Goal: Complete application form: Complete application form

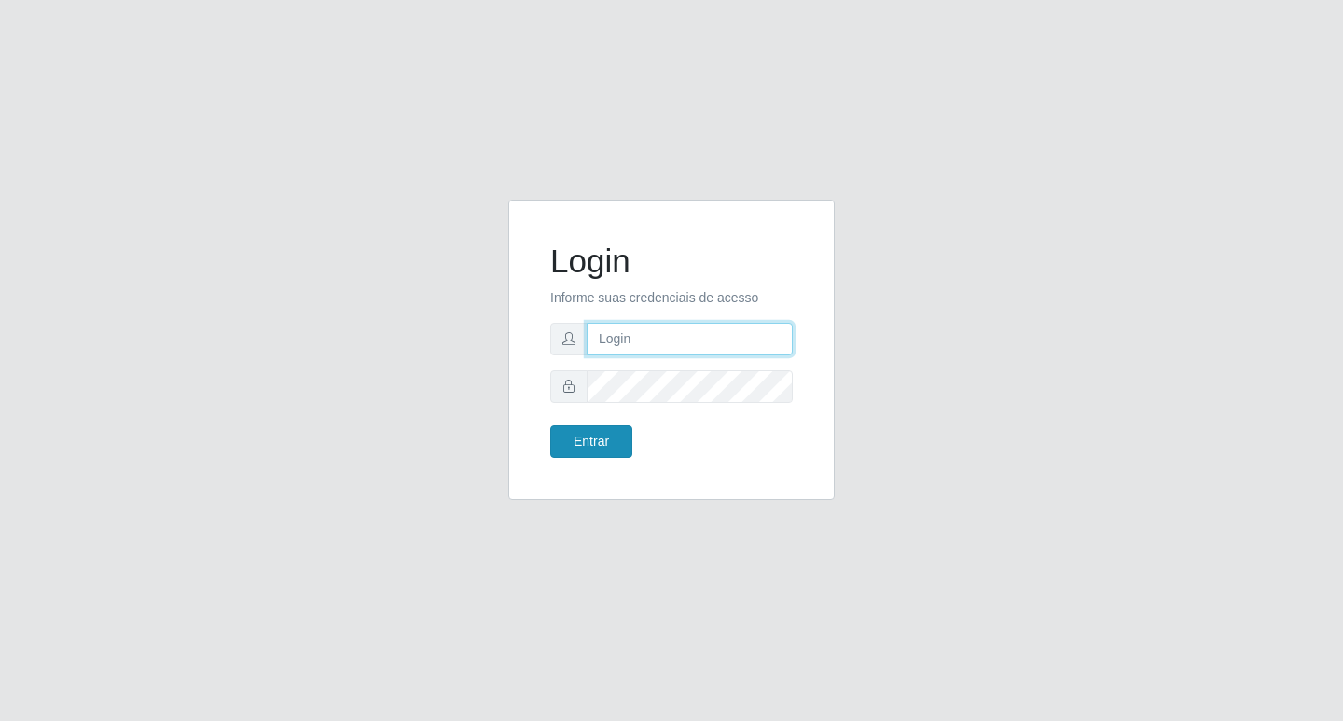
type input "rejane@bcruzarmas"
click at [609, 425] on button "Entrar" at bounding box center [591, 441] width 82 height 33
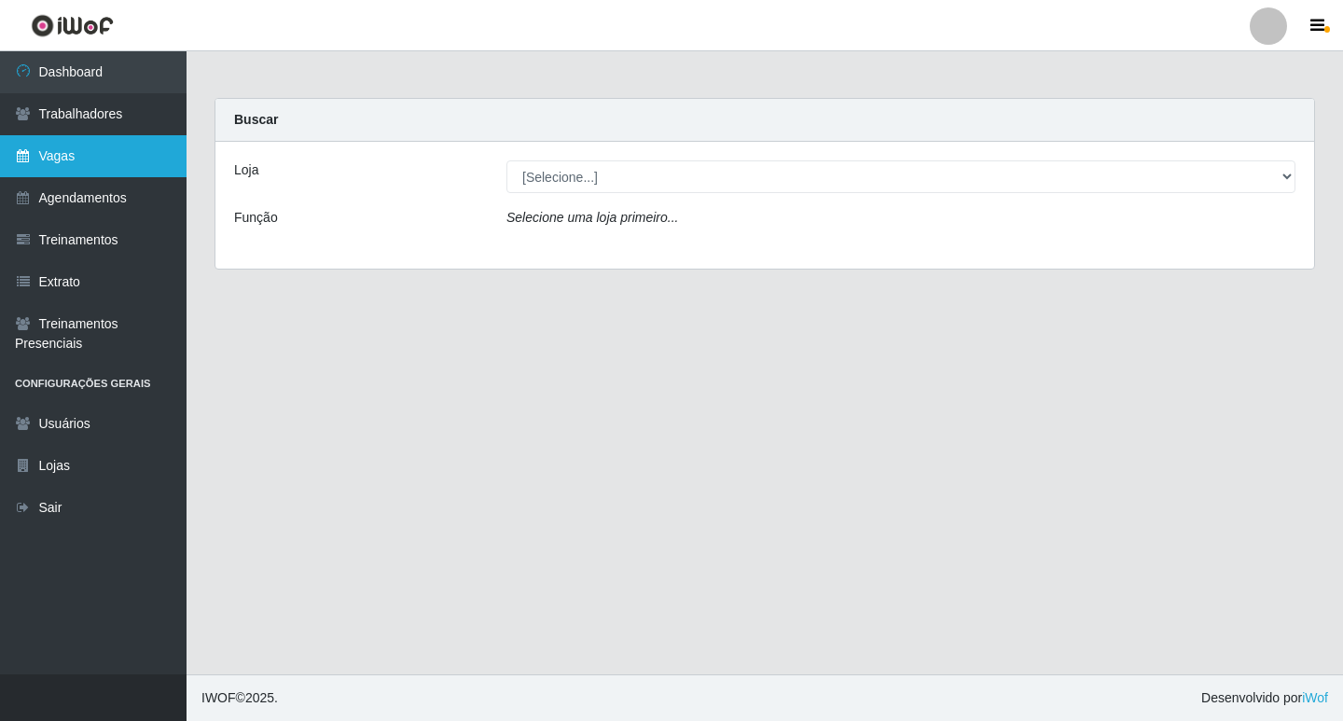
click at [56, 159] on link "Vagas" at bounding box center [93, 156] width 187 height 42
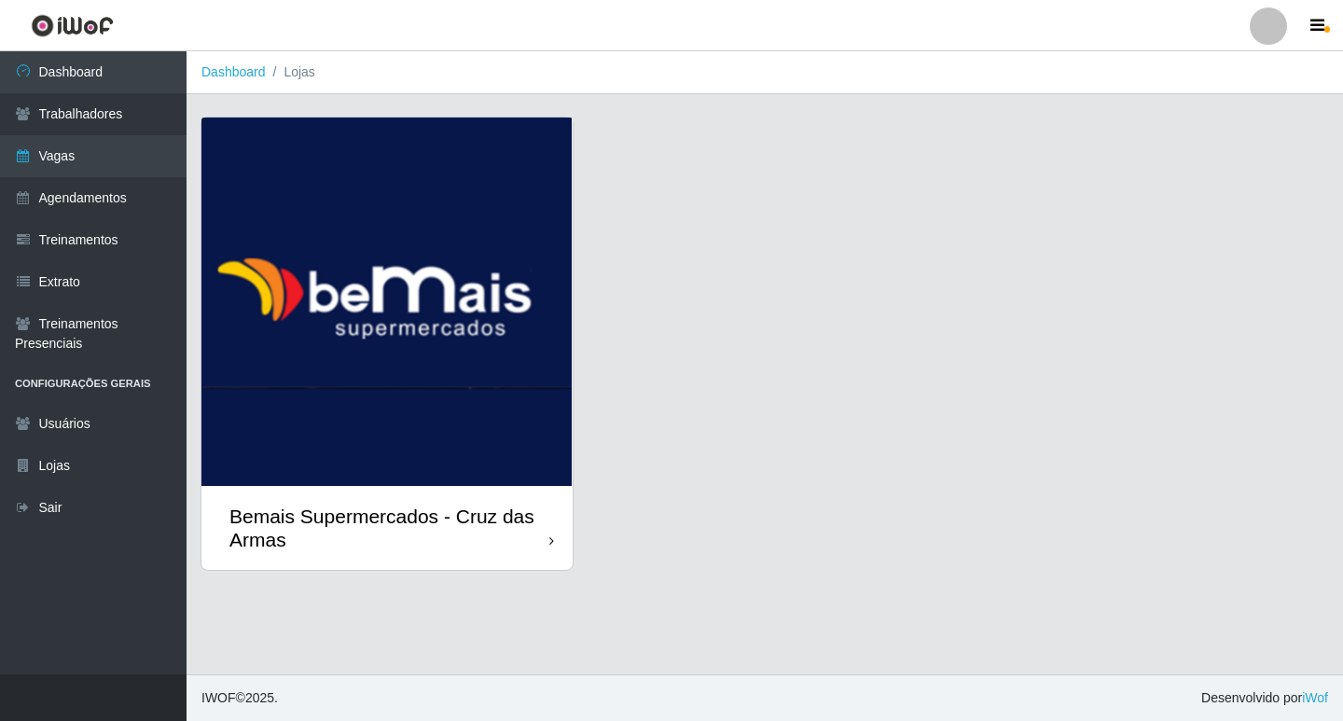
click at [454, 322] on img at bounding box center [387, 302] width 371 height 369
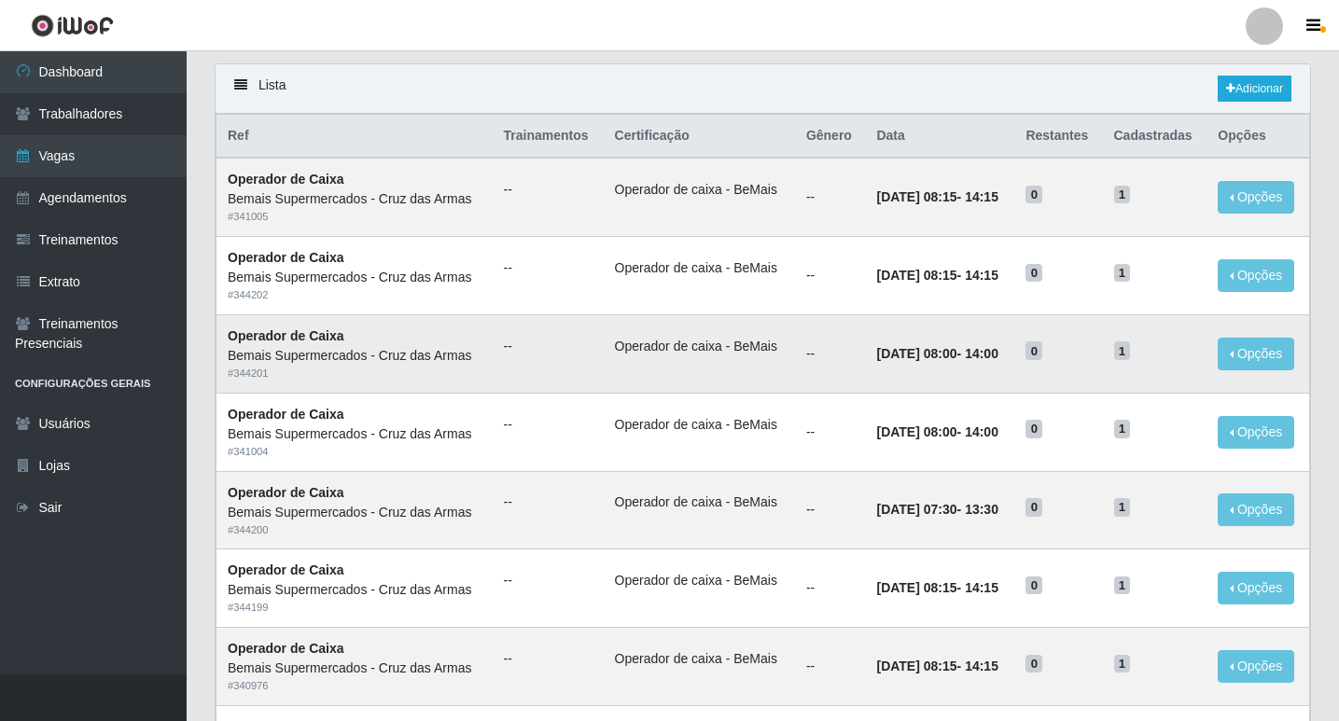
scroll to position [93, 0]
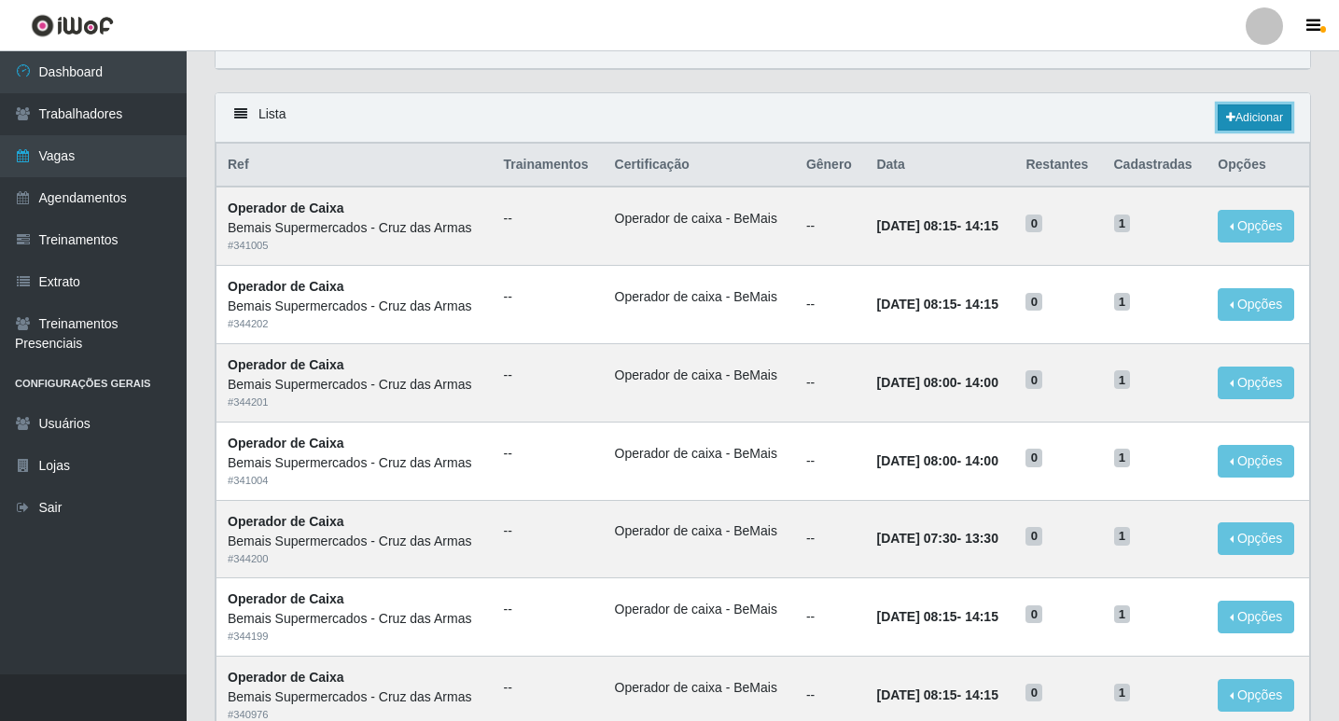
click at [1247, 118] on link "Adicionar" at bounding box center [1254, 117] width 74 height 26
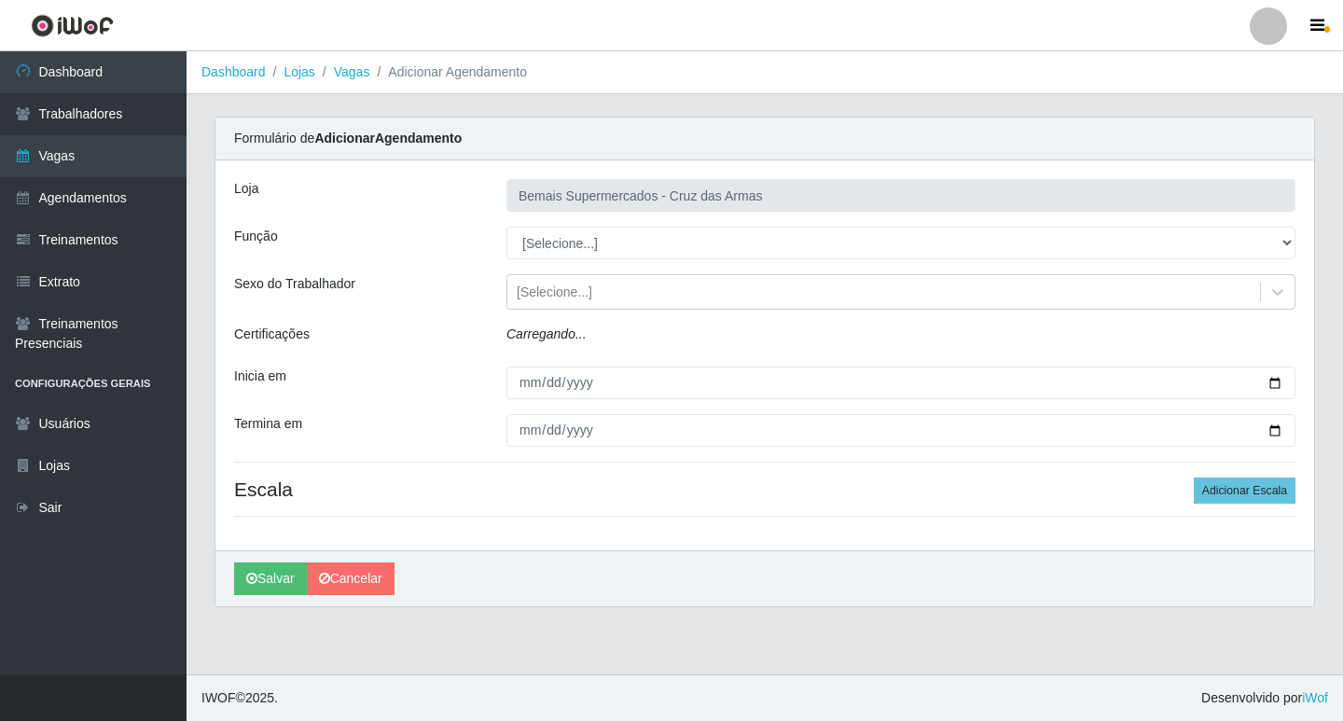
type input "Bemais Supermercados - Cruz das Armas"
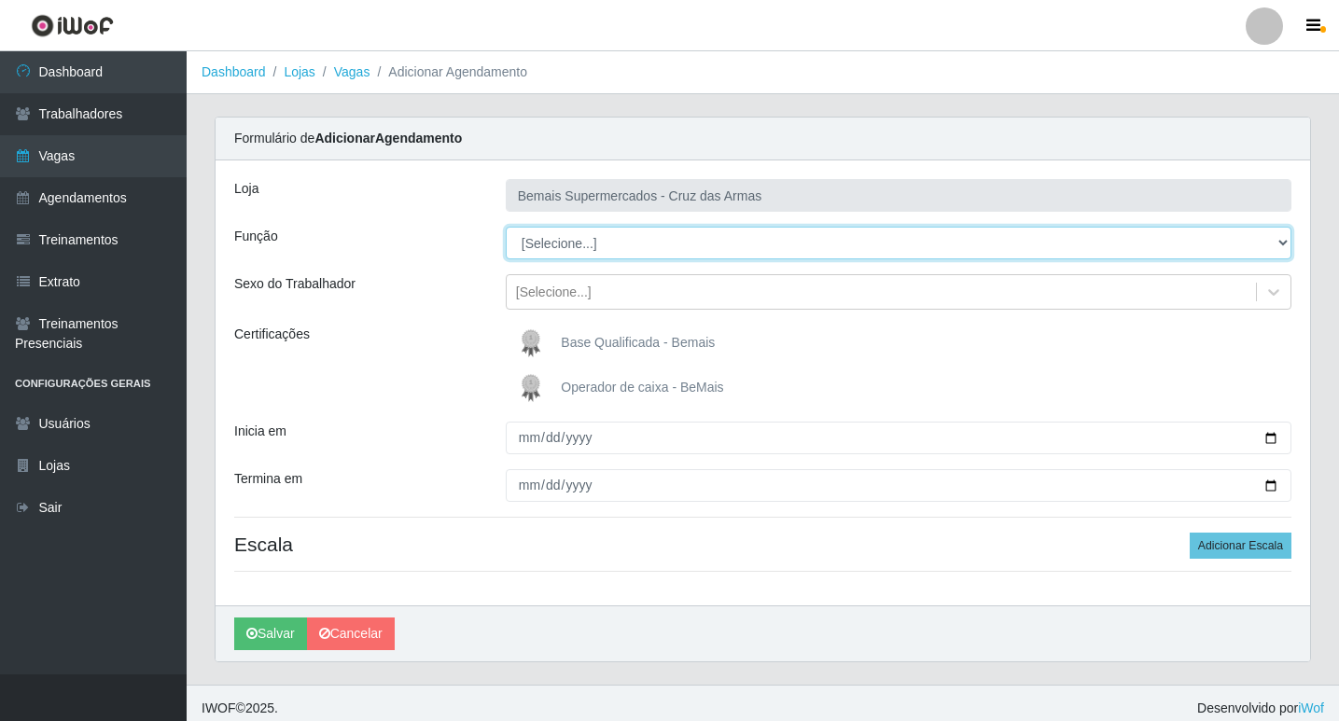
click at [585, 239] on select "[Selecione...] ASG ASG + ASG ++ Auxiliar de Estacionamento Auxiliar de Estacion…" at bounding box center [899, 243] width 786 height 33
select select "22"
click at [506, 227] on select "[Selecione...] ASG ASG + ASG ++ Auxiliar de Estacionamento Auxiliar de Estacion…" at bounding box center [899, 243] width 786 height 33
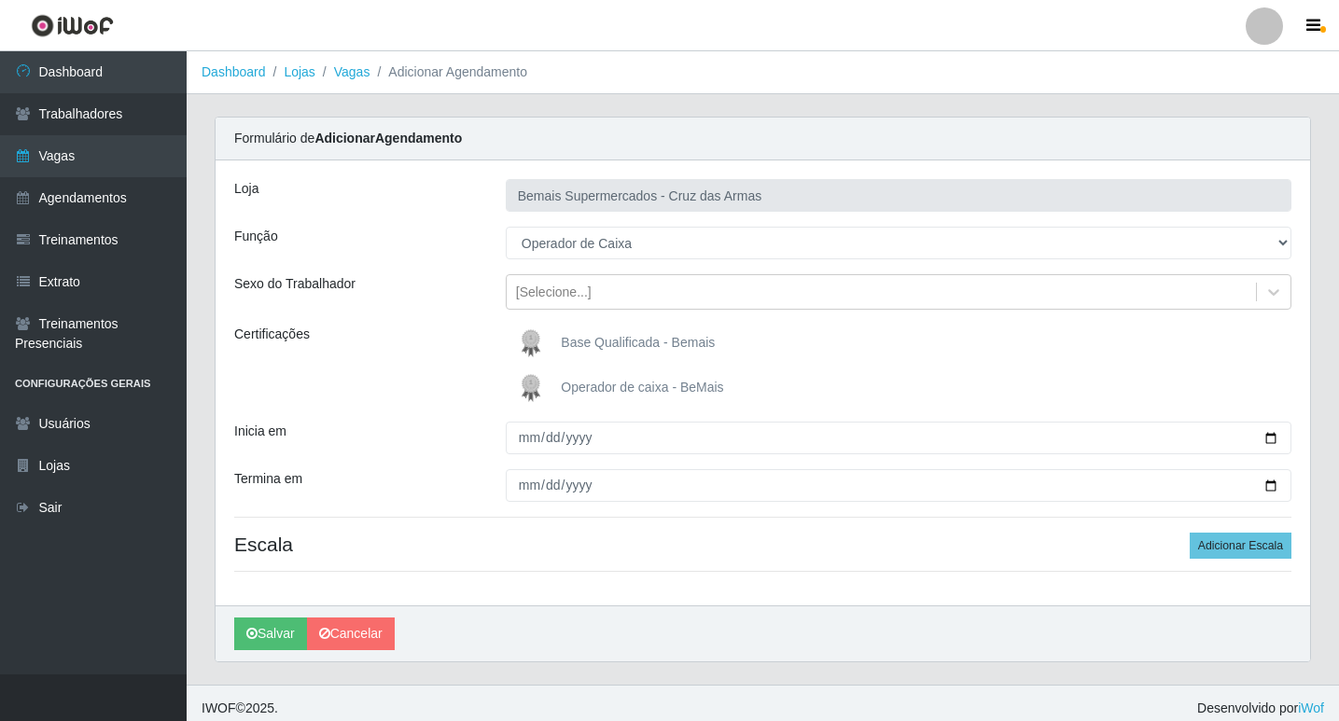
click at [534, 391] on img at bounding box center [534, 387] width 45 height 37
click at [0, 0] on input "Operador de caixa - BeMais" at bounding box center [0, 0] width 0 height 0
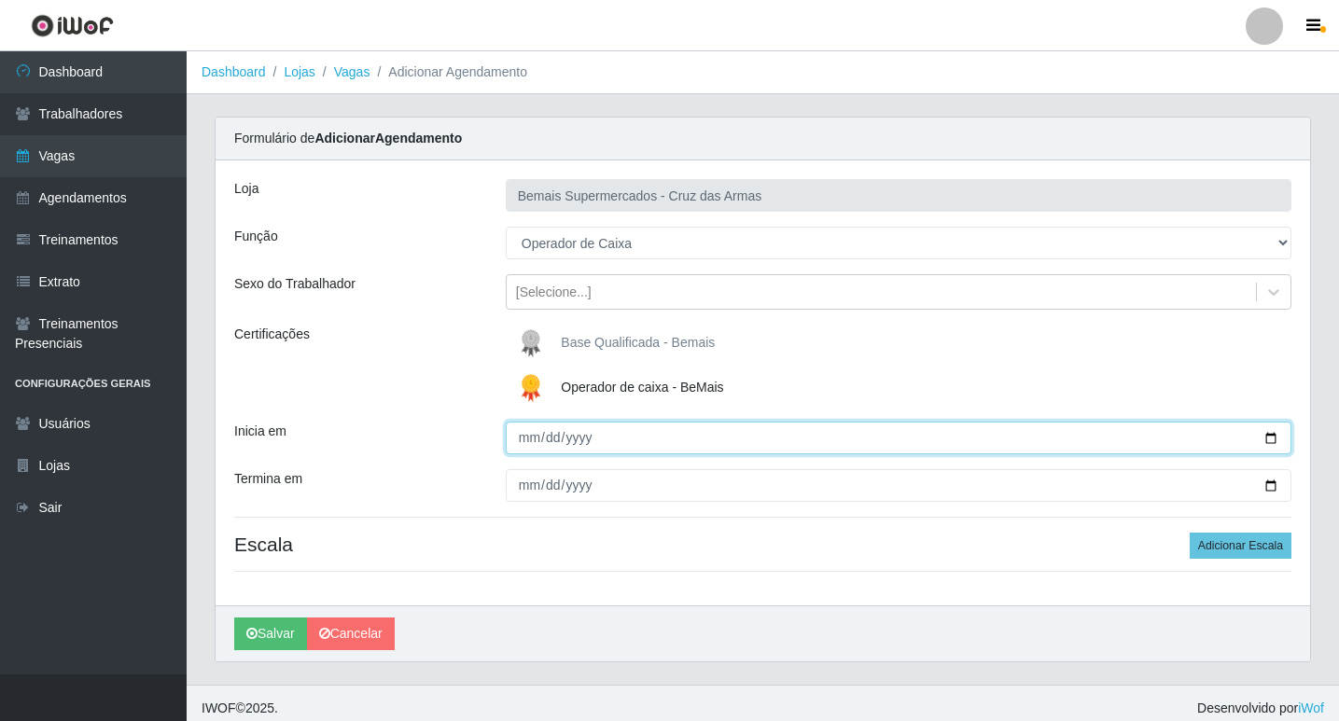
click at [529, 440] on input "Inicia em" at bounding box center [899, 438] width 786 height 33
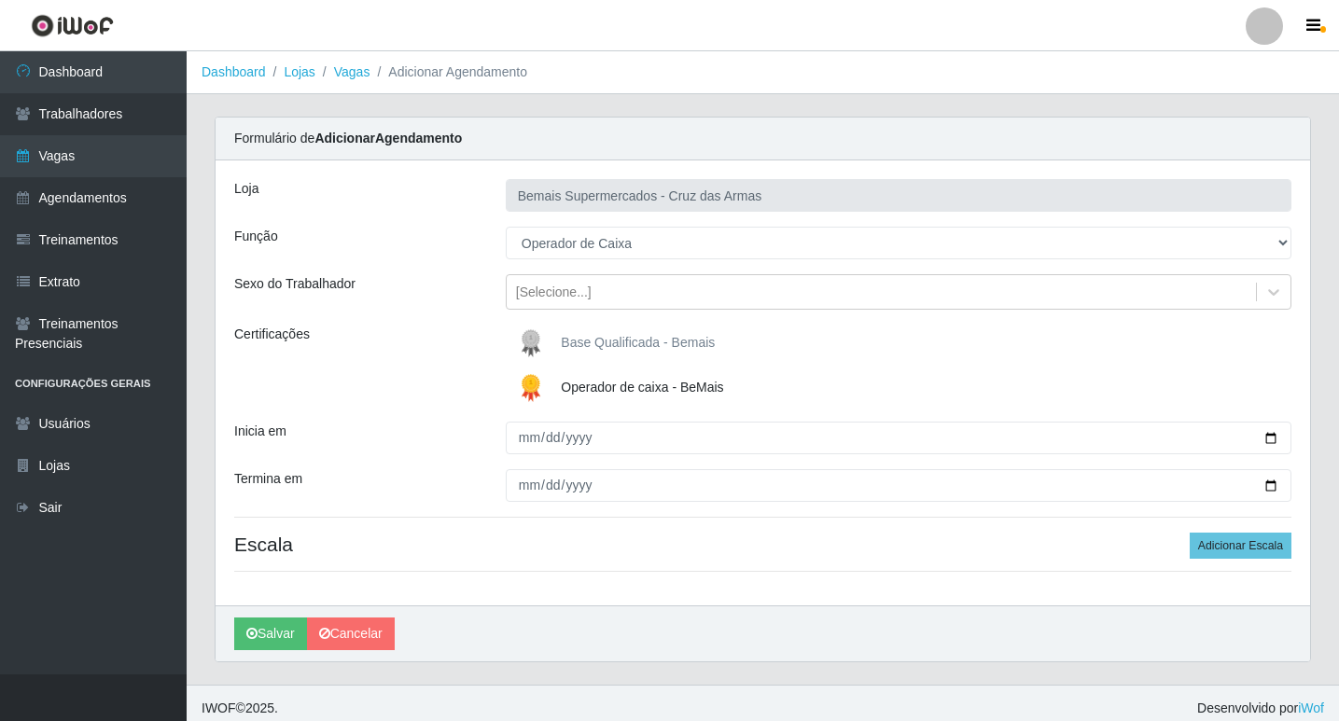
drag, startPoint x: 846, startPoint y: 560, endPoint x: 702, endPoint y: 503, distance: 154.5
click at [835, 558] on div "Loja Bemais Supermercados - Cruz das Armas Função [Selecione...] ASG ASG + ASG …" at bounding box center [763, 382] width 1094 height 445
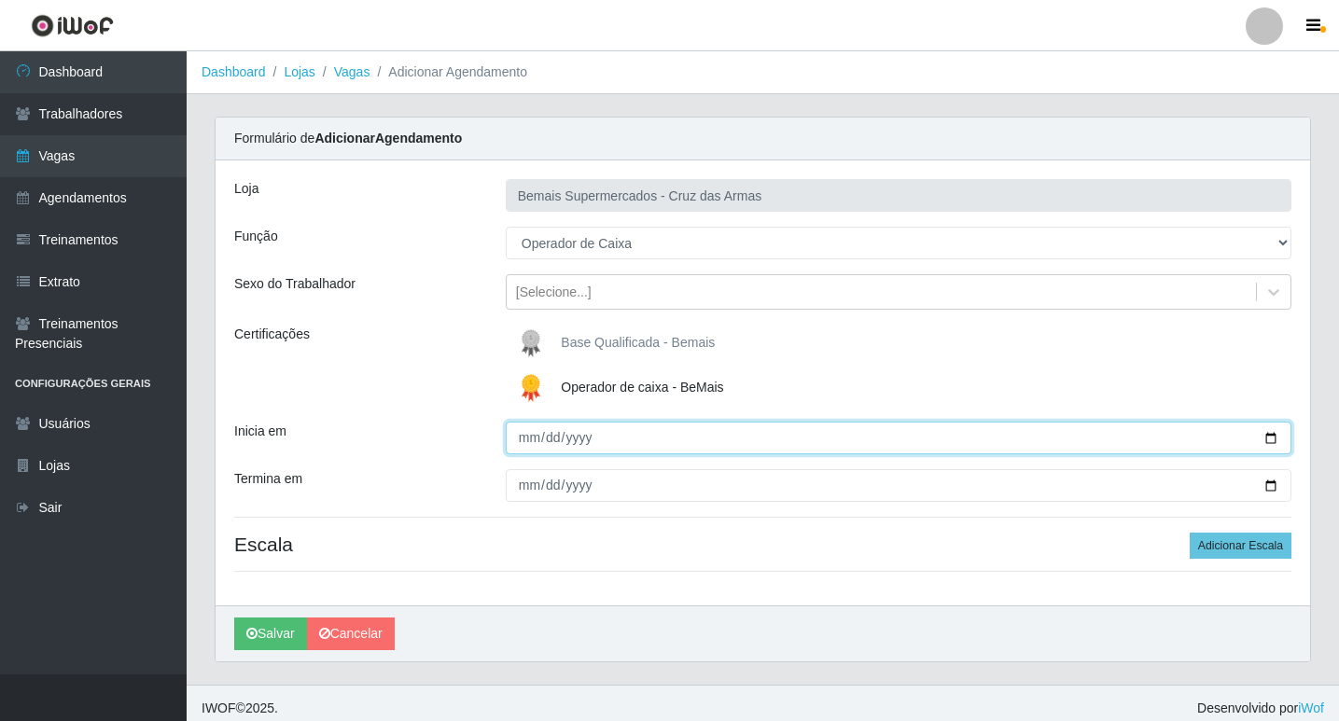
click at [529, 439] on input "Inicia em" at bounding box center [899, 438] width 786 height 33
click at [530, 441] on input "Inicia em" at bounding box center [899, 438] width 786 height 33
type input "[DATE]"
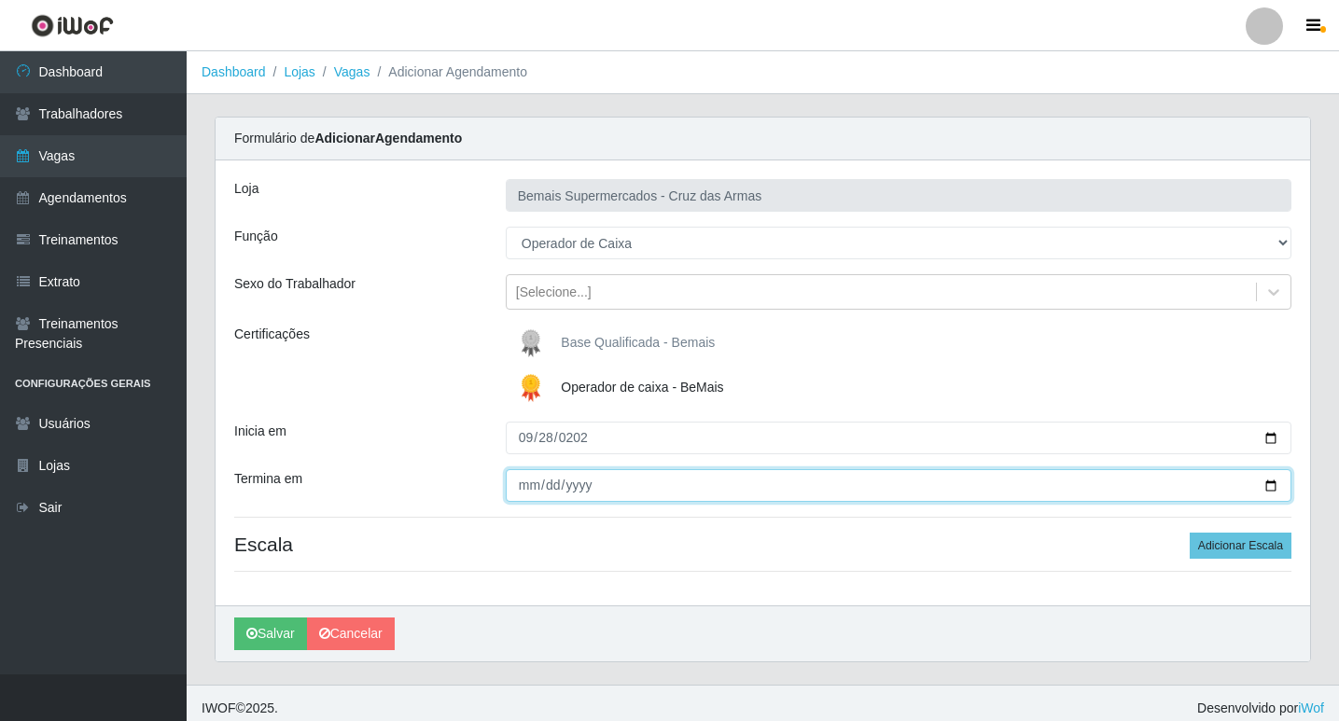
click at [529, 486] on input "Termina em" at bounding box center [899, 485] width 786 height 33
type input "[DATE]"
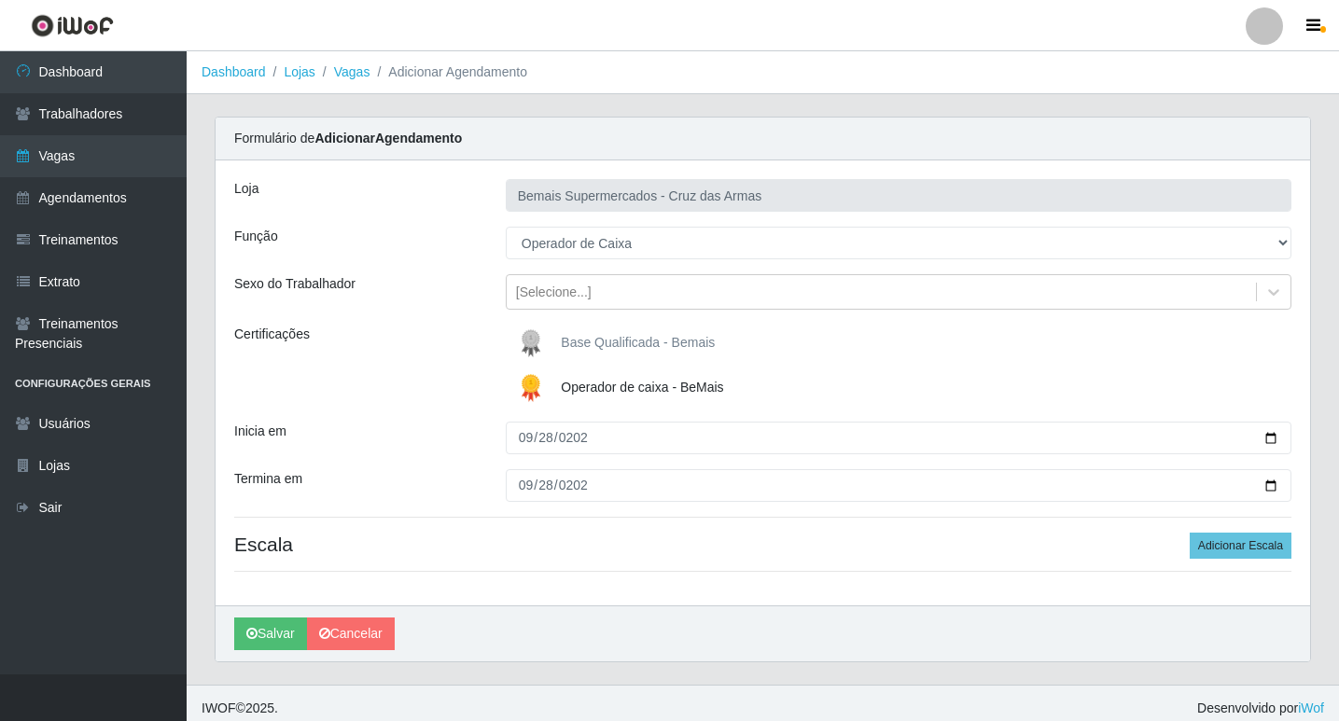
click at [593, 549] on h4 "Escala Adicionar Escala" at bounding box center [762, 544] width 1057 height 23
drag, startPoint x: 1229, startPoint y: 544, endPoint x: 1131, endPoint y: 570, distance: 101.4
click at [1225, 544] on button "Adicionar Escala" at bounding box center [1240, 546] width 102 height 26
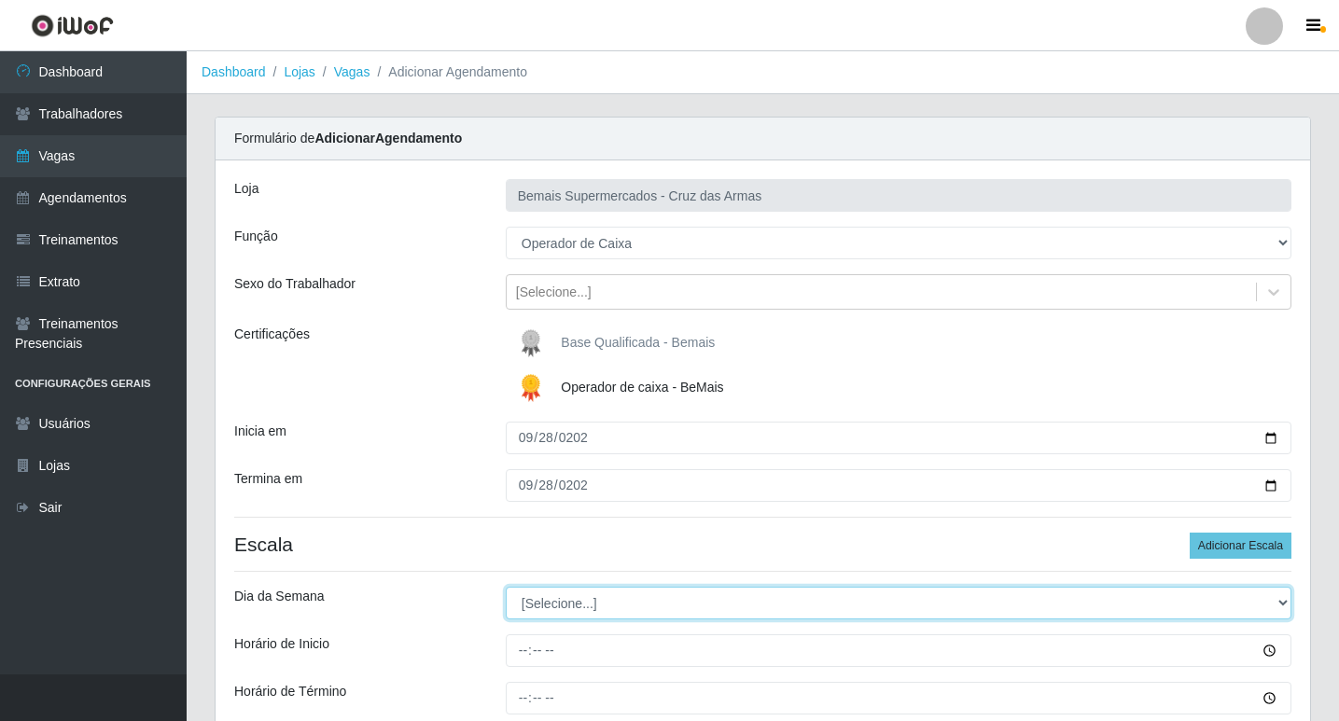
click at [551, 597] on select "[Selecione...] Segunda Terça Quarta Quinta Sexta Sábado Domingo" at bounding box center [899, 603] width 786 height 33
select select "0"
click at [506, 587] on select "[Selecione...] Segunda Terça Quarta Quinta Sexta Sábado Domingo" at bounding box center [899, 603] width 786 height 33
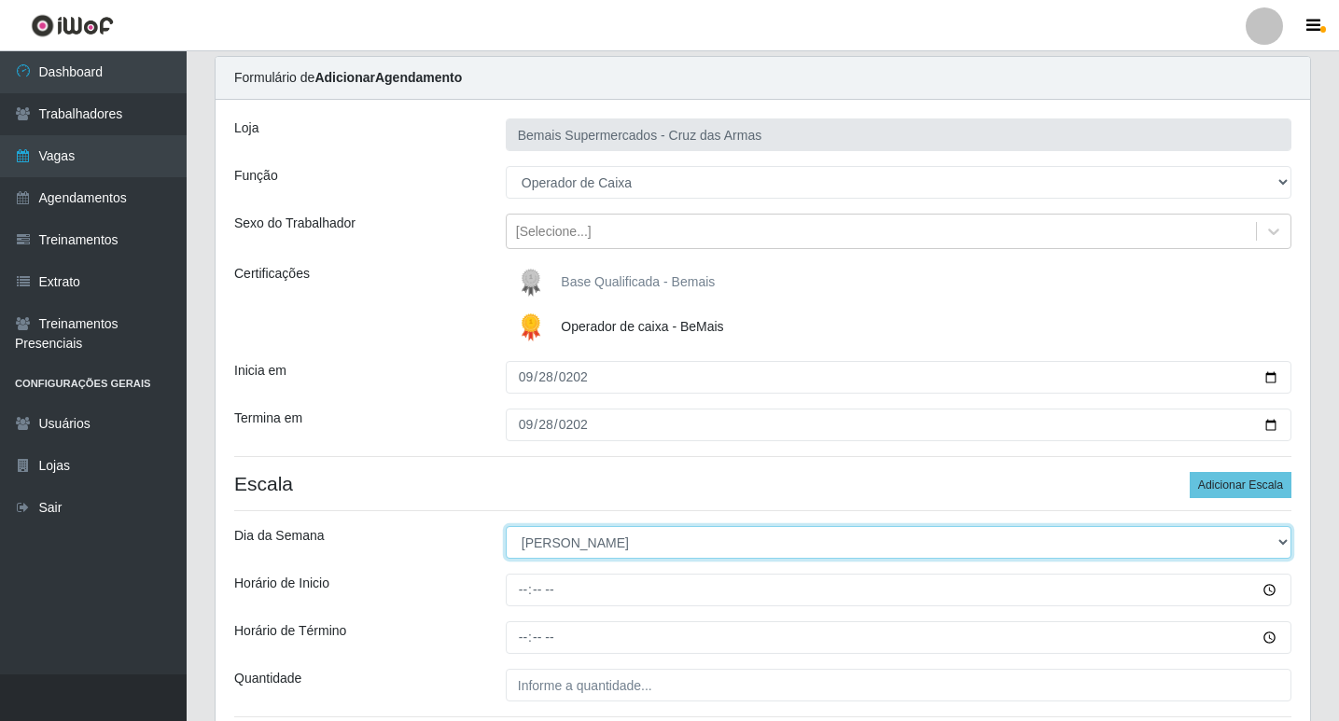
scroll to position [93, 0]
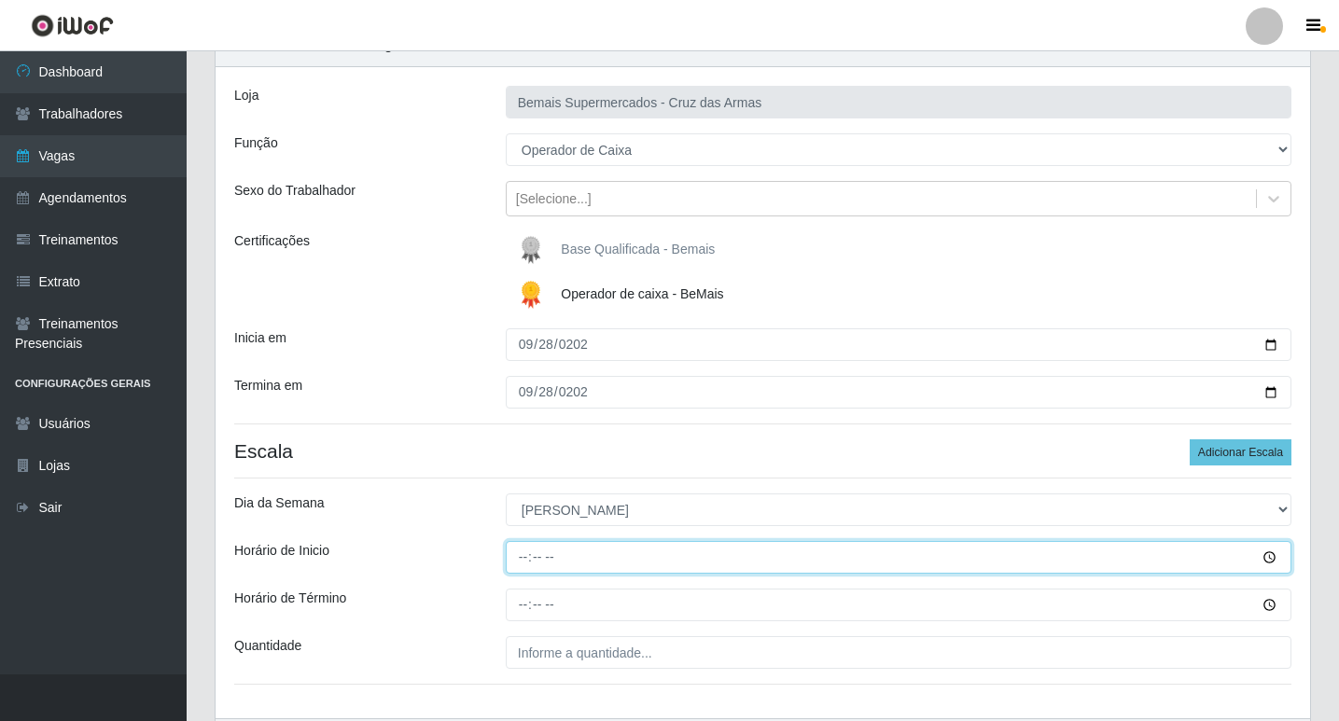
click at [519, 554] on input "Horário de Inicio" at bounding box center [899, 557] width 786 height 33
type input "08:00"
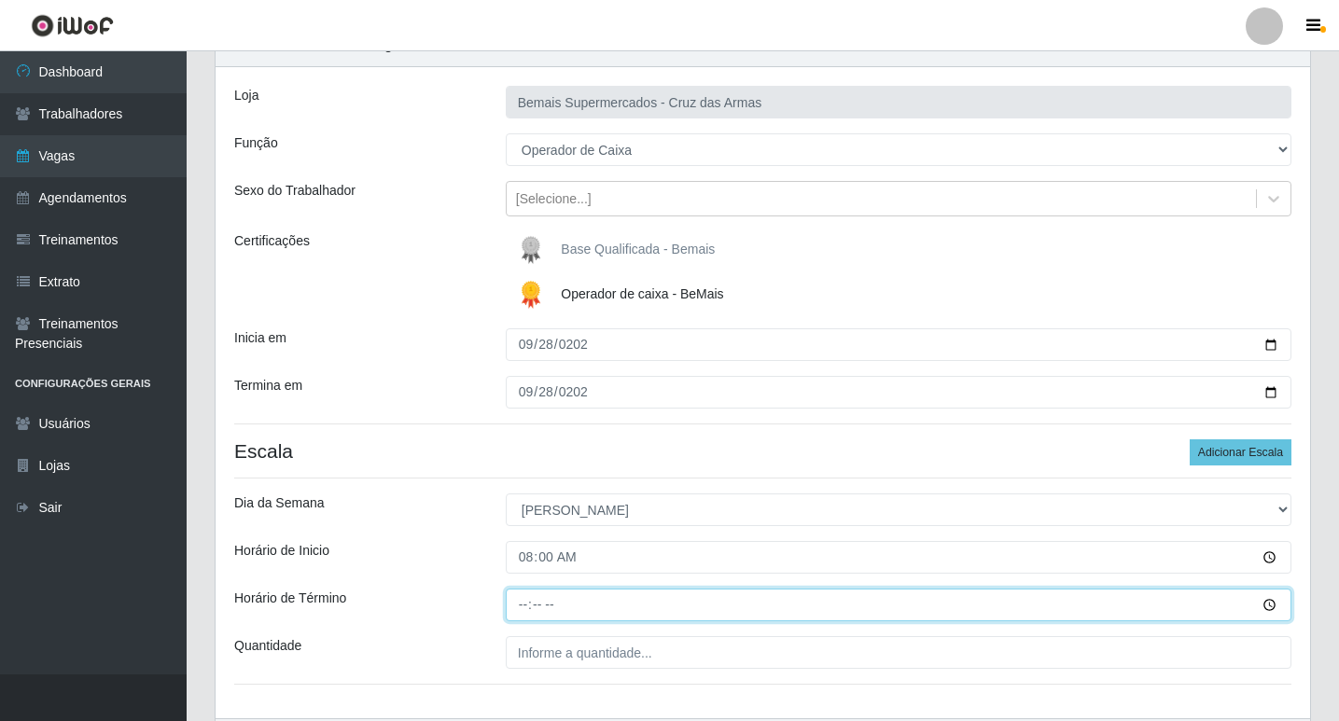
click at [517, 603] on input "Horário de Término" at bounding box center [899, 605] width 786 height 33
type input "14:00"
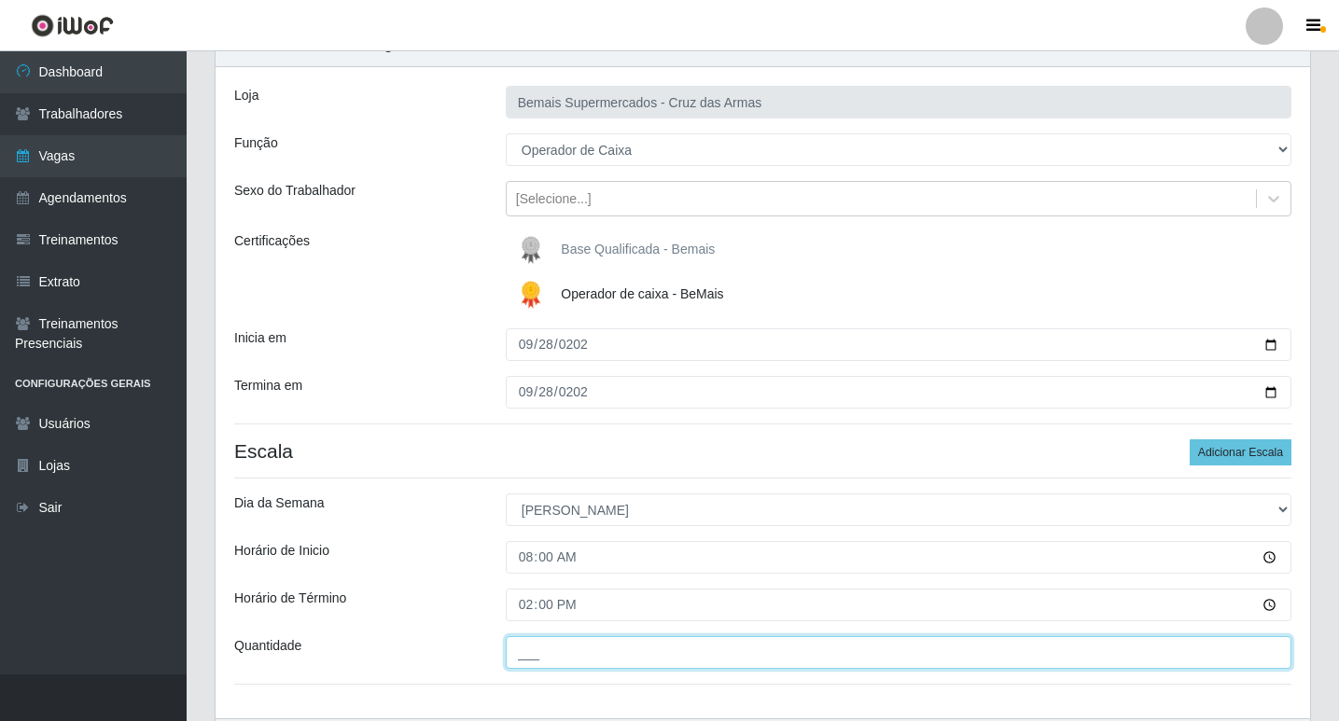
click at [568, 647] on input "___" at bounding box center [899, 652] width 786 height 33
type input "01_"
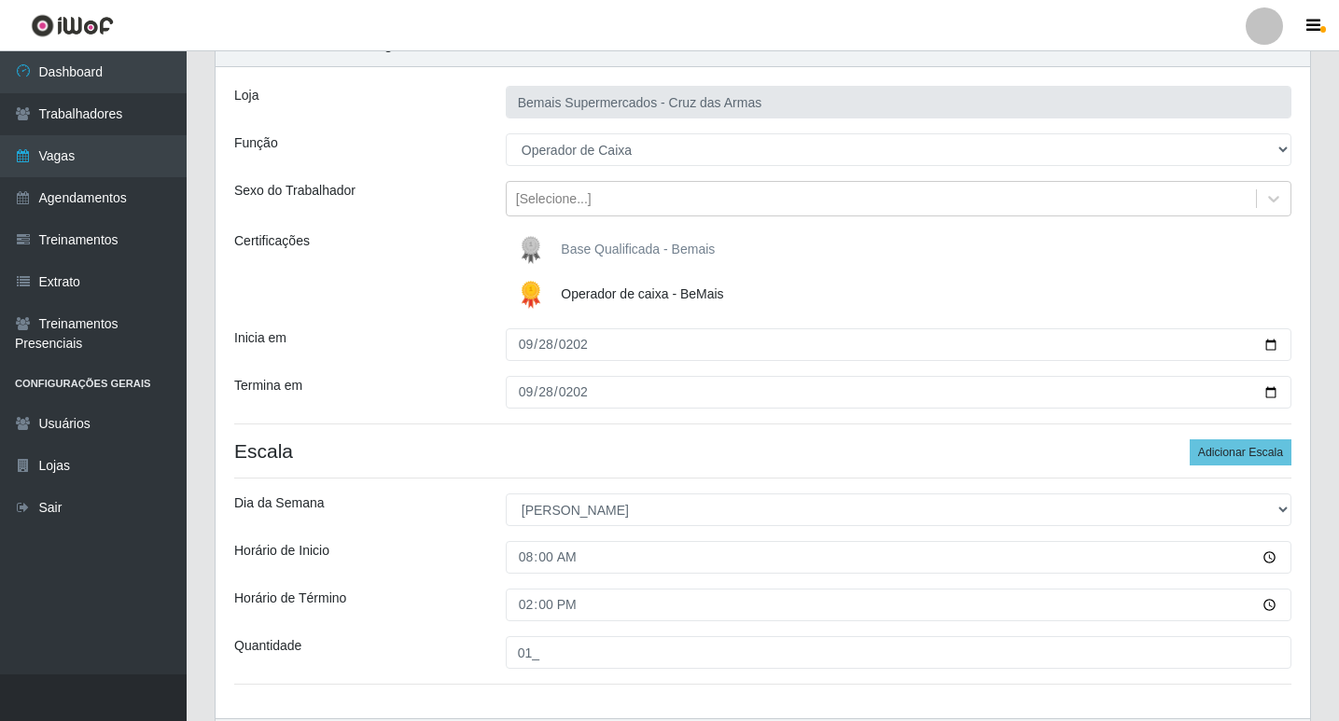
drag, startPoint x: 420, startPoint y: 633, endPoint x: 496, endPoint y: 601, distance: 82.8
click at [420, 633] on div "Loja Bemais Supermercados - Cruz das Armas Função [Selecione...] ASG ASG + ASG …" at bounding box center [763, 392] width 1094 height 651
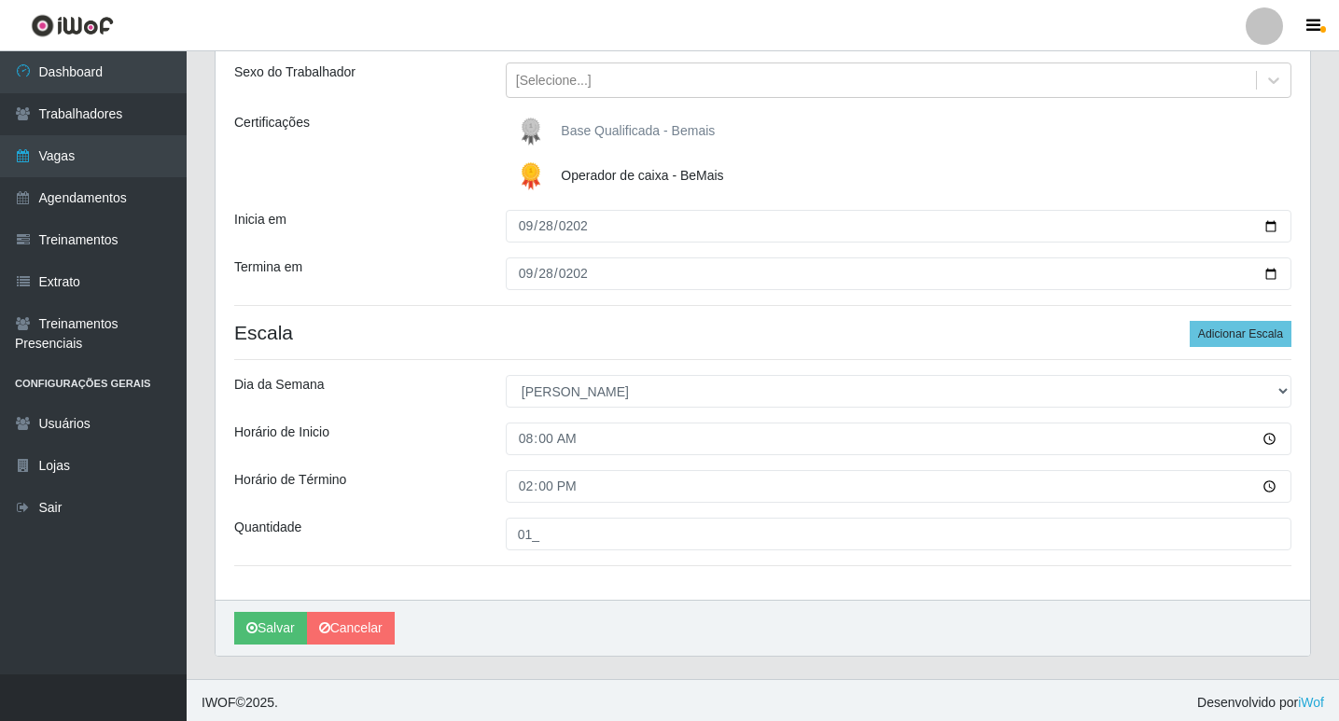
scroll to position [216, 0]
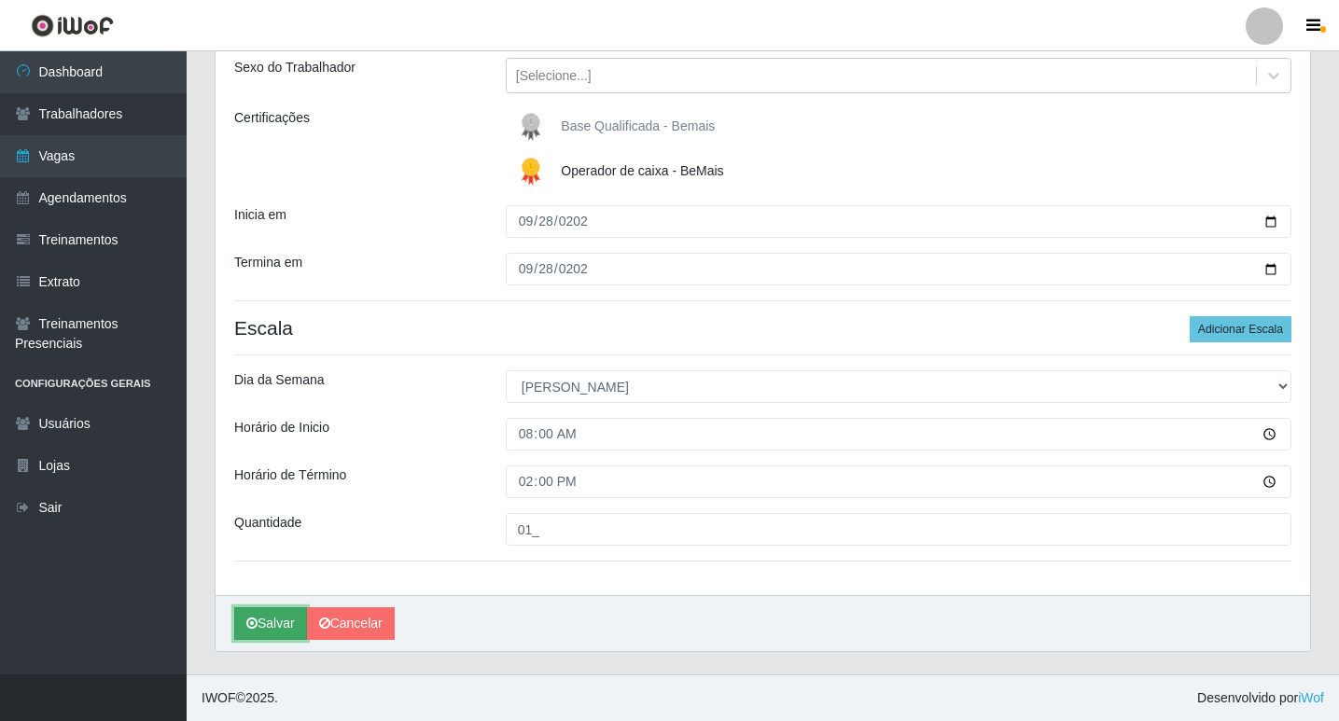
click at [265, 631] on button "Salvar" at bounding box center [270, 623] width 73 height 33
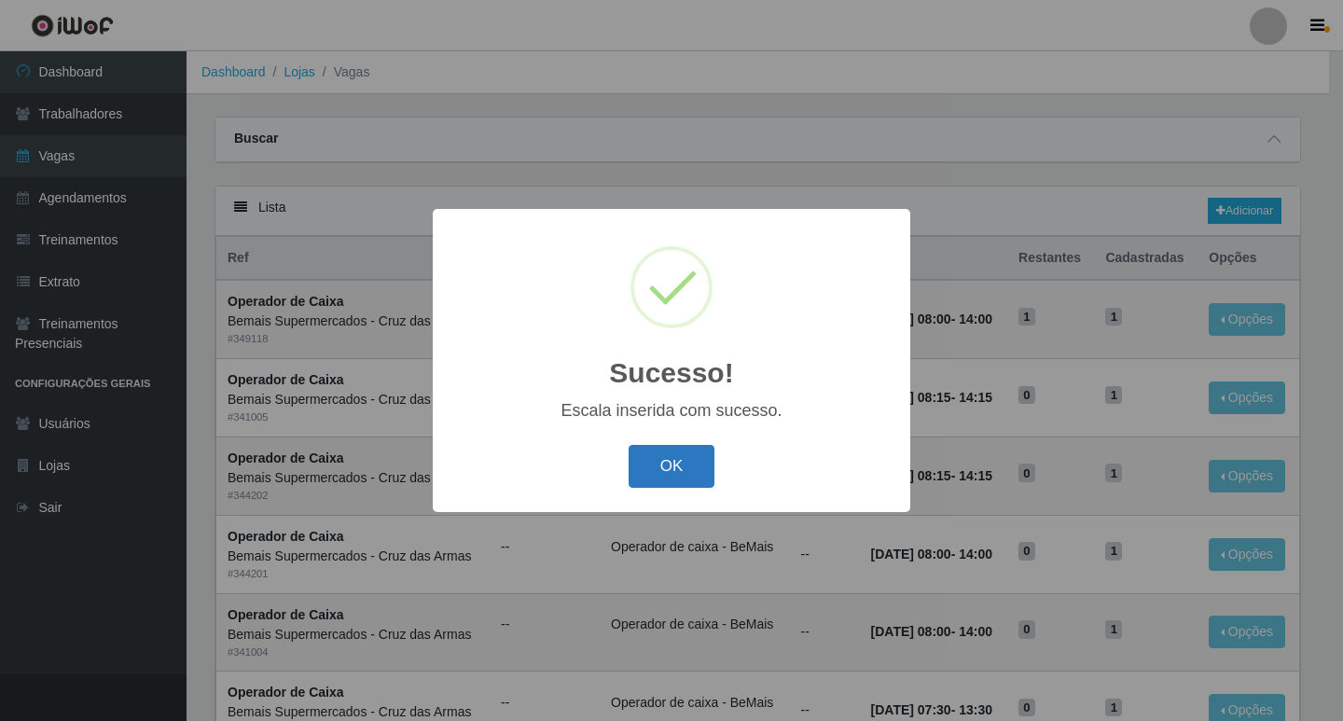
click at [683, 465] on button "OK" at bounding box center [672, 467] width 87 height 44
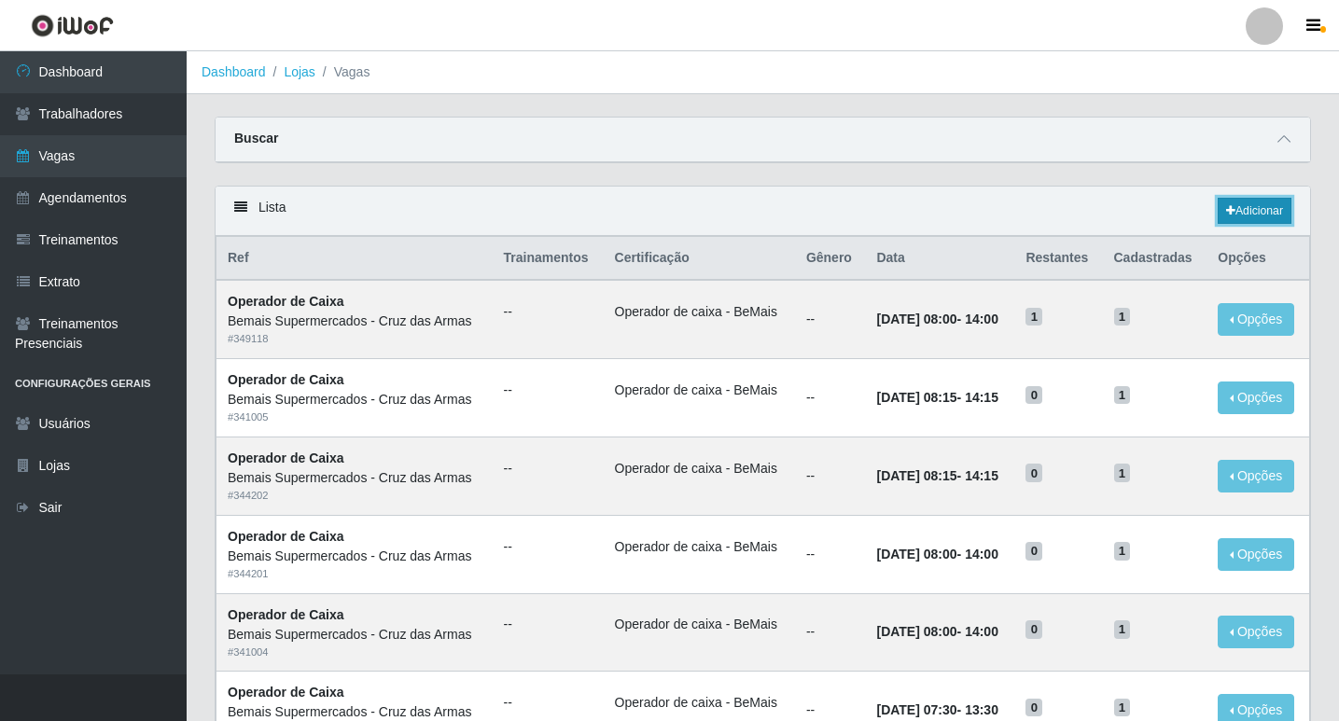
click at [1259, 213] on link "Adicionar" at bounding box center [1254, 211] width 74 height 26
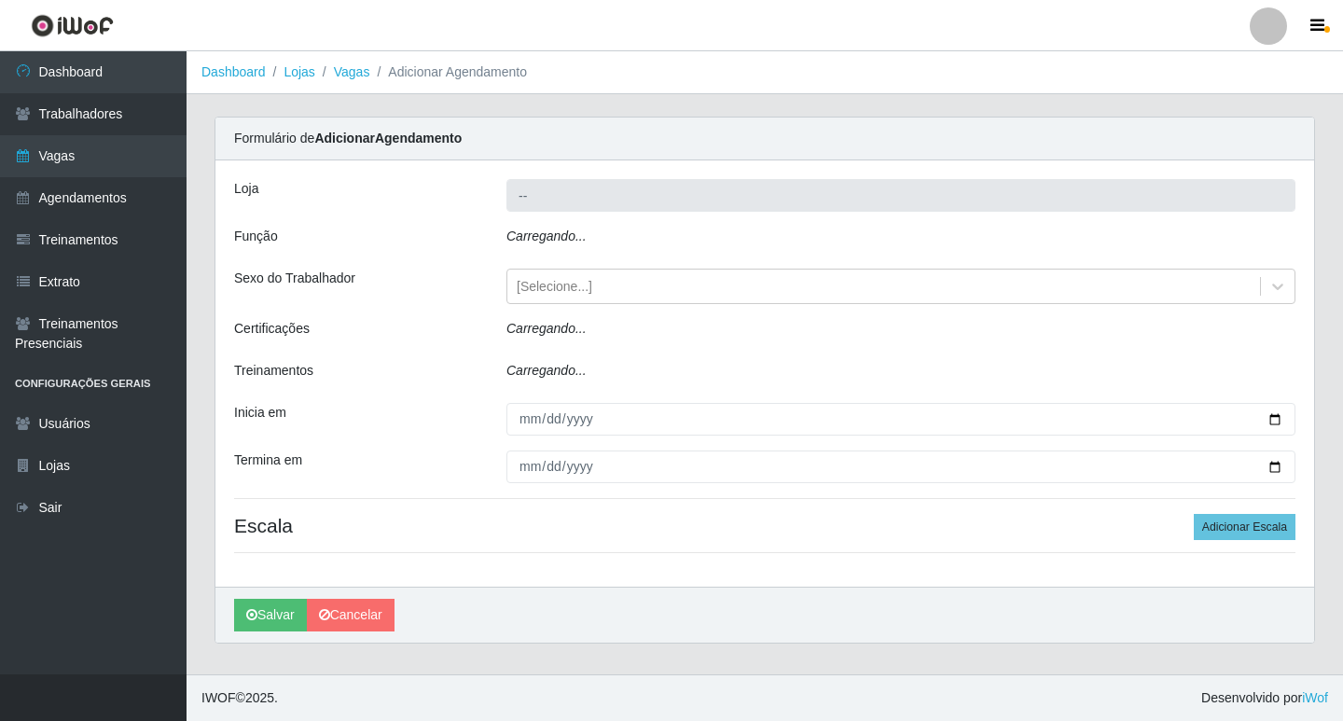
type input "Bemais Supermercados - Cruz das Armas"
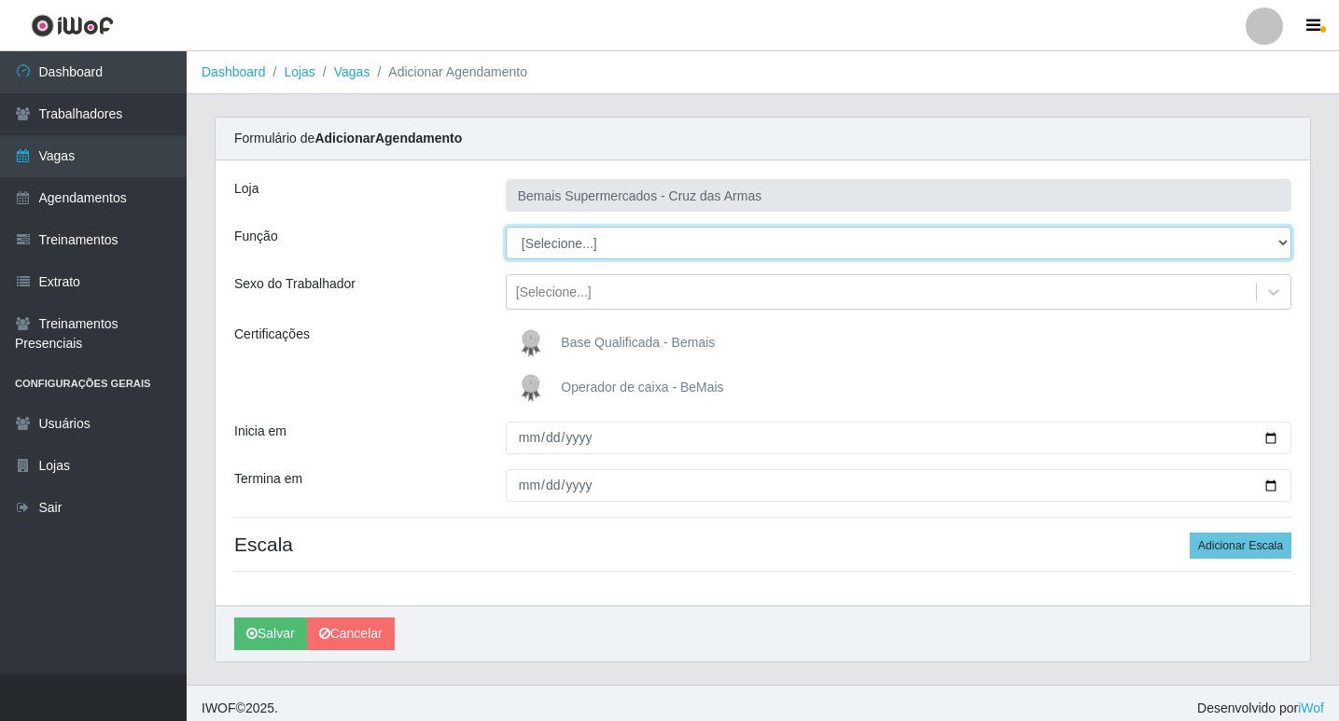
click at [531, 242] on select "[Selecione...] ASG ASG + ASG ++ Auxiliar de Estacionamento Auxiliar de Estacion…" at bounding box center [899, 243] width 786 height 33
select select "22"
click at [506, 227] on select "[Selecione...] ASG ASG + ASG ++ Auxiliar de Estacionamento Auxiliar de Estacion…" at bounding box center [899, 243] width 786 height 33
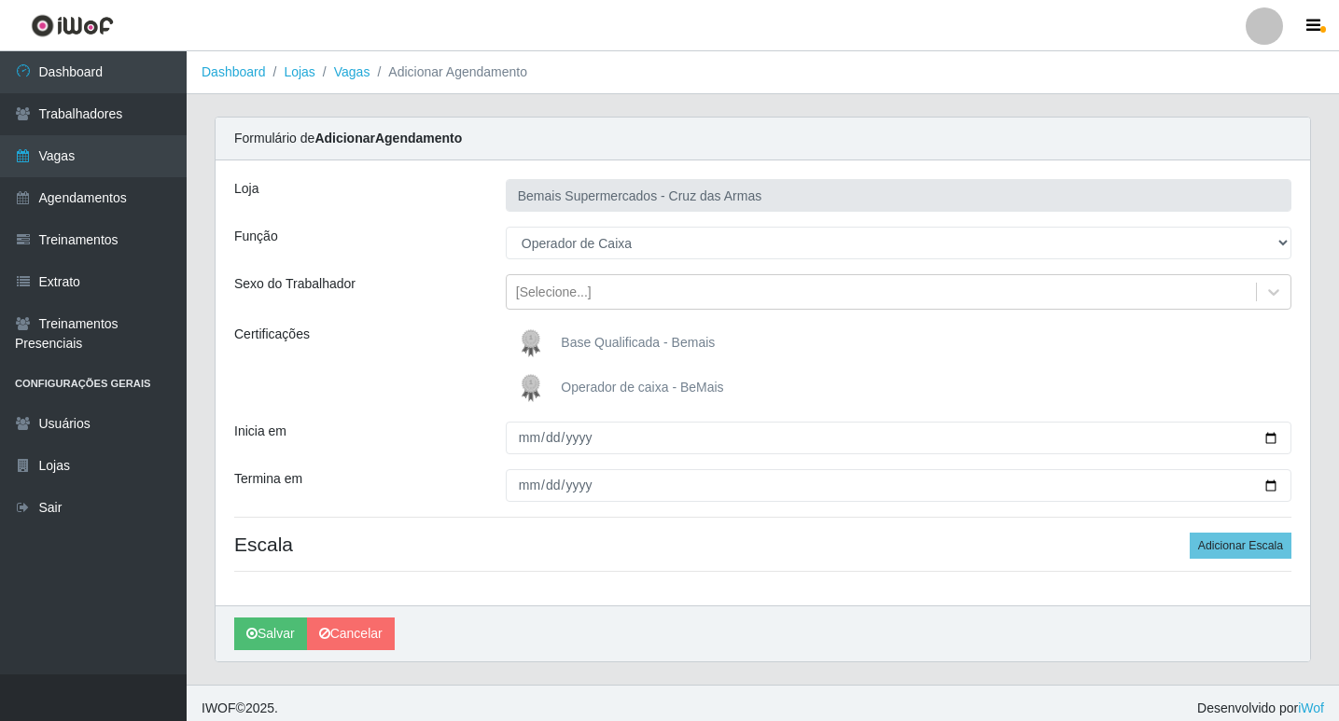
click at [523, 382] on img at bounding box center [534, 387] width 45 height 37
click at [0, 0] on input "Operador de caixa - BeMais" at bounding box center [0, 0] width 0 height 0
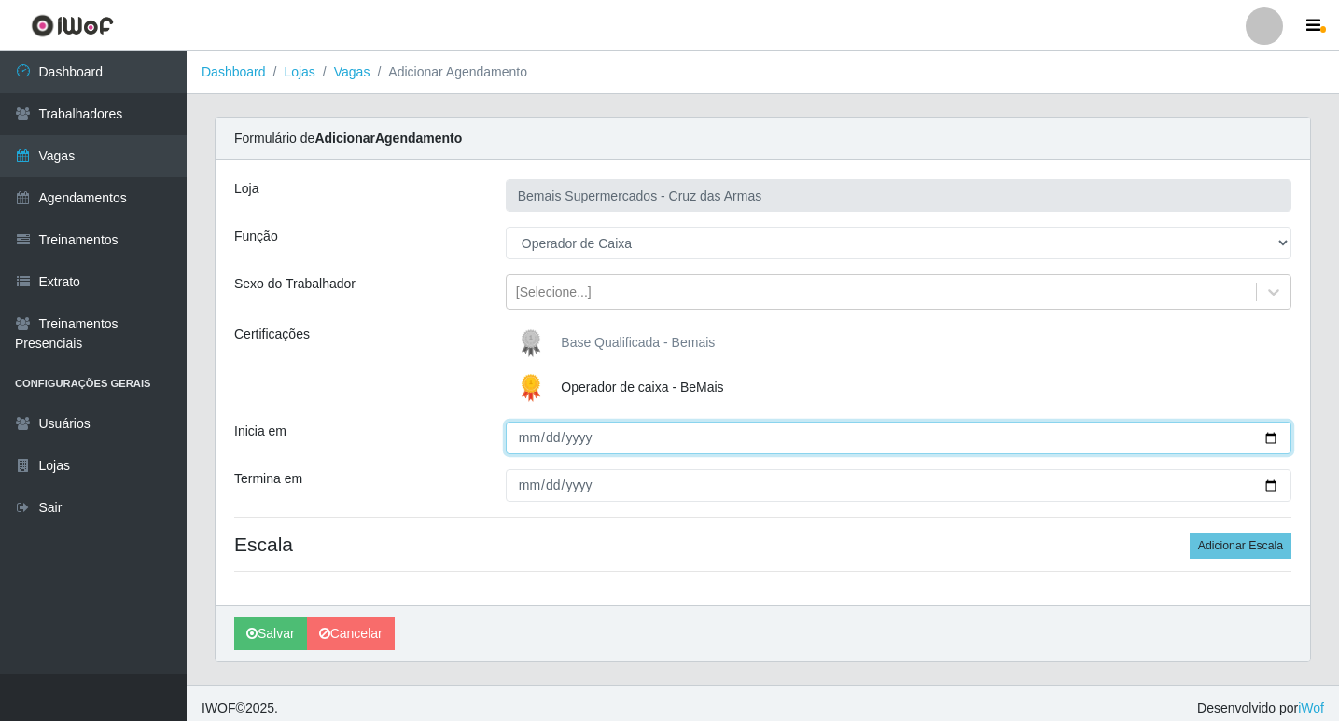
click at [523, 438] on input "Inicia em" at bounding box center [899, 438] width 786 height 33
type input "[DATE]"
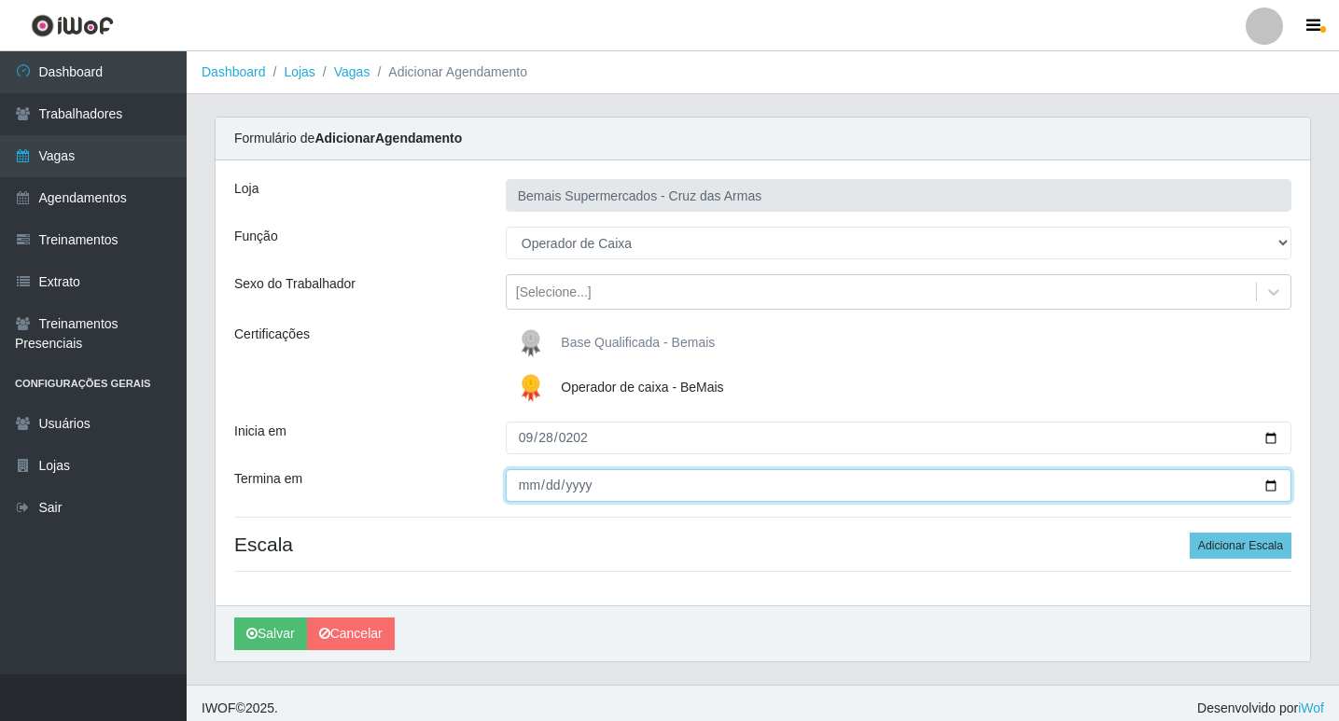
click at [529, 494] on input "Termina em" at bounding box center [899, 485] width 786 height 33
type input "[DATE]"
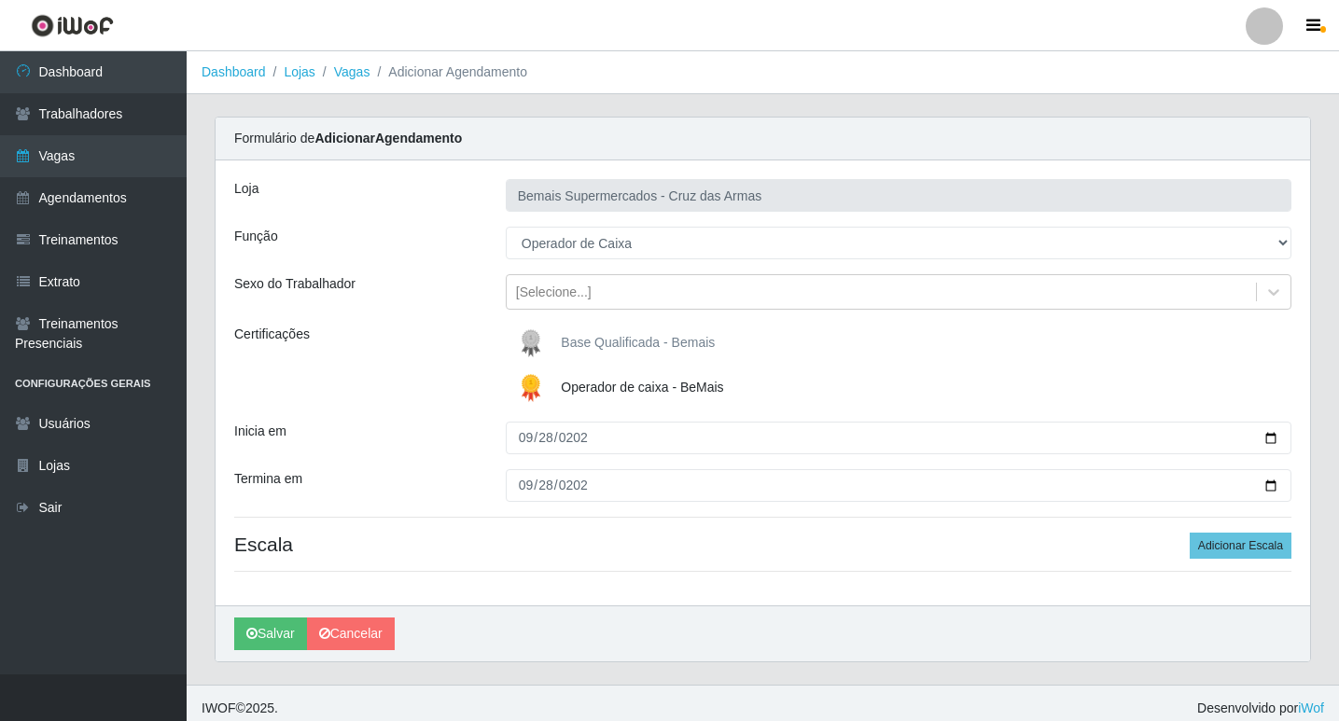
click at [531, 508] on div "Loja Bemais Supermercados - Cruz das Armas Função [Selecione...] ASG ASG + ASG …" at bounding box center [763, 382] width 1094 height 445
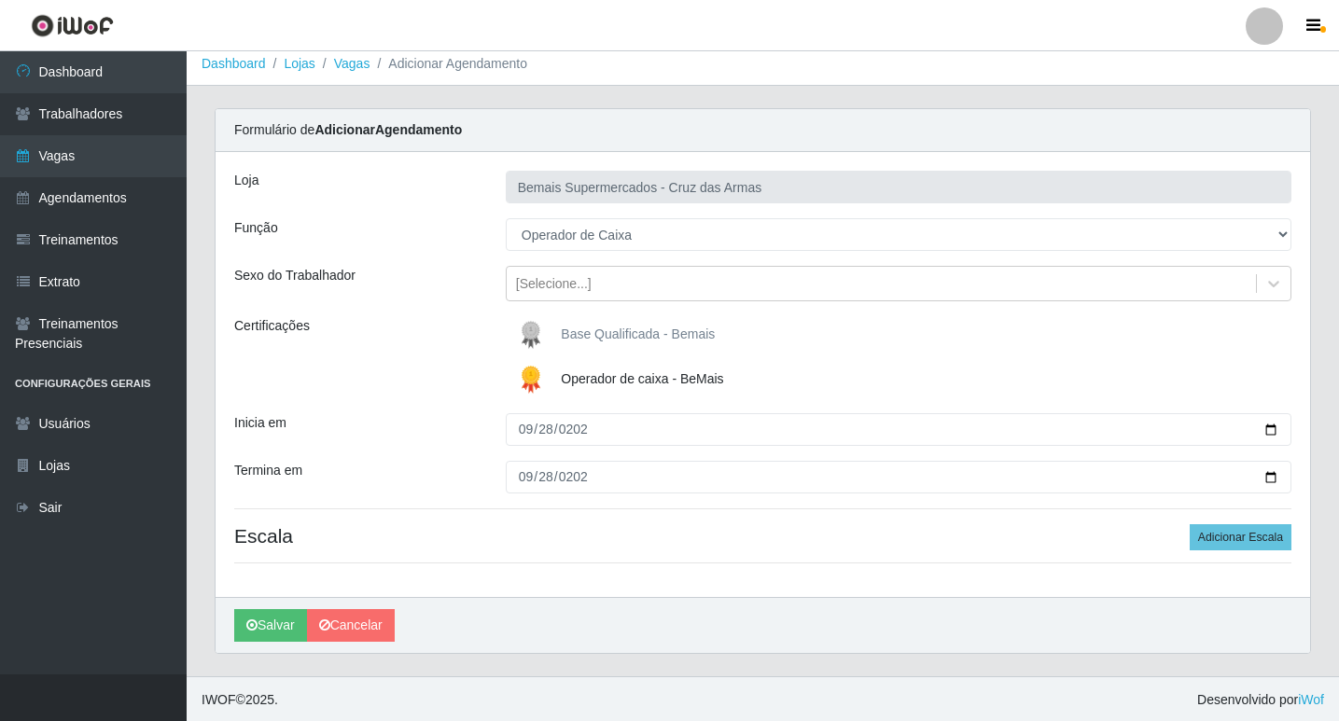
scroll to position [10, 0]
click at [272, 621] on button "Salvar" at bounding box center [270, 623] width 73 height 33
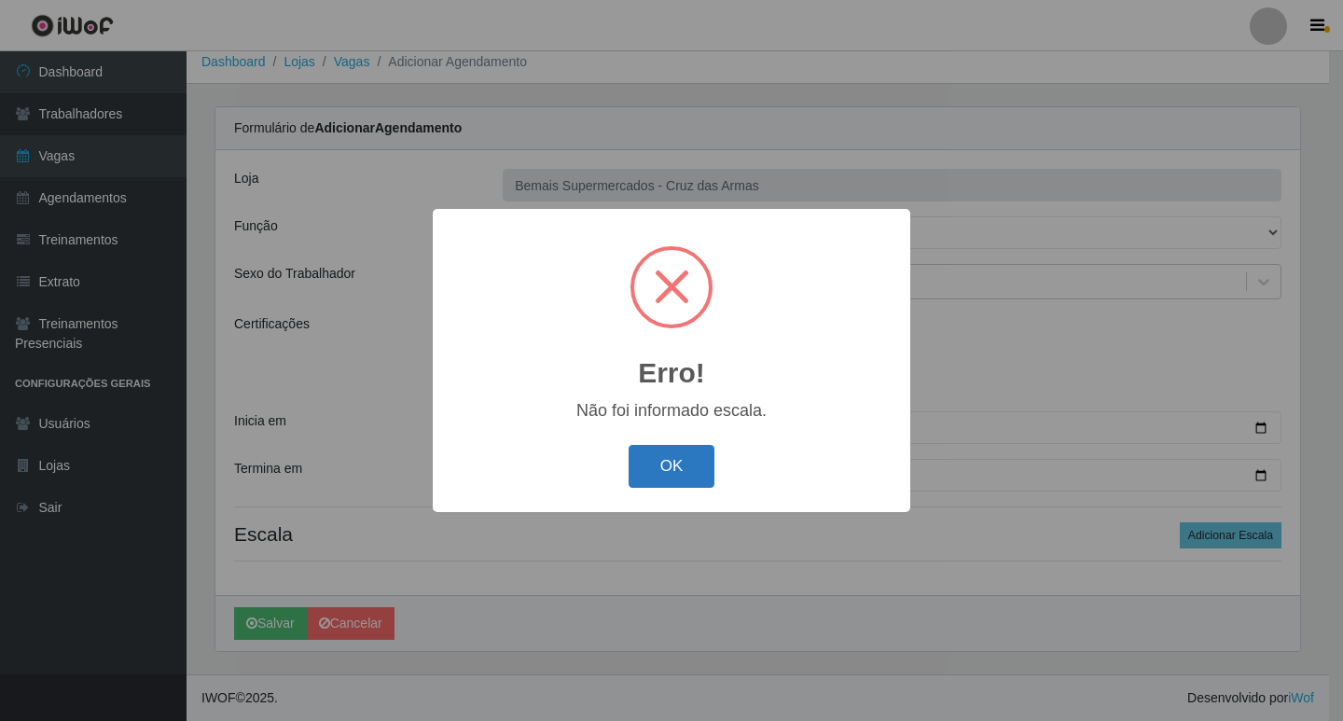
click at [671, 477] on button "OK" at bounding box center [672, 467] width 87 height 44
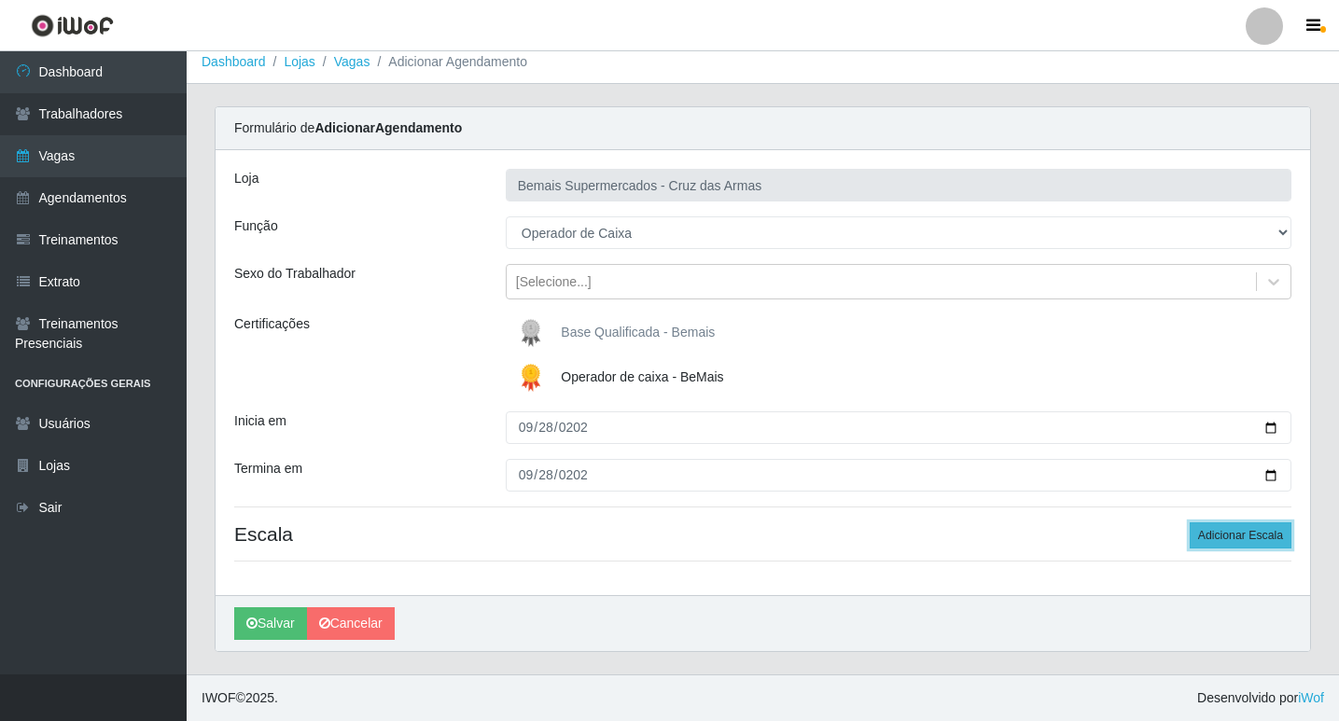
drag, startPoint x: 1218, startPoint y: 537, endPoint x: 1199, endPoint y: 539, distance: 19.7
click at [1213, 538] on button "Adicionar Escala" at bounding box center [1240, 535] width 102 height 26
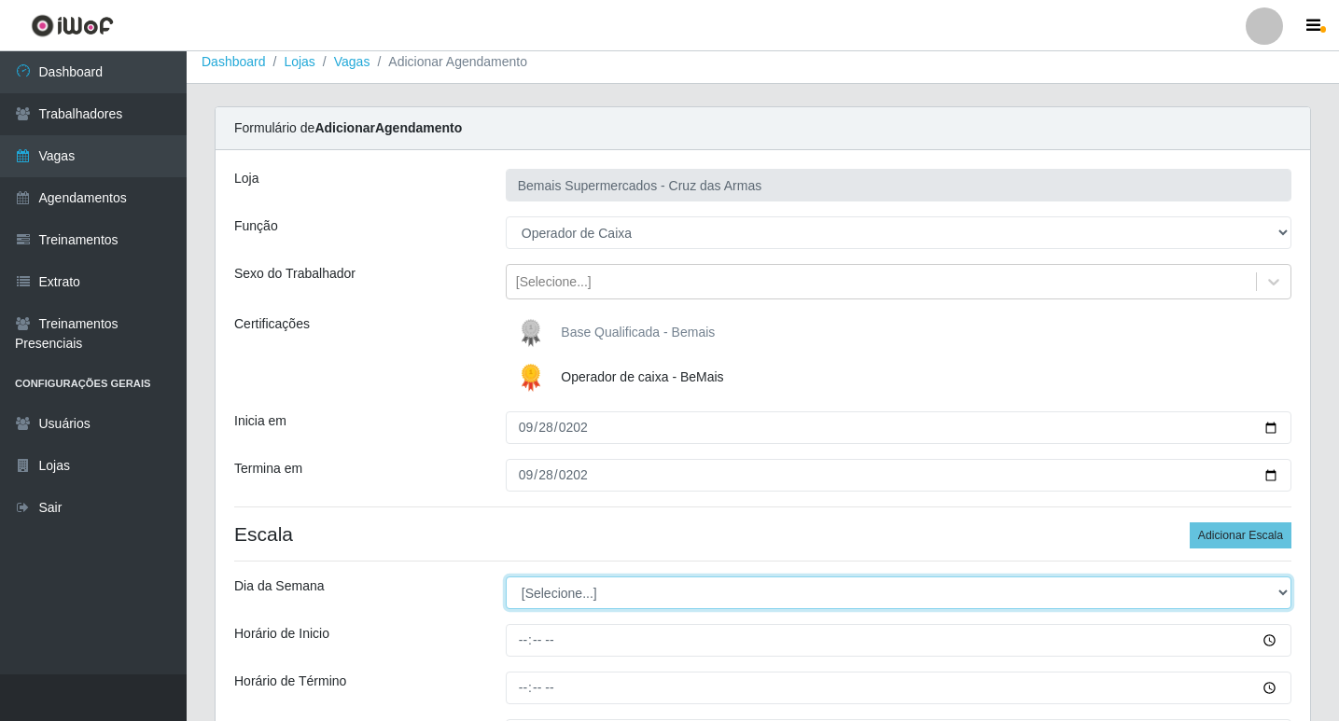
click at [543, 604] on select "[Selecione...] Segunda Terça Quarta Quinta Sexta Sábado Domingo" at bounding box center [899, 593] width 786 height 33
select select "0"
click at [506, 577] on select "[Selecione...] Segunda Terça Quarta Quinta Sexta Sábado Domingo" at bounding box center [899, 593] width 786 height 33
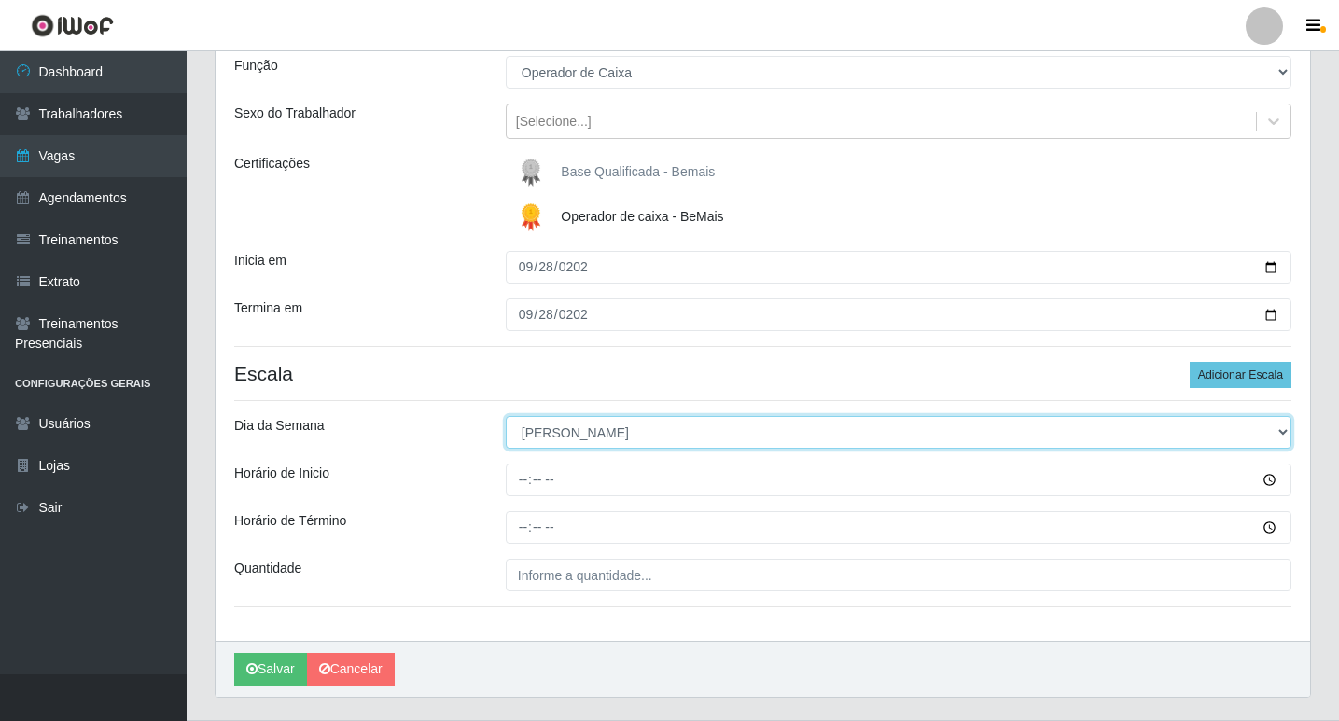
scroll to position [197, 0]
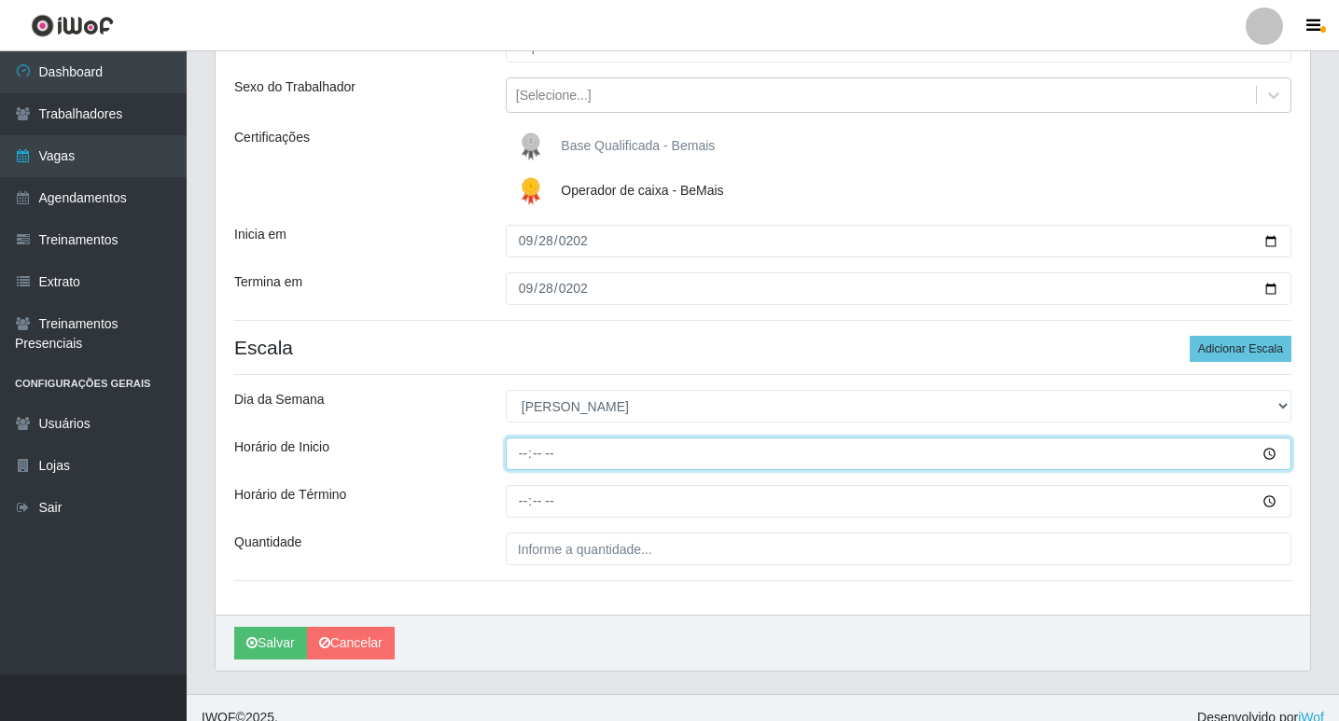
click at [519, 453] on input "Horário de Inicio" at bounding box center [899, 454] width 786 height 33
type input "08:15"
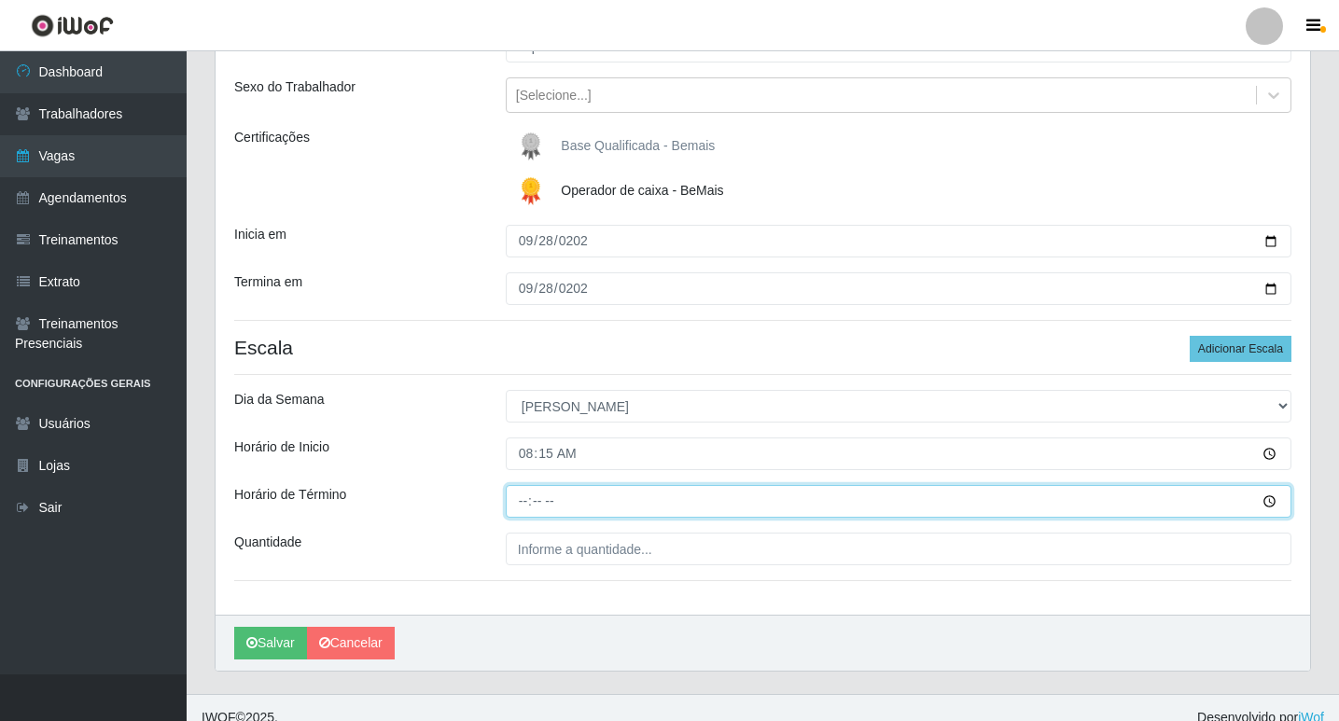
click at [524, 506] on input "Horário de Término" at bounding box center [899, 501] width 786 height 33
type input "14:15"
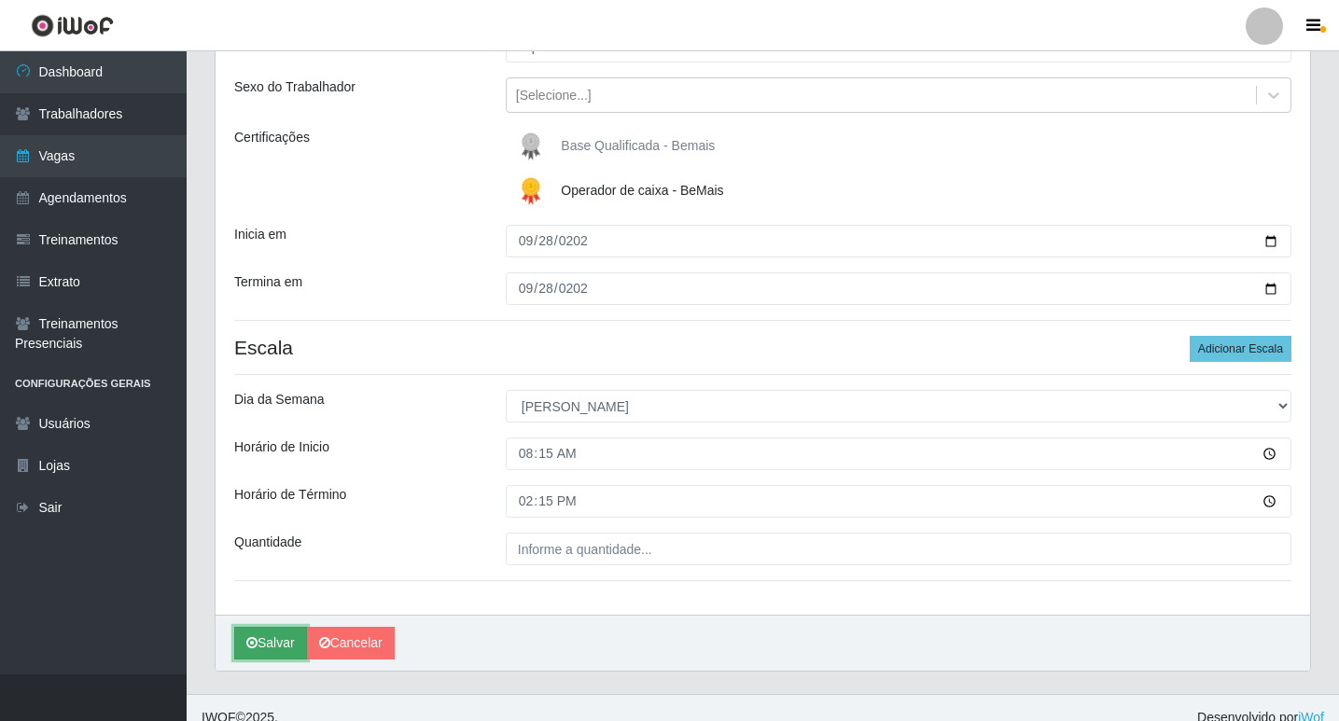
click at [272, 637] on button "Salvar" at bounding box center [270, 643] width 73 height 33
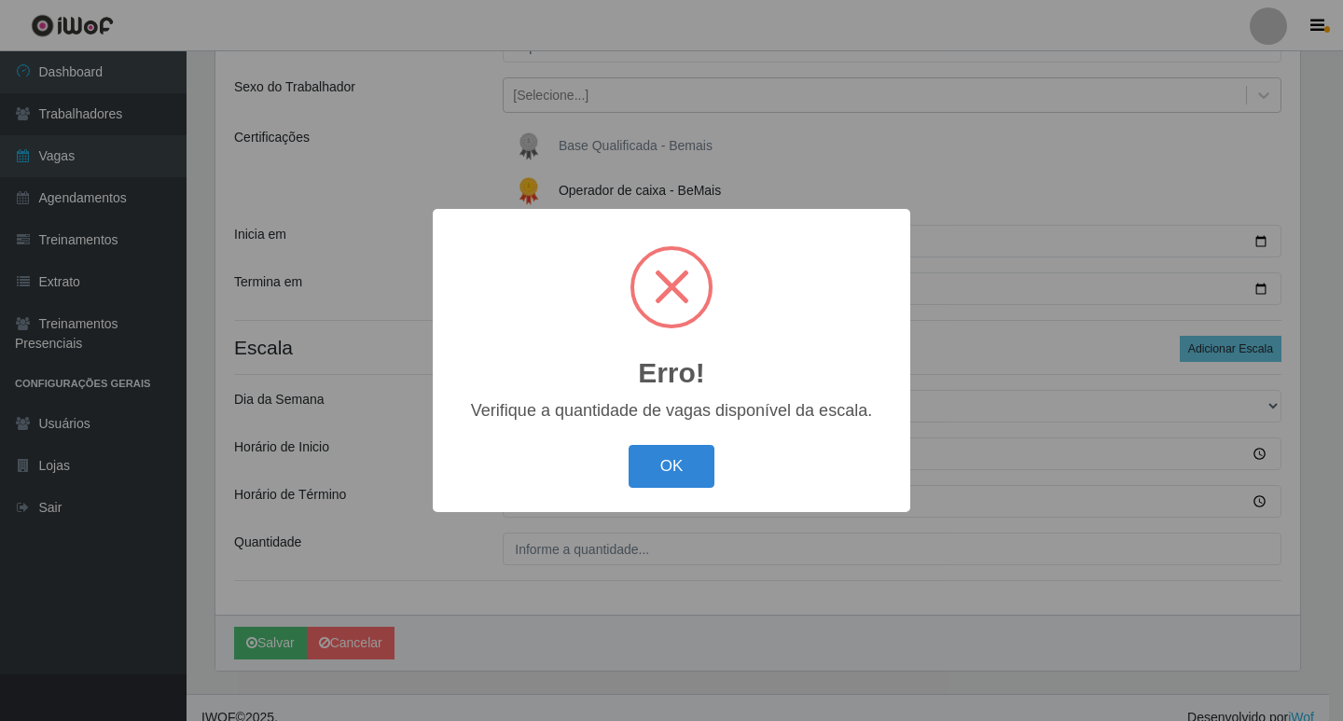
drag, startPoint x: 674, startPoint y: 470, endPoint x: 624, endPoint y: 547, distance: 91.1
click at [672, 472] on button "OK" at bounding box center [672, 467] width 87 height 44
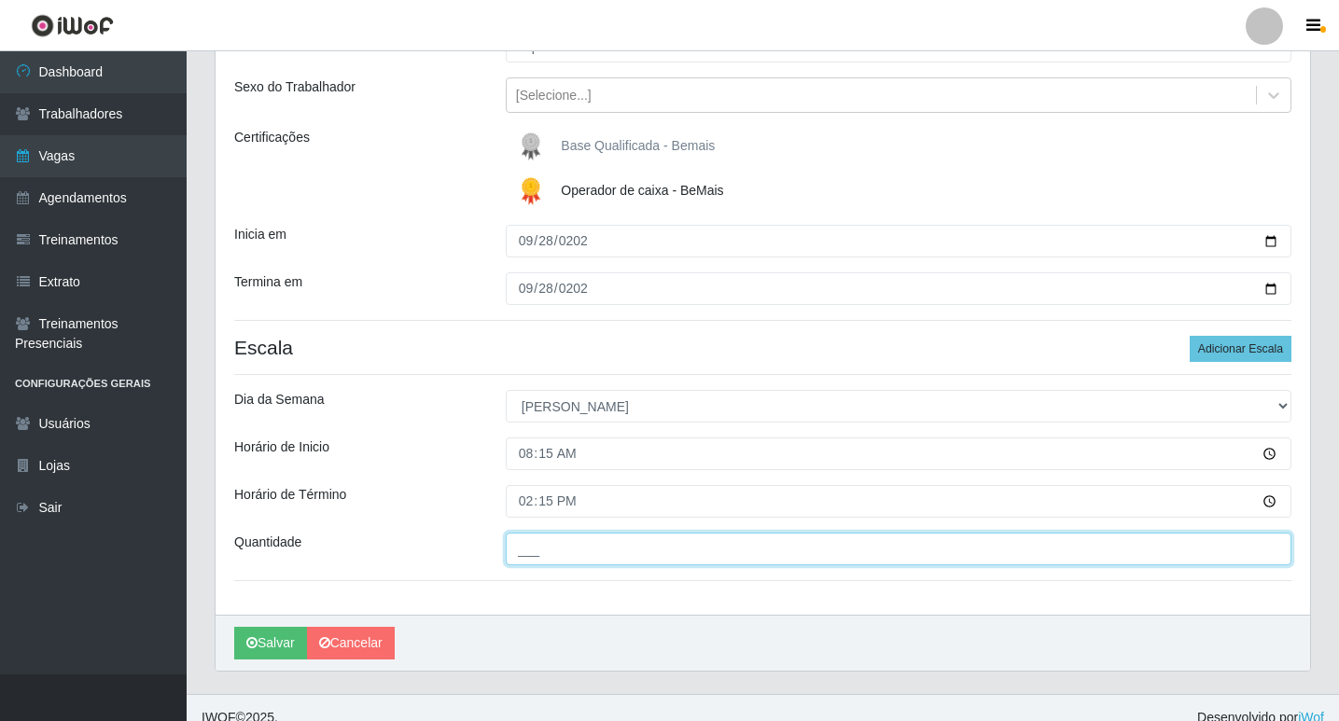
click at [554, 555] on input "___" at bounding box center [899, 549] width 786 height 33
type input "01_"
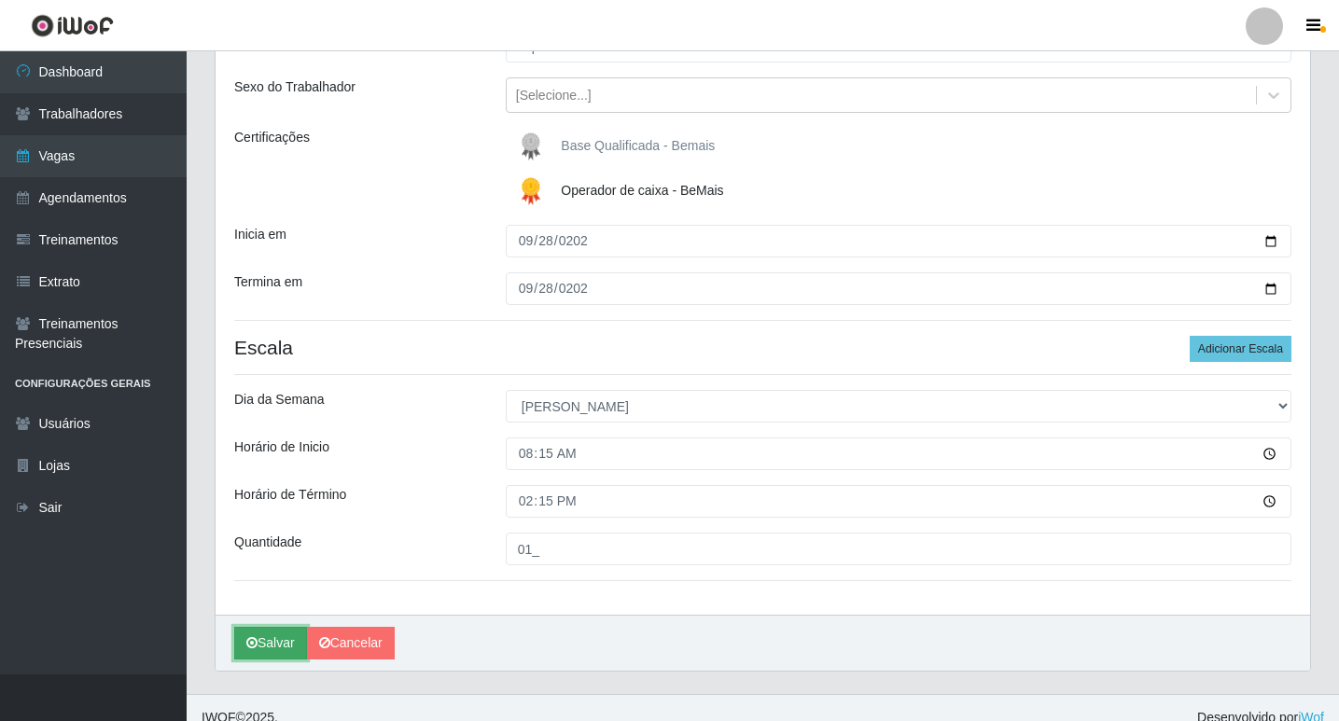
click at [258, 641] on button "Salvar" at bounding box center [270, 643] width 73 height 33
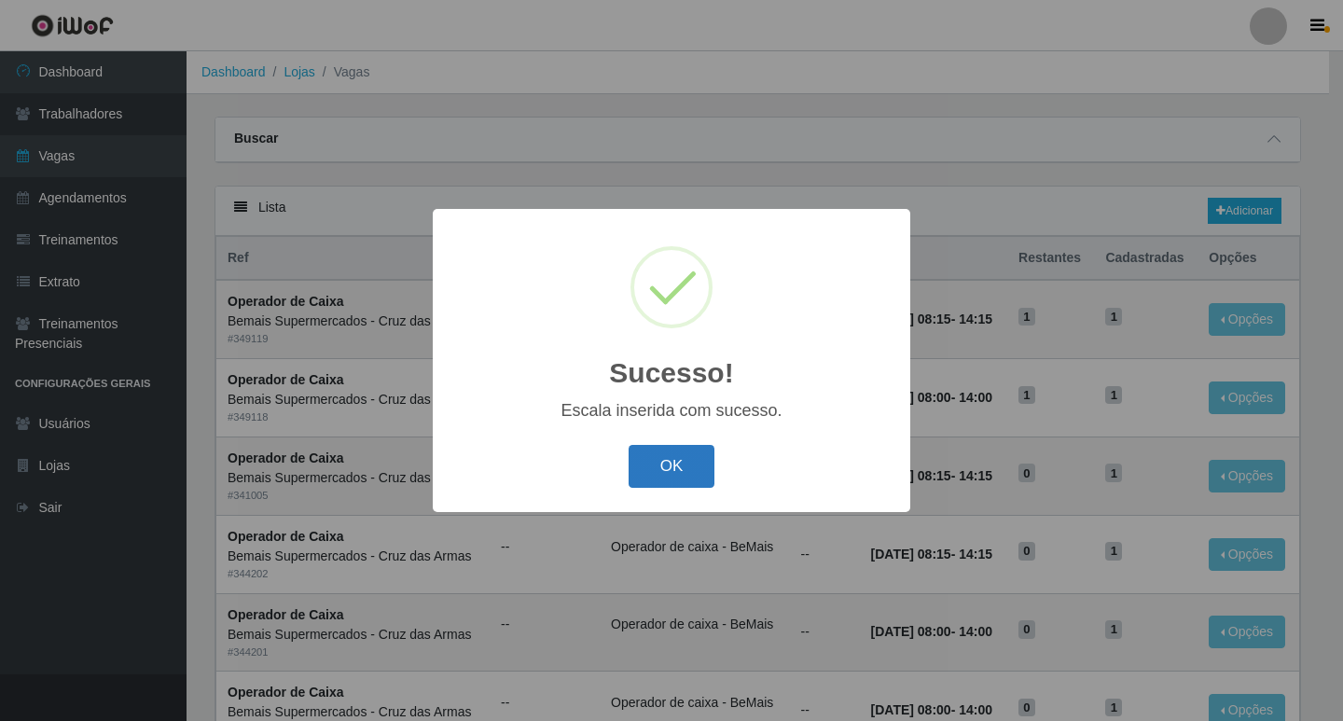
click at [677, 466] on button "OK" at bounding box center [672, 467] width 87 height 44
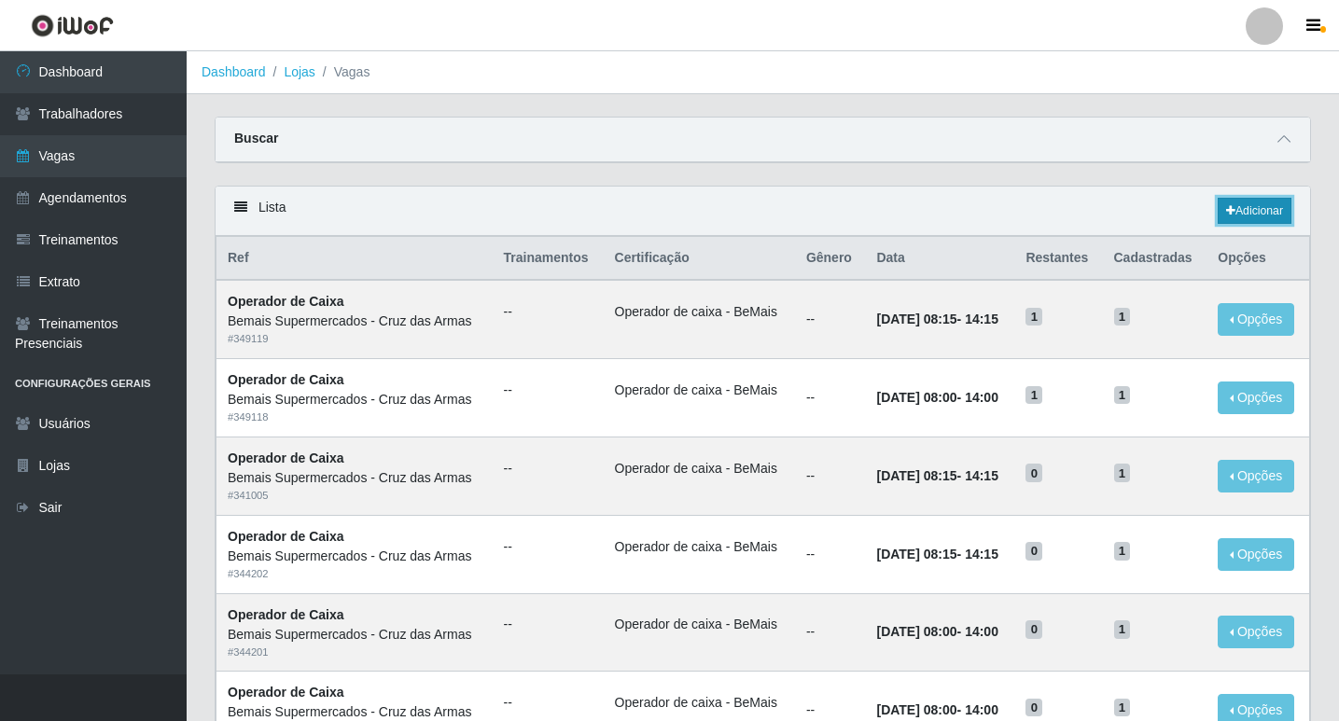
click at [1263, 203] on link "Adicionar" at bounding box center [1254, 211] width 74 height 26
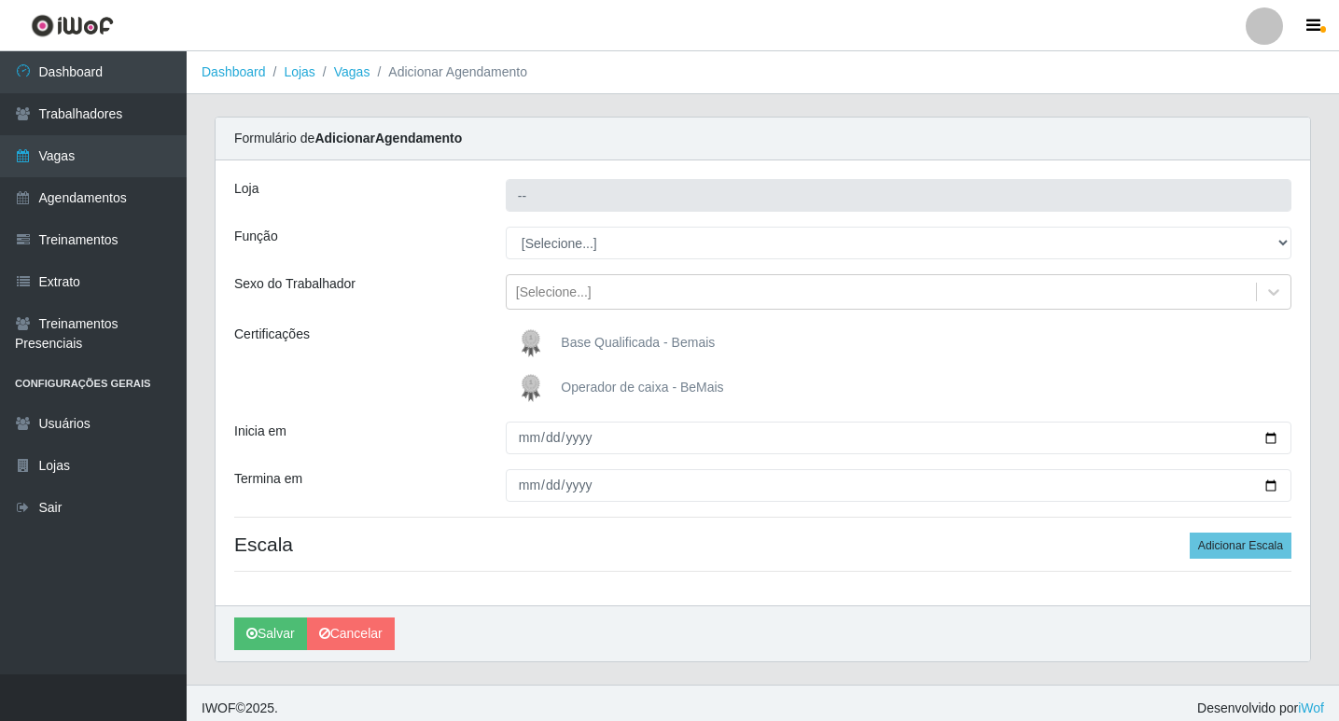
type input "Bemais Supermercados - Cruz das Armas"
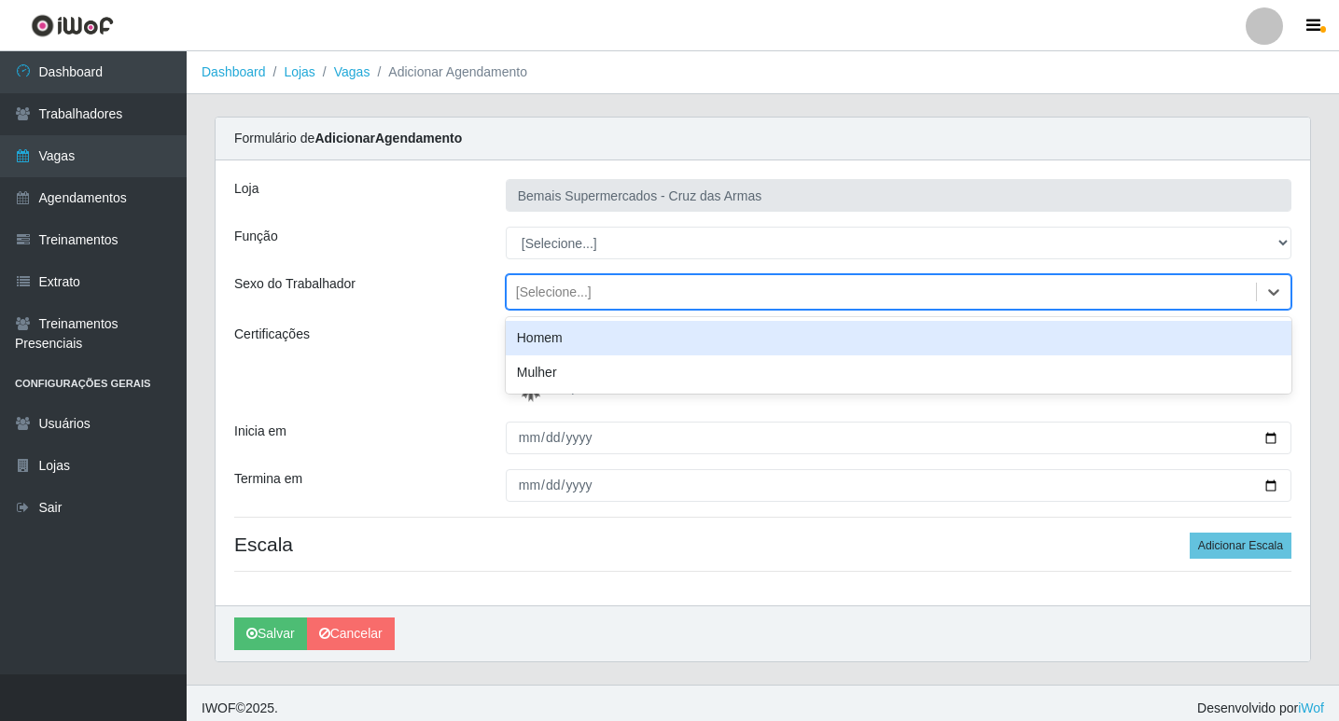
click at [571, 283] on div "[Selecione...]" at bounding box center [554, 293] width 76 height 20
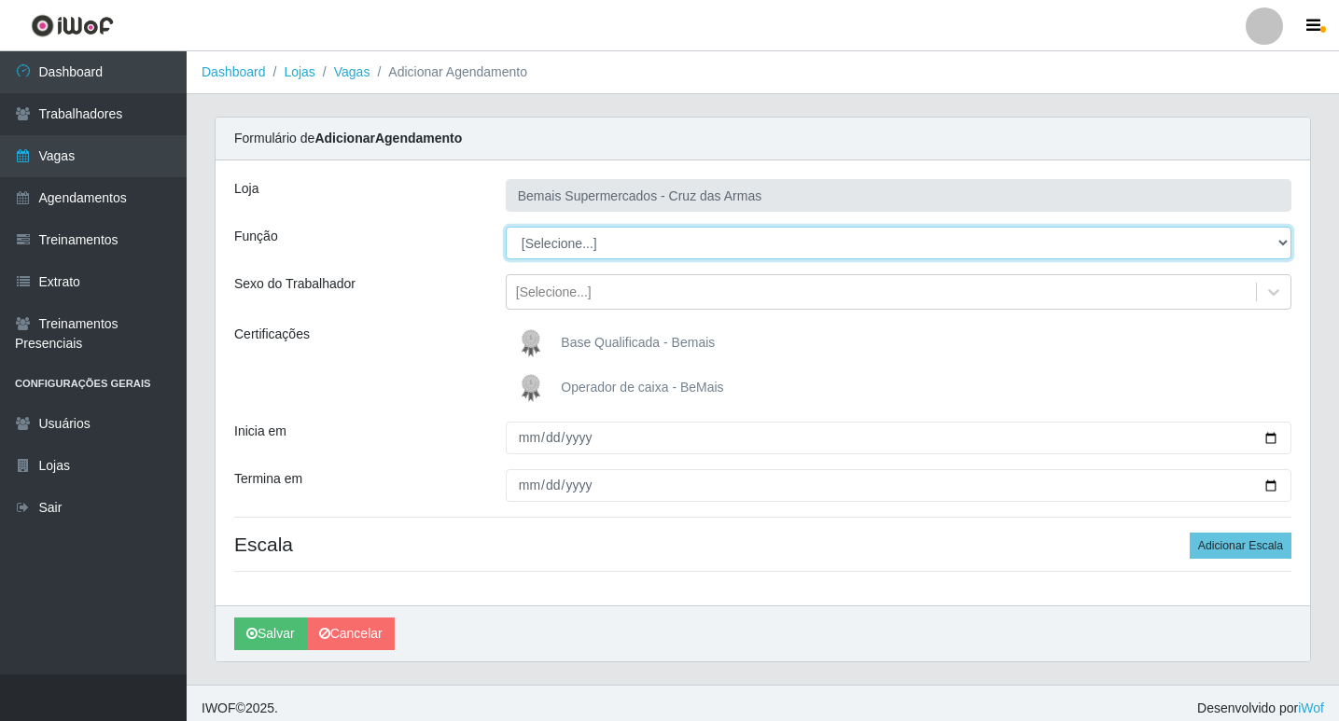
click at [577, 236] on select "[Selecione...] ASG ASG + ASG ++ Auxiliar de Estacionamento Auxiliar de Estacion…" at bounding box center [899, 243] width 786 height 33
select select "22"
click at [506, 227] on select "[Selecione...] ASG ASG + ASG ++ Auxiliar de Estacionamento Auxiliar de Estacion…" at bounding box center [899, 243] width 786 height 33
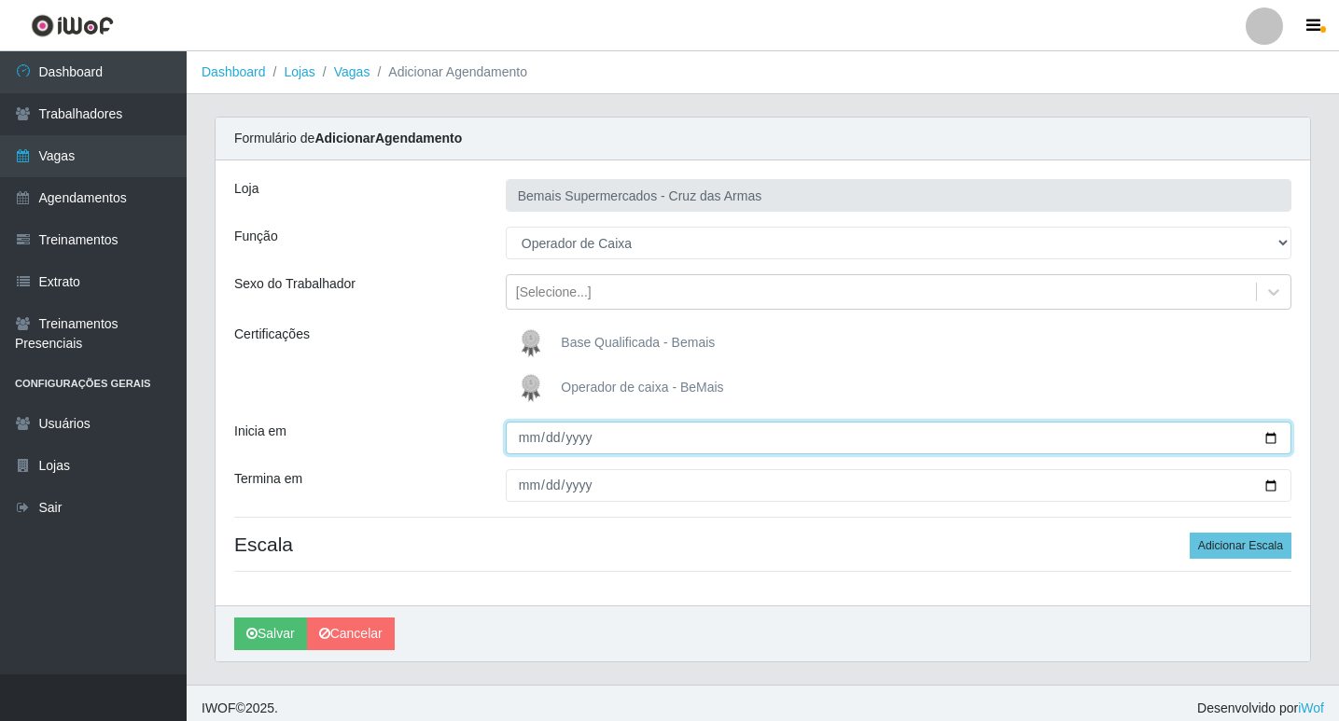
click at [524, 440] on input "Inicia em" at bounding box center [899, 438] width 786 height 33
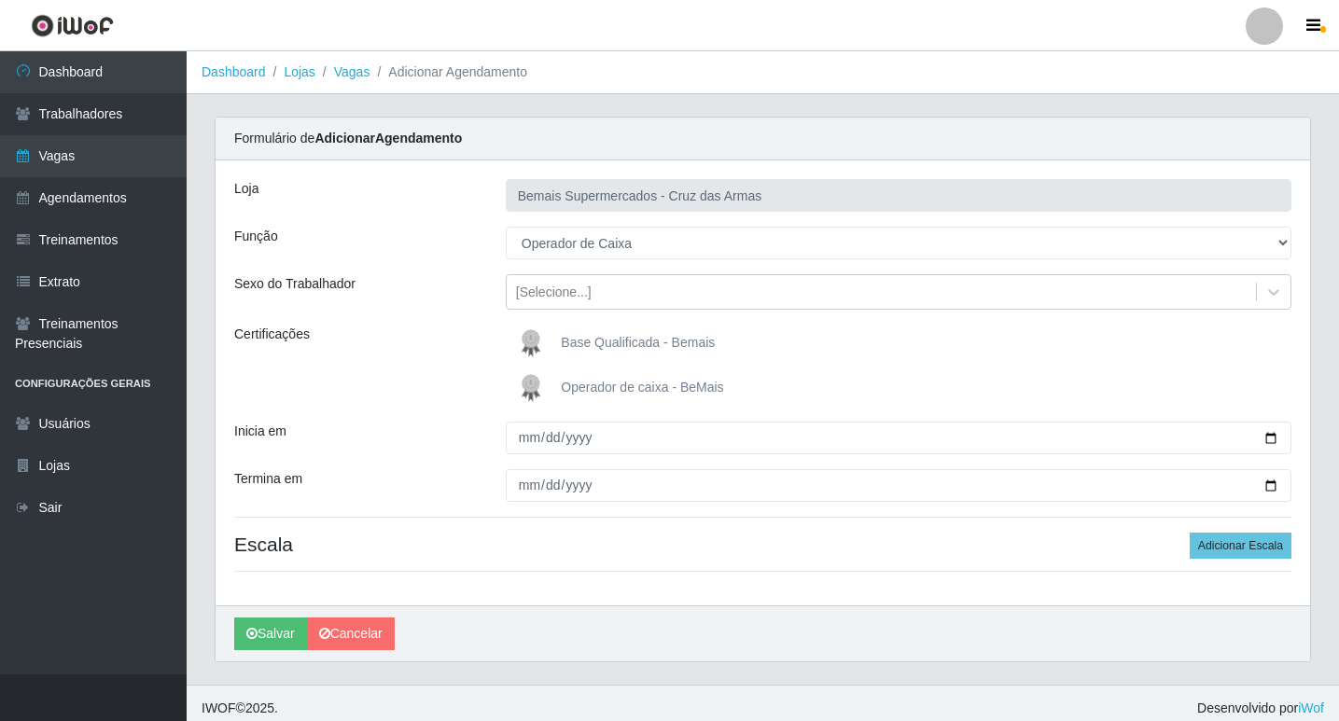
drag, startPoint x: 522, startPoint y: 388, endPoint x: 520, endPoint y: 410, distance: 21.6
click at [522, 389] on img at bounding box center [534, 387] width 45 height 37
click at [0, 0] on input "Operador de caixa - BeMais" at bounding box center [0, 0] width 0 height 0
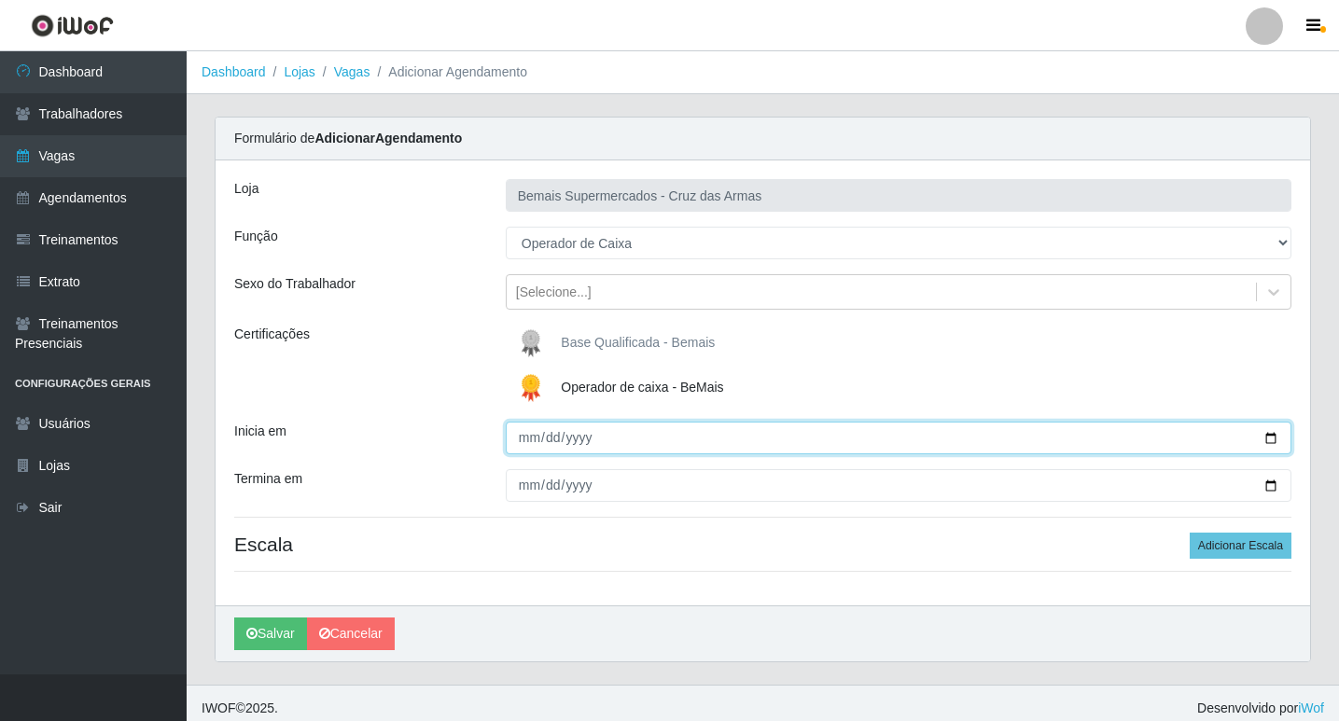
click at [522, 440] on input "Inicia em" at bounding box center [899, 438] width 786 height 33
type input "[DATE]"
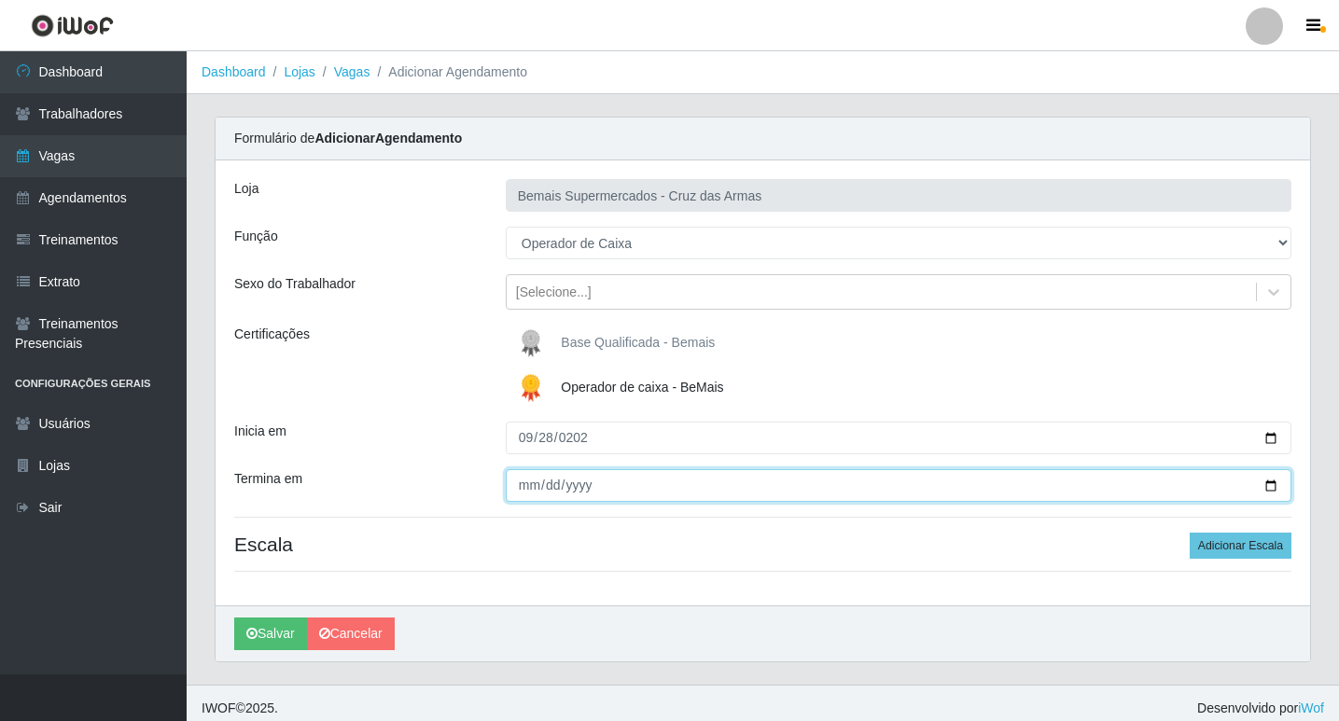
click at [532, 487] on input "Termina em" at bounding box center [899, 485] width 786 height 33
type input "[DATE]"
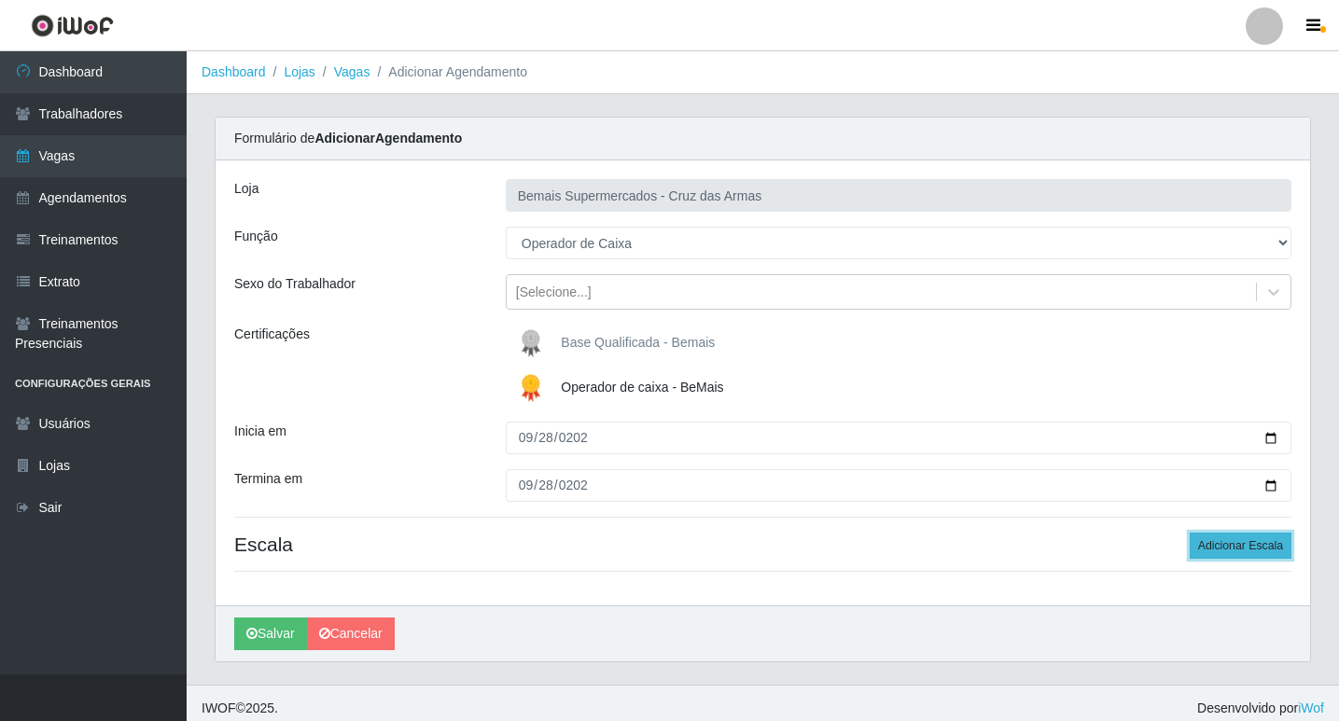
click at [1219, 549] on button "Adicionar Escala" at bounding box center [1240, 546] width 102 height 26
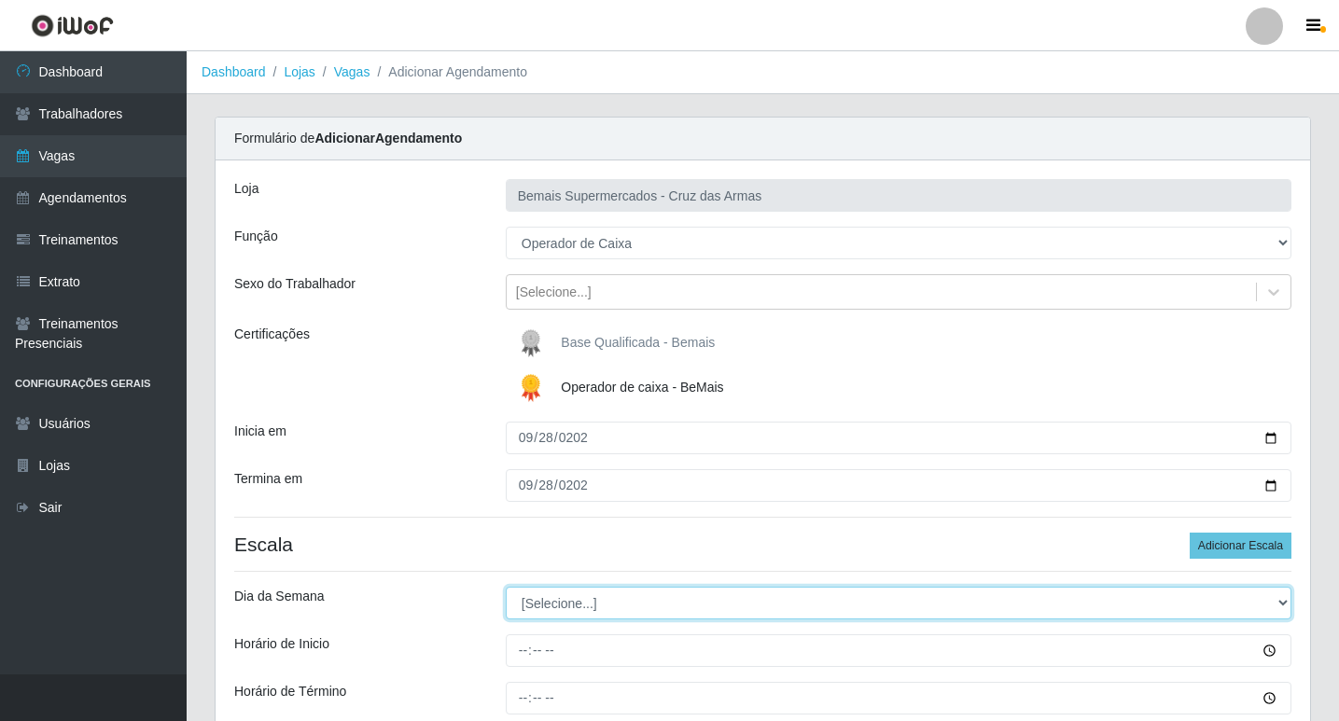
click at [546, 600] on select "[Selecione...] Segunda Terça Quarta Quinta Sexta Sábado Domingo" at bounding box center [899, 603] width 786 height 33
select select "0"
click at [506, 587] on select "[Selecione...] Segunda Terça Quarta Quinta Sexta Sábado Domingo" at bounding box center [899, 603] width 786 height 33
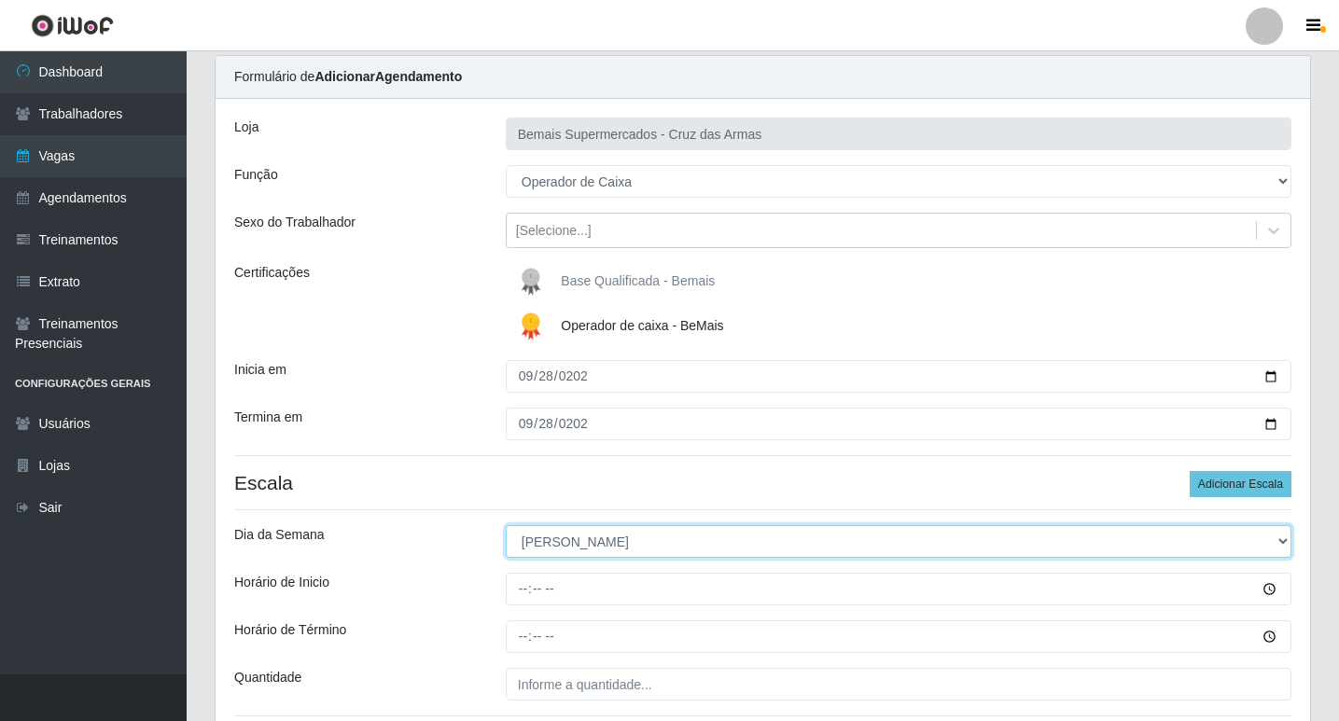
scroll to position [93, 0]
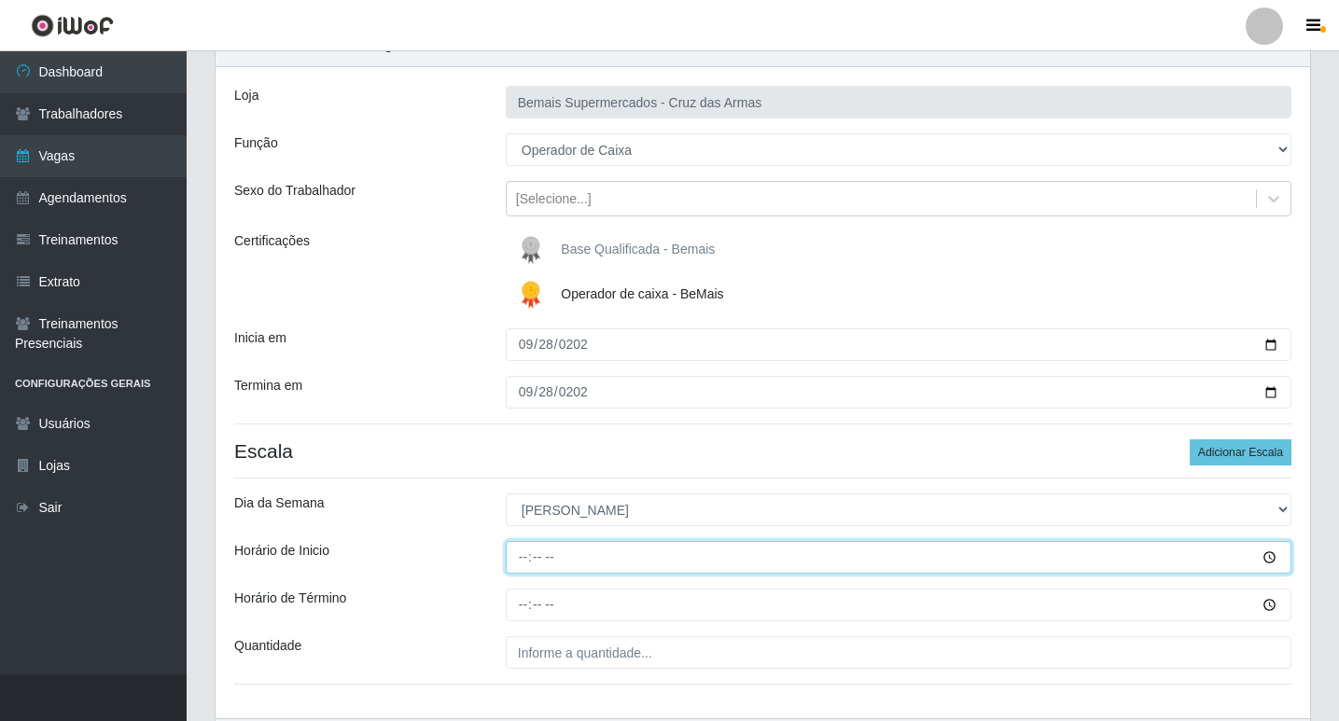
click at [515, 559] on input "Horário de Inicio" at bounding box center [899, 557] width 786 height 33
type input "08:15"
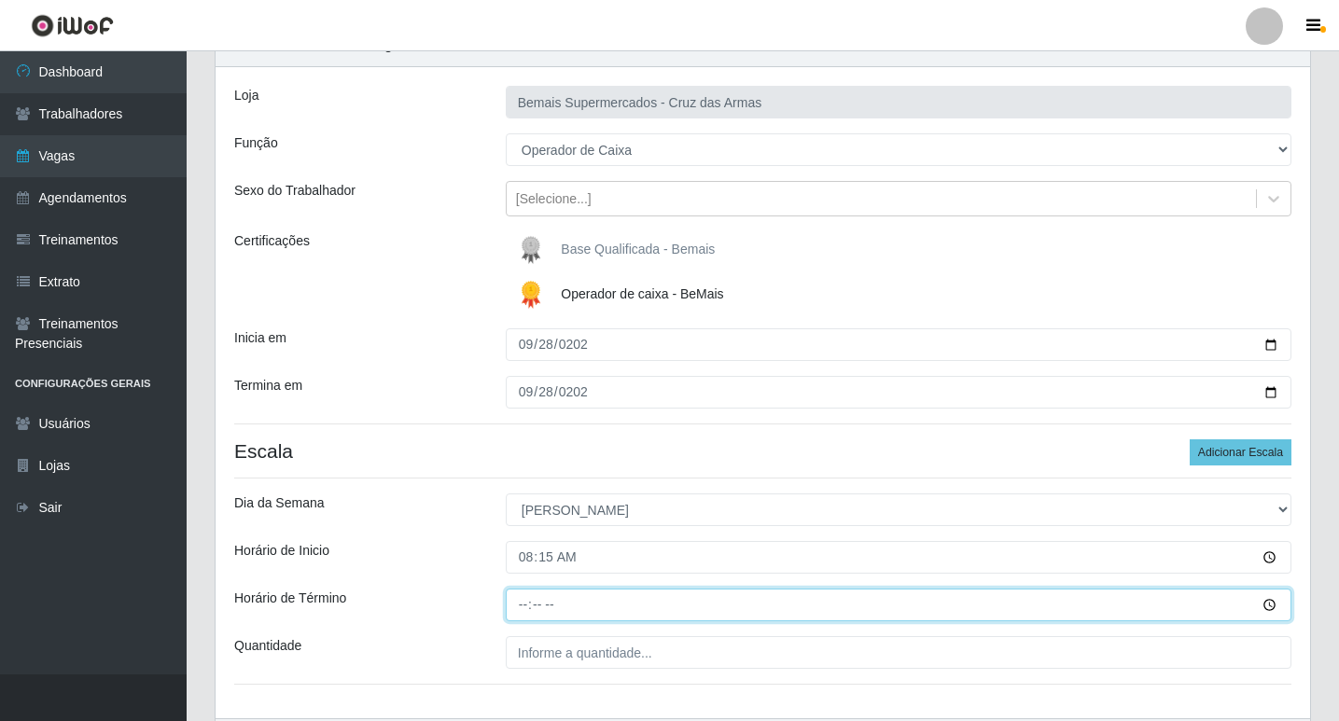
click at [522, 608] on input "Horário de Término" at bounding box center [899, 605] width 786 height 33
type input "14:15"
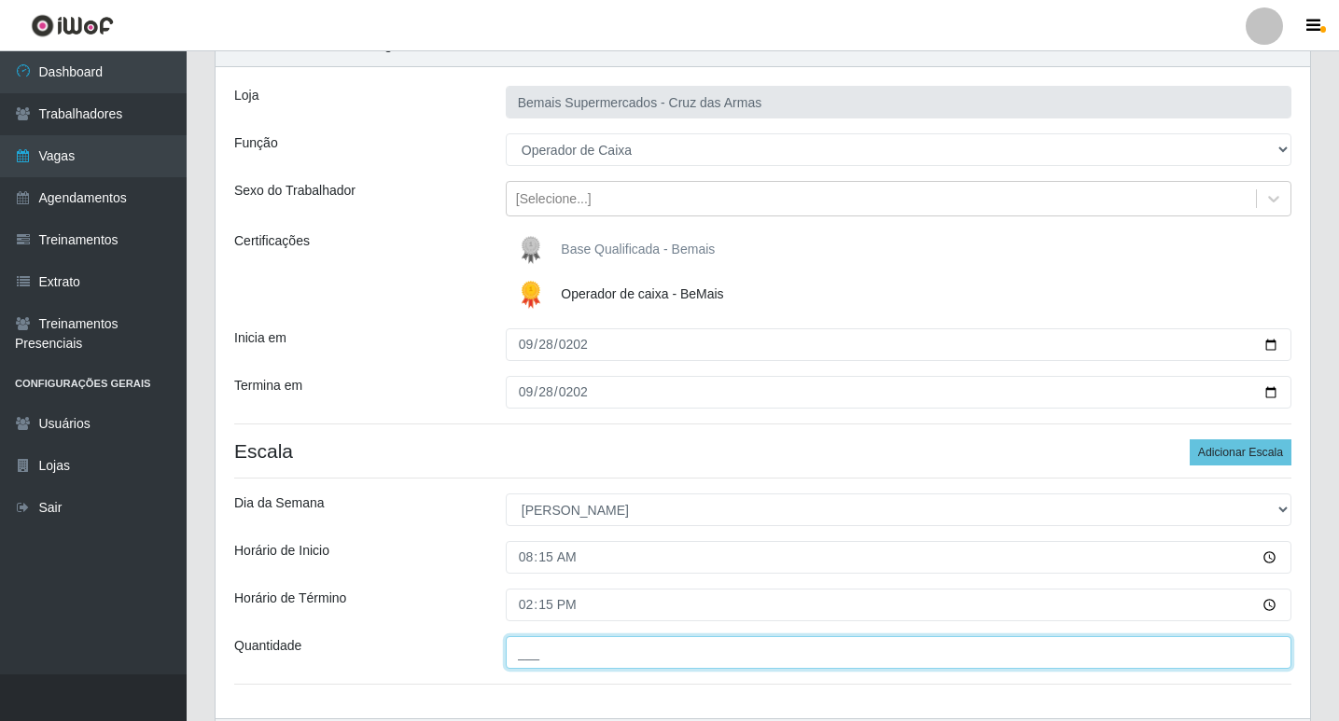
click at [535, 652] on input "___" at bounding box center [899, 652] width 786 height 33
type input "01_"
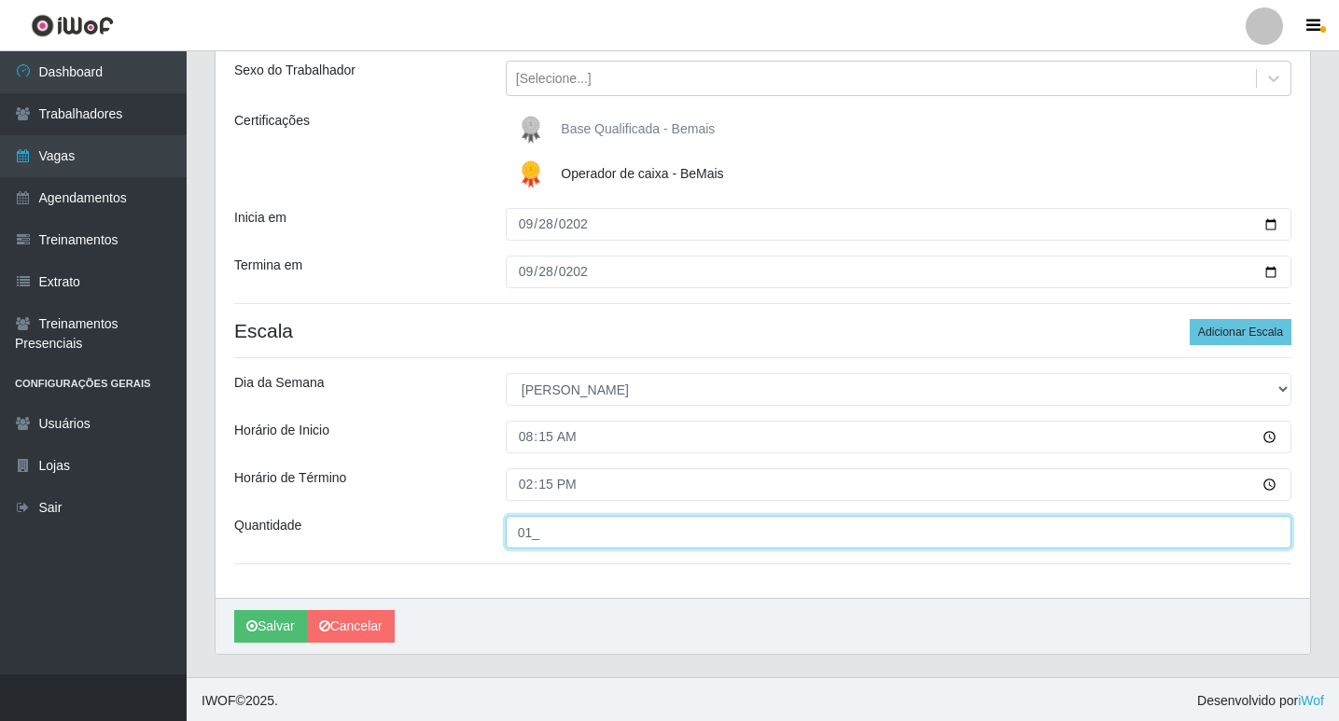
scroll to position [216, 0]
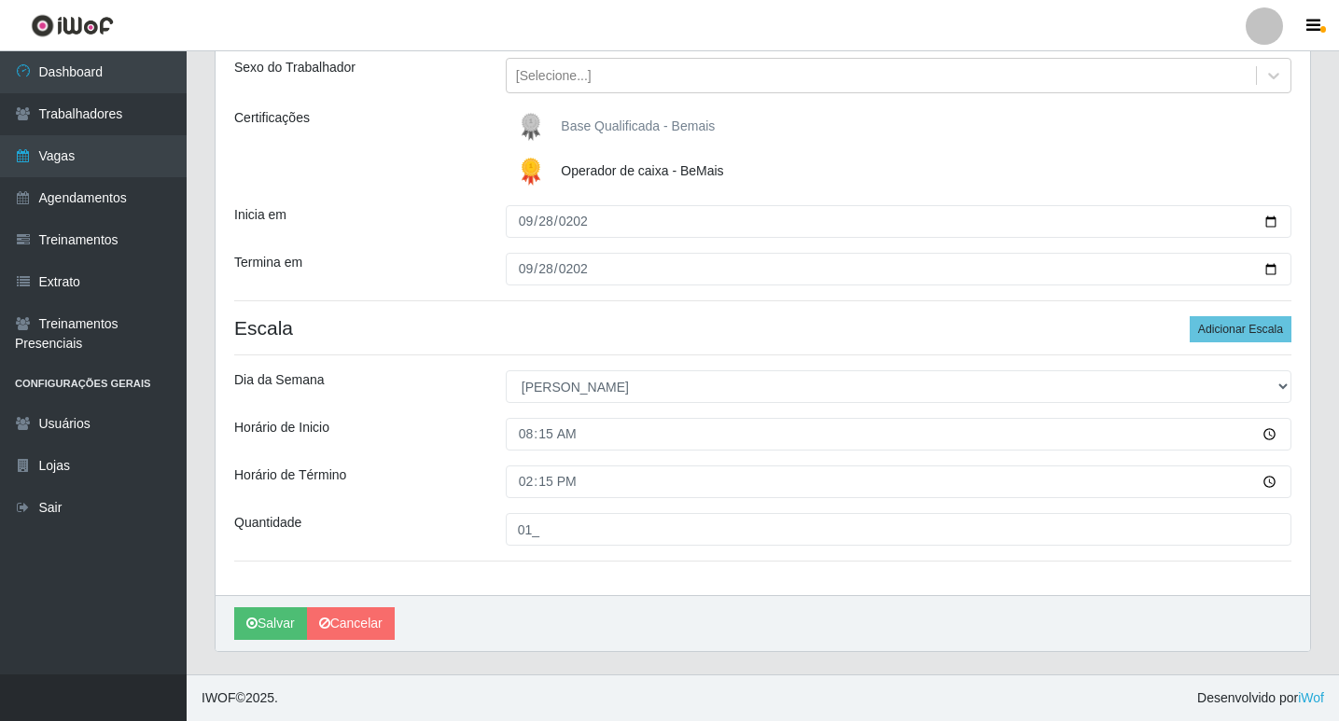
click at [230, 632] on div "[PERSON_NAME]" at bounding box center [763, 623] width 1094 height 56
click at [251, 624] on icon "submit" at bounding box center [251, 623] width 11 height 13
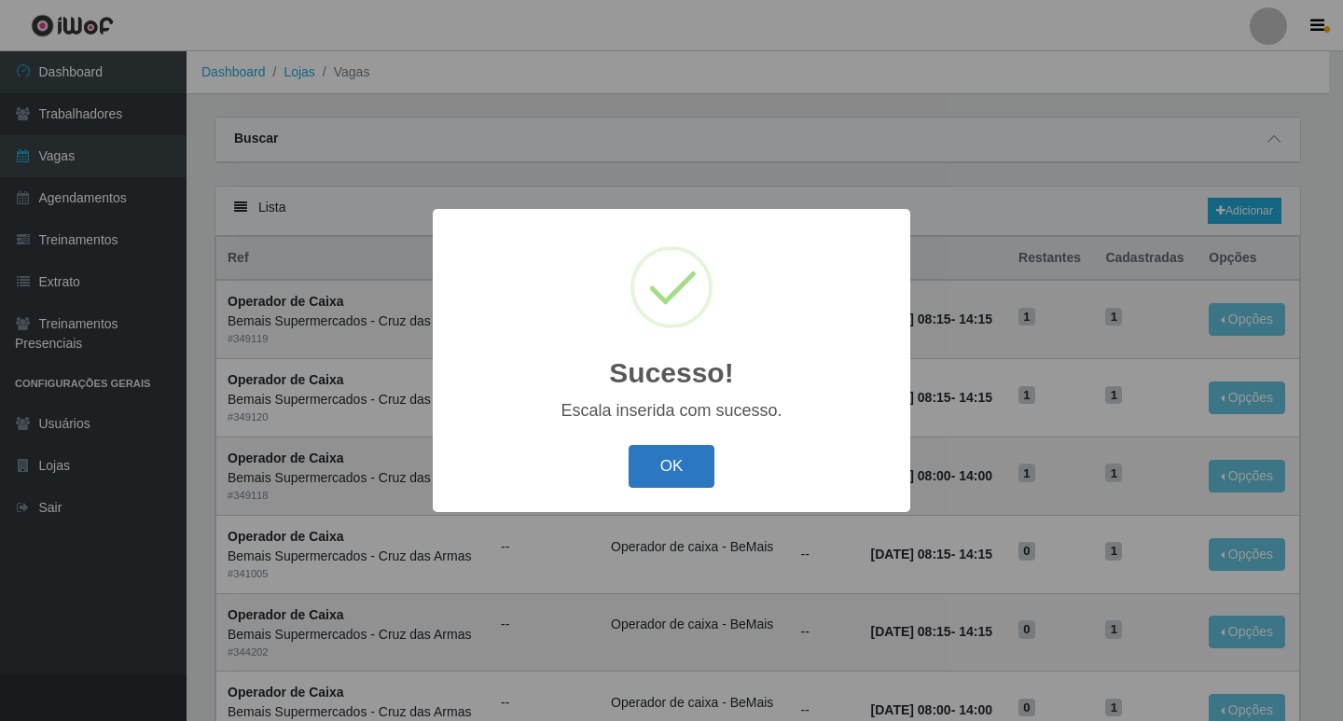
click at [666, 464] on button "OK" at bounding box center [672, 467] width 87 height 44
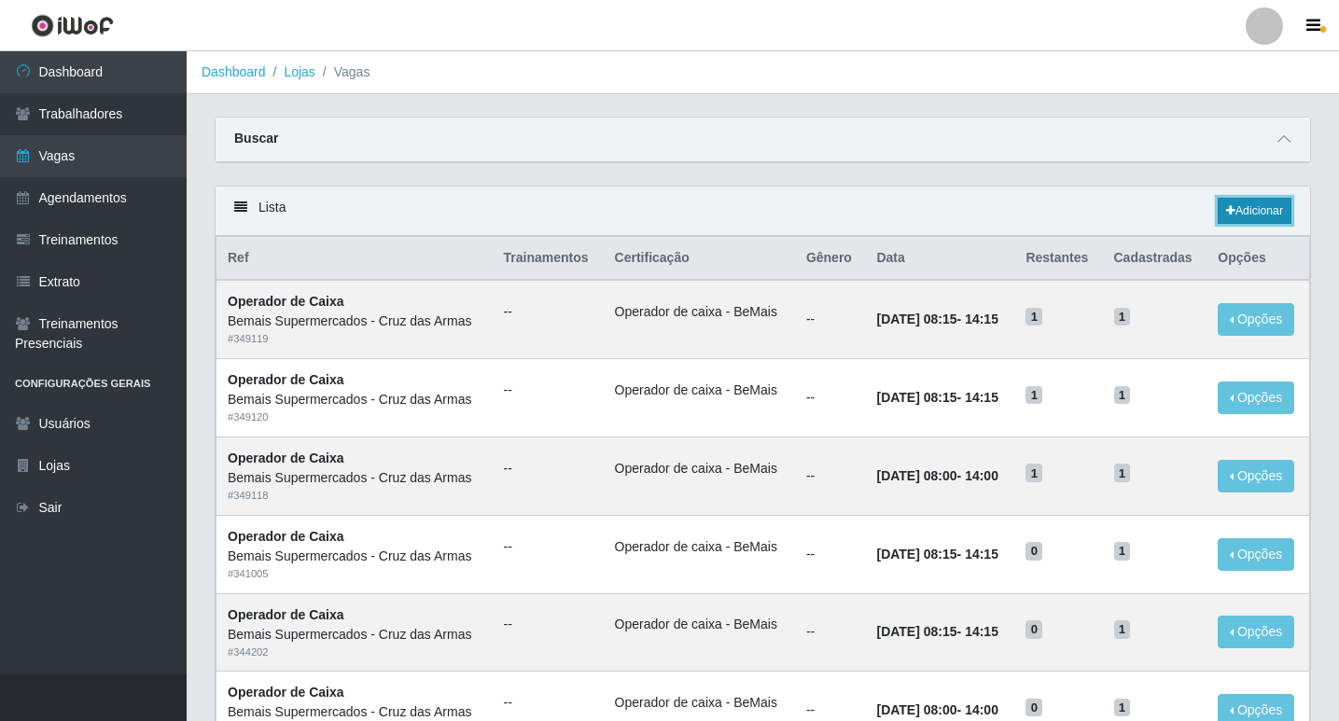
click at [1251, 210] on link "Adicionar" at bounding box center [1254, 211] width 74 height 26
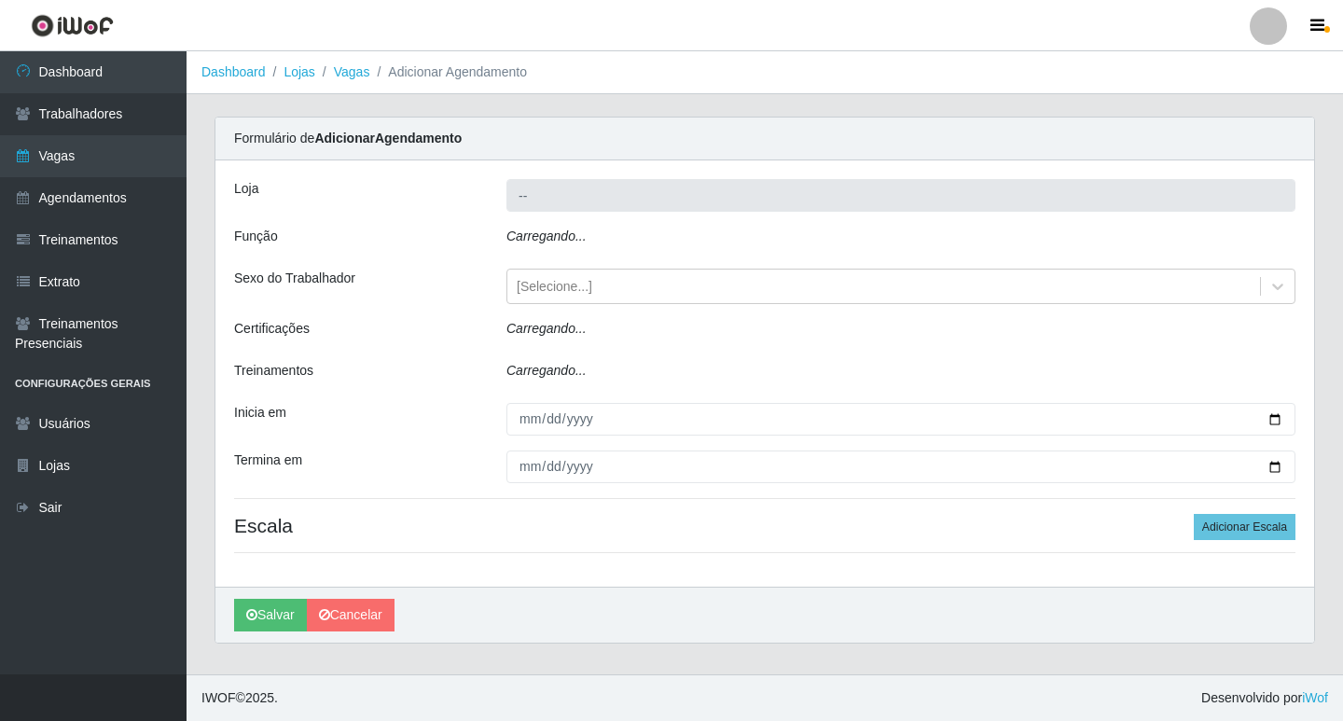
type input "Bemais Supermercados - Cruz das Armas"
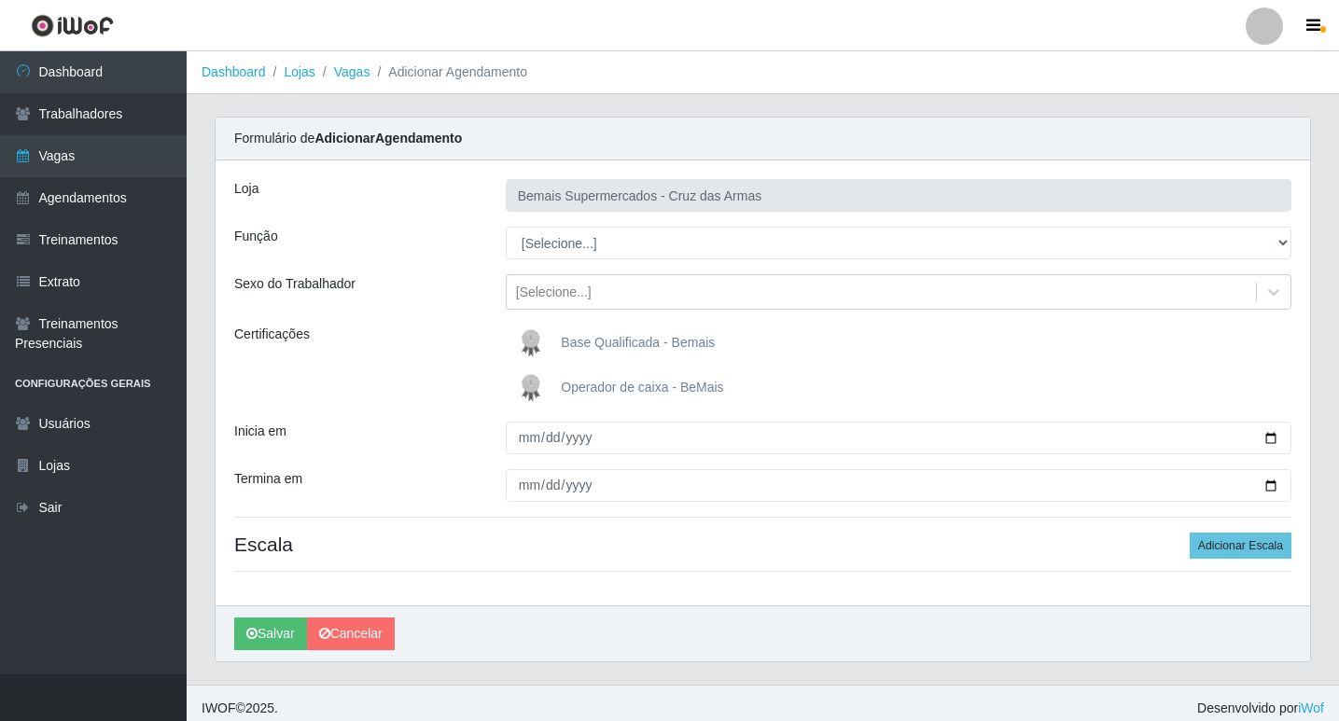
click at [529, 382] on img at bounding box center [534, 387] width 45 height 37
click at [0, 0] on input "Operador de caixa - BeMais" at bounding box center [0, 0] width 0 height 0
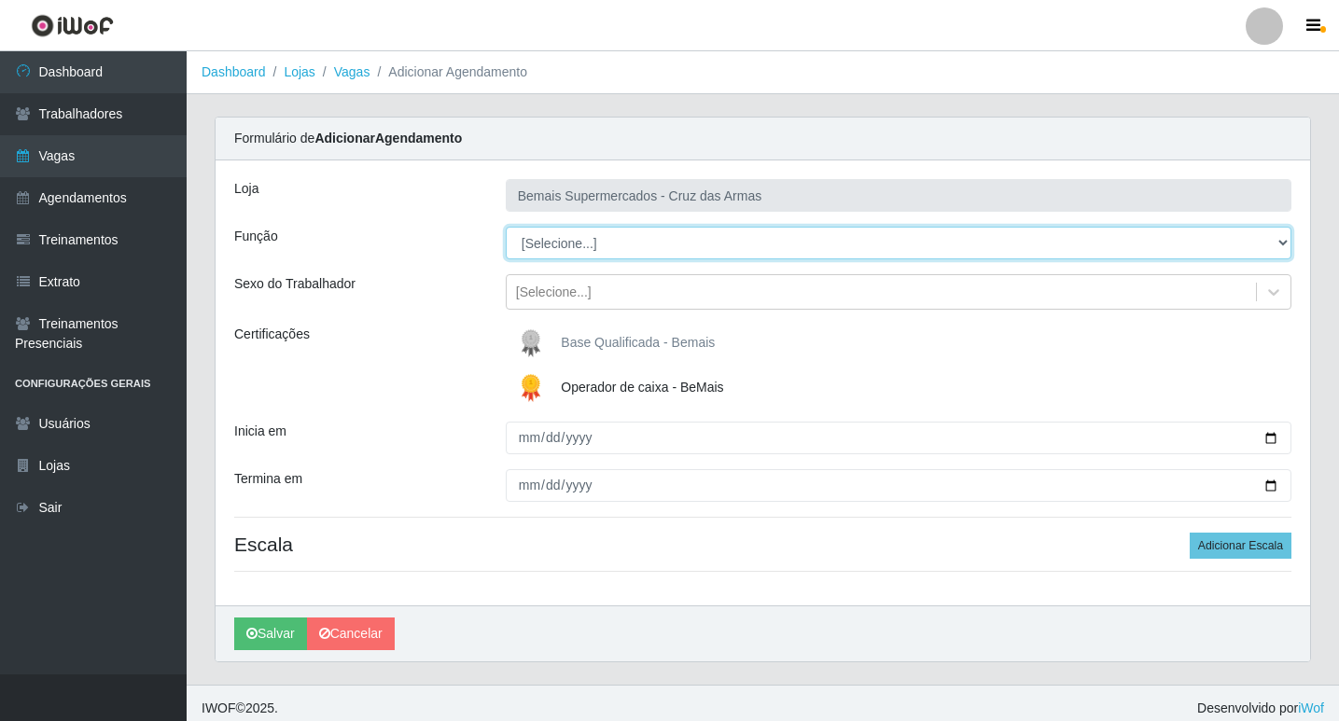
click at [539, 238] on select "[Selecione...] ASG ASG + ASG ++ Auxiliar de Estacionamento Auxiliar de Estacion…" at bounding box center [899, 243] width 786 height 33
select select "22"
click at [506, 227] on select "[Selecione...] ASG ASG + ASG ++ Auxiliar de Estacionamento Auxiliar de Estacion…" at bounding box center [899, 243] width 786 height 33
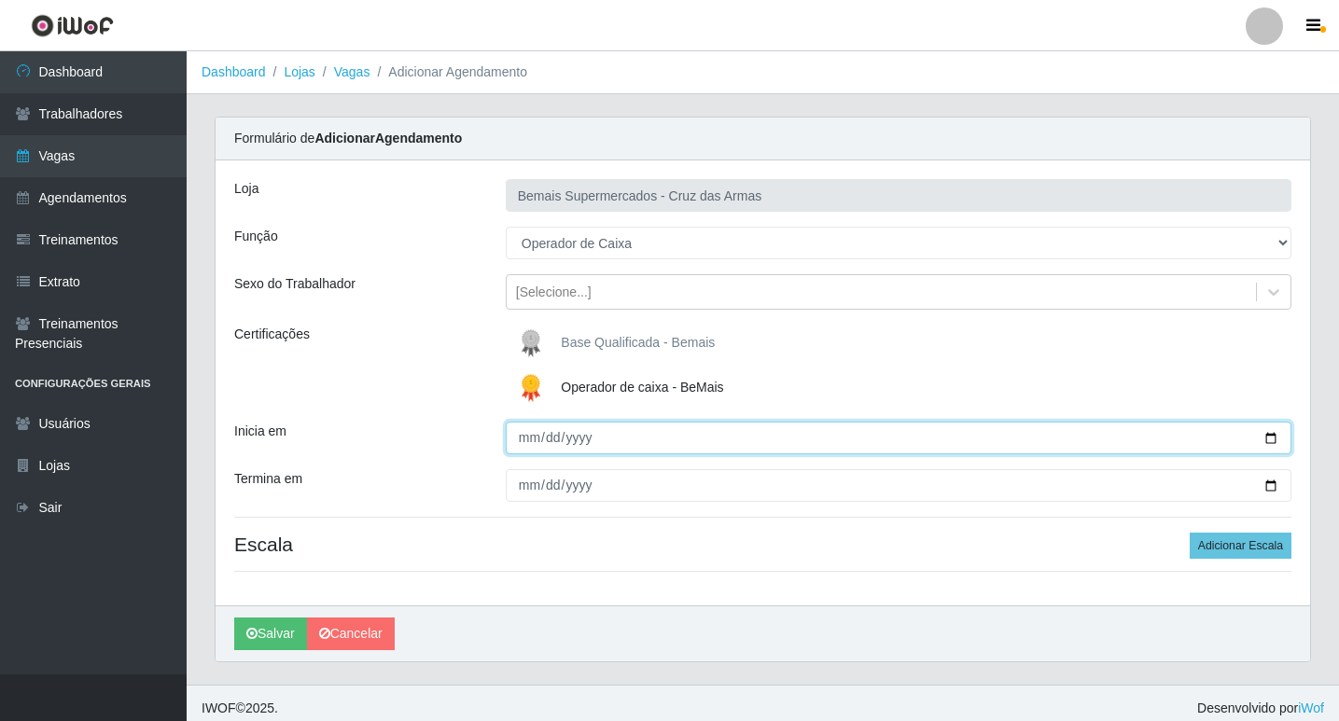
click at [531, 441] on input "Inicia em" at bounding box center [899, 438] width 786 height 33
type input "[DATE]"
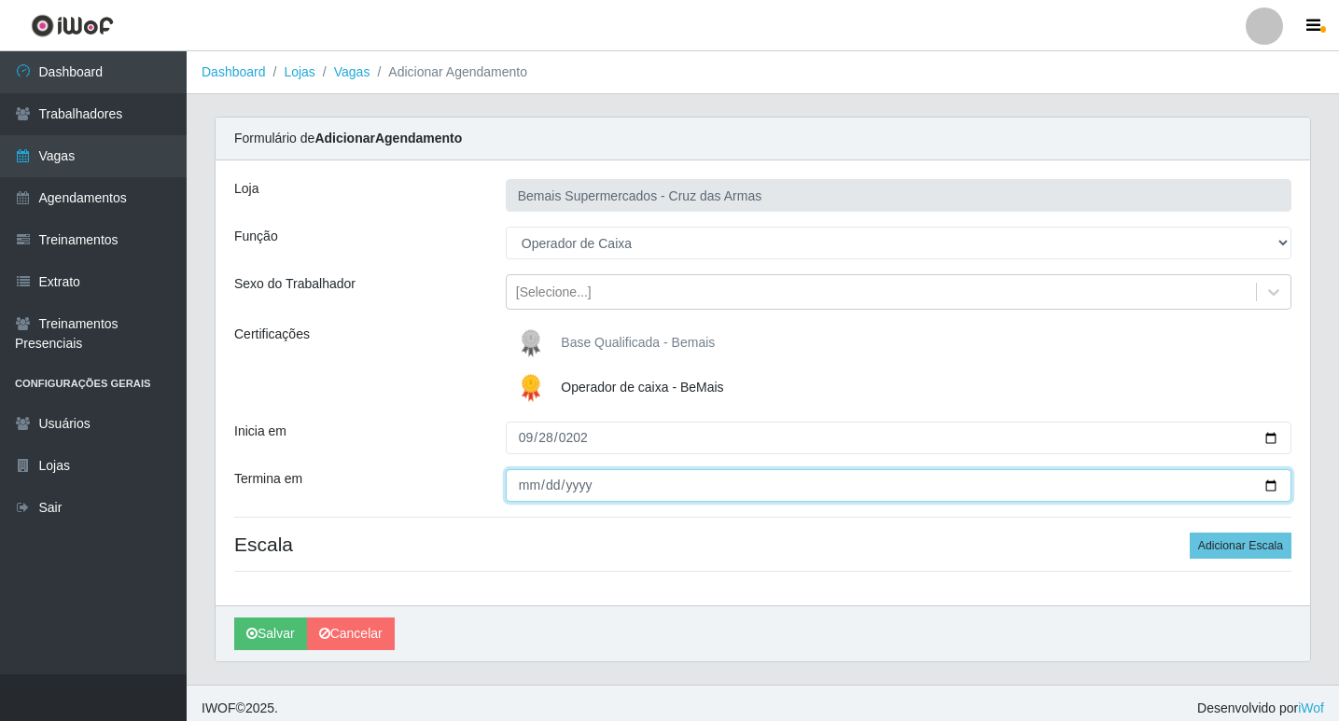
click at [521, 486] on input "Termina em" at bounding box center [899, 485] width 786 height 33
type input "[DATE]"
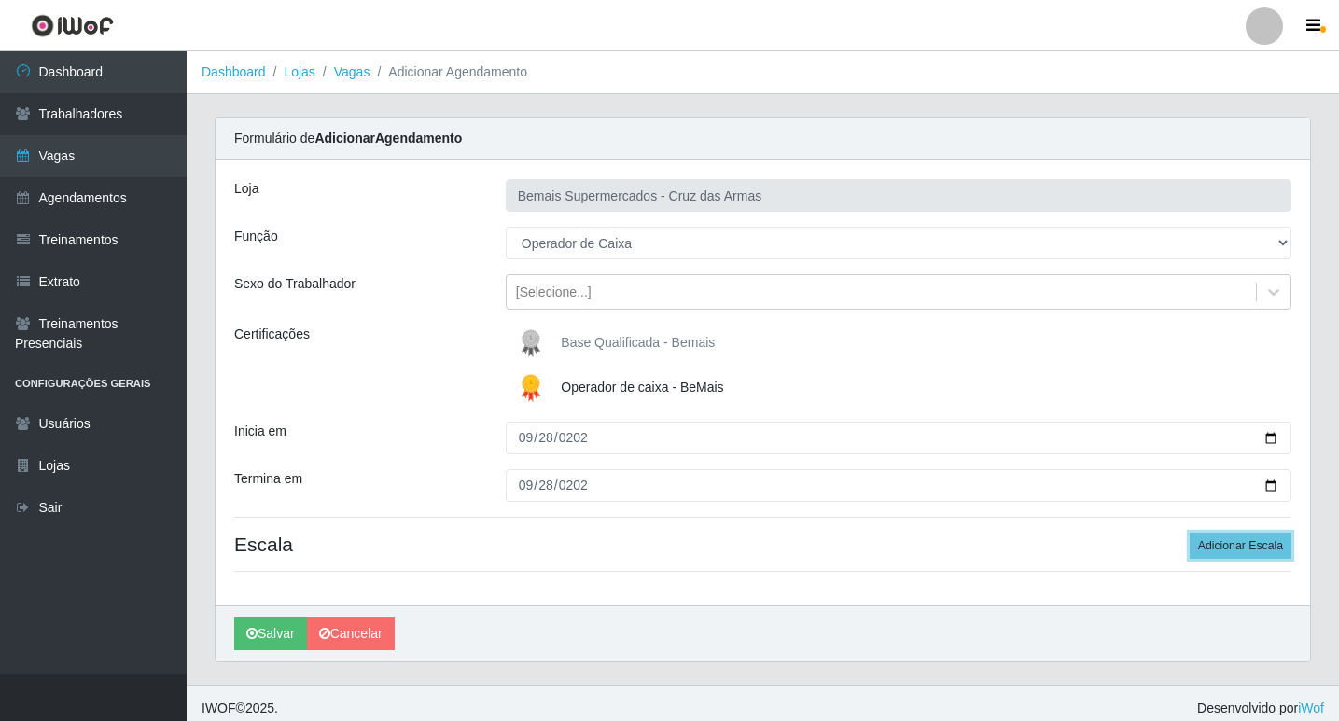
drag, startPoint x: 1234, startPoint y: 549, endPoint x: 1114, endPoint y: 534, distance: 121.3
click at [1233, 549] on button "Adicionar Escala" at bounding box center [1240, 546] width 102 height 26
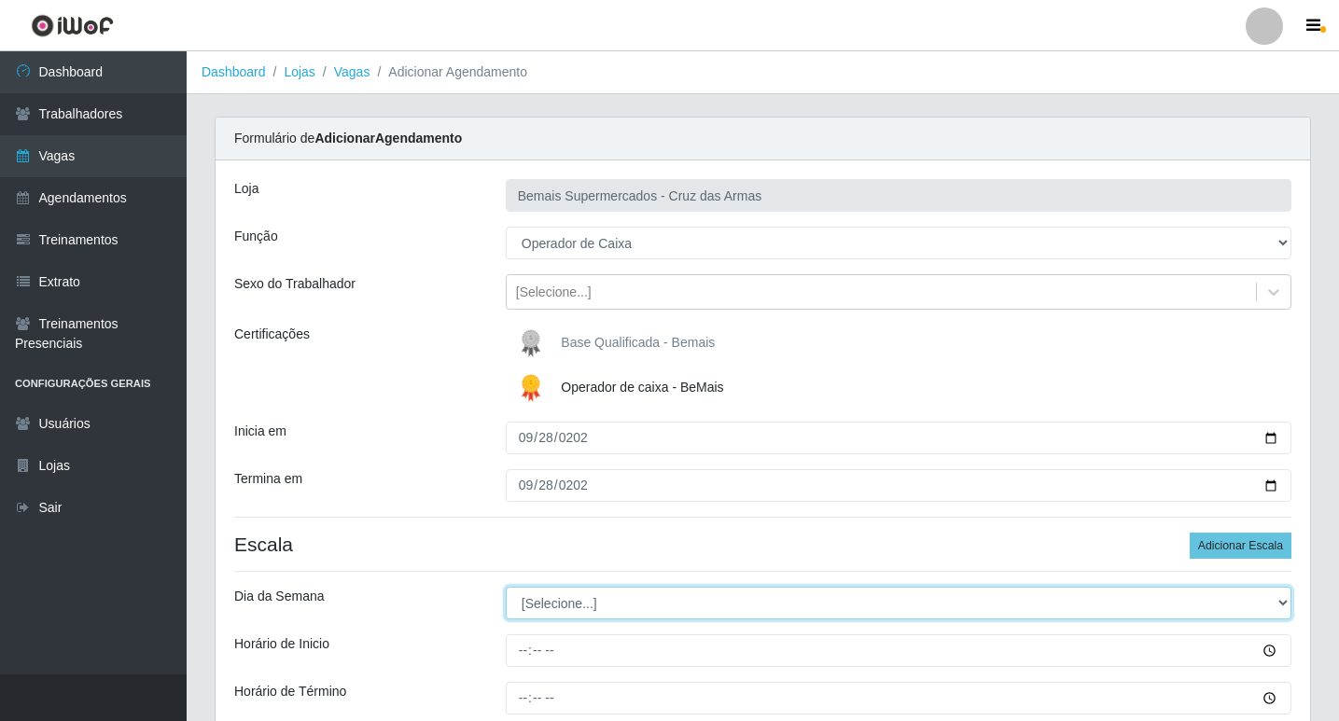
click at [539, 612] on select "[Selecione...] Segunda Terça Quarta Quinta Sexta Sábado Domingo" at bounding box center [899, 603] width 786 height 33
select select "0"
click at [506, 587] on select "[Selecione...] Segunda Terça Quarta Quinta Sexta Sábado Domingo" at bounding box center [899, 603] width 786 height 33
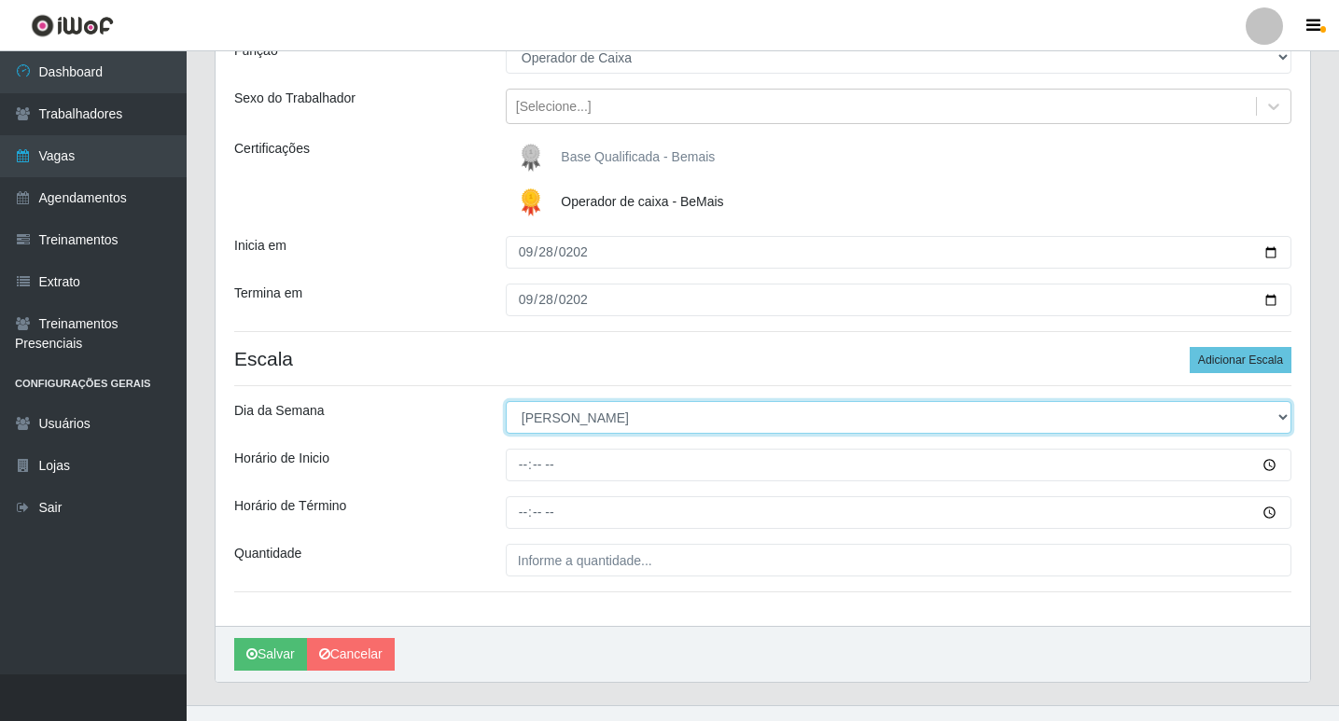
scroll to position [187, 0]
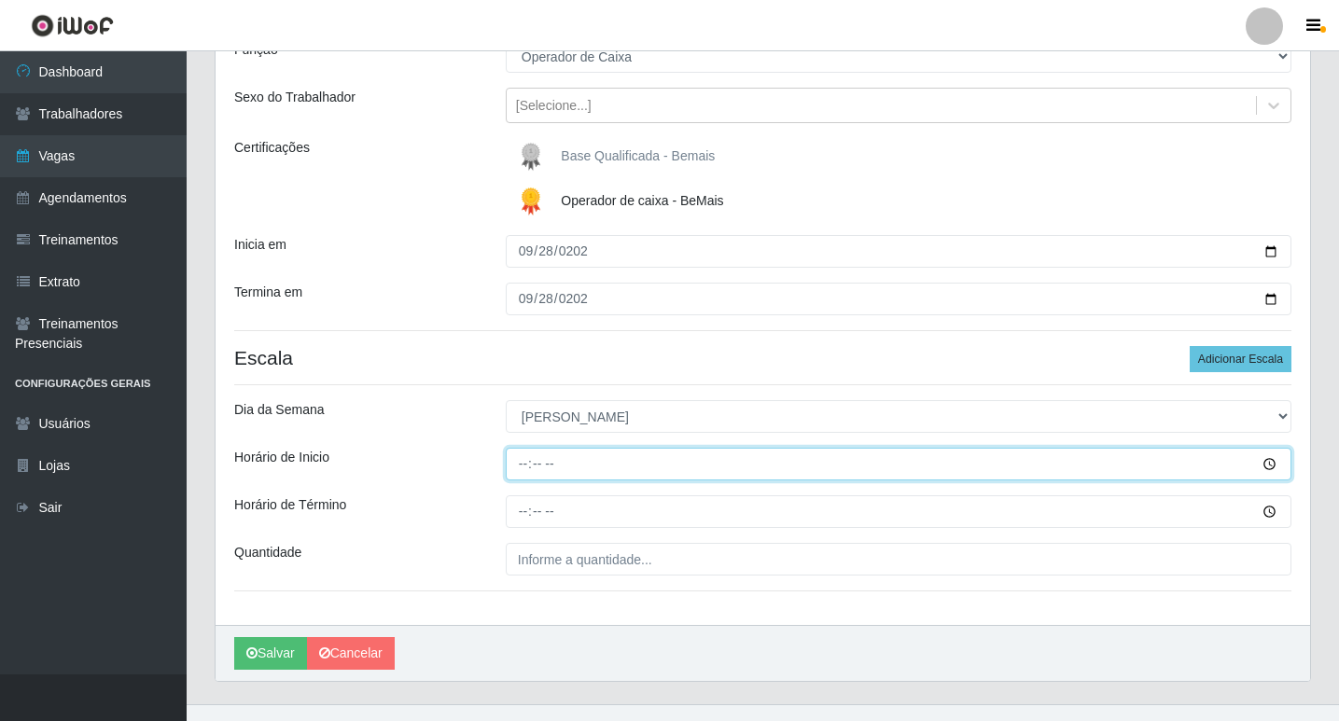
click at [525, 466] on input "Horário de Inicio" at bounding box center [899, 464] width 786 height 33
type input "08:15"
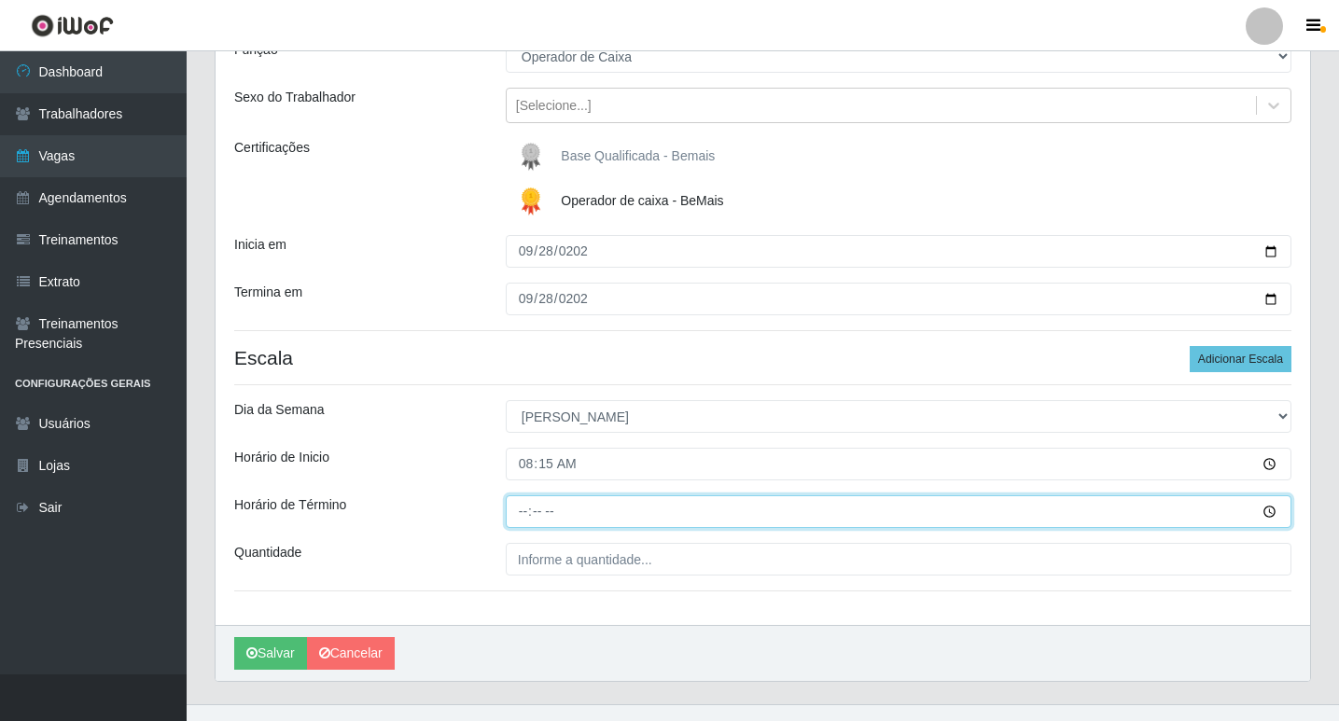
click at [520, 512] on input "Horário de Término" at bounding box center [899, 511] width 786 height 33
type input "14:15"
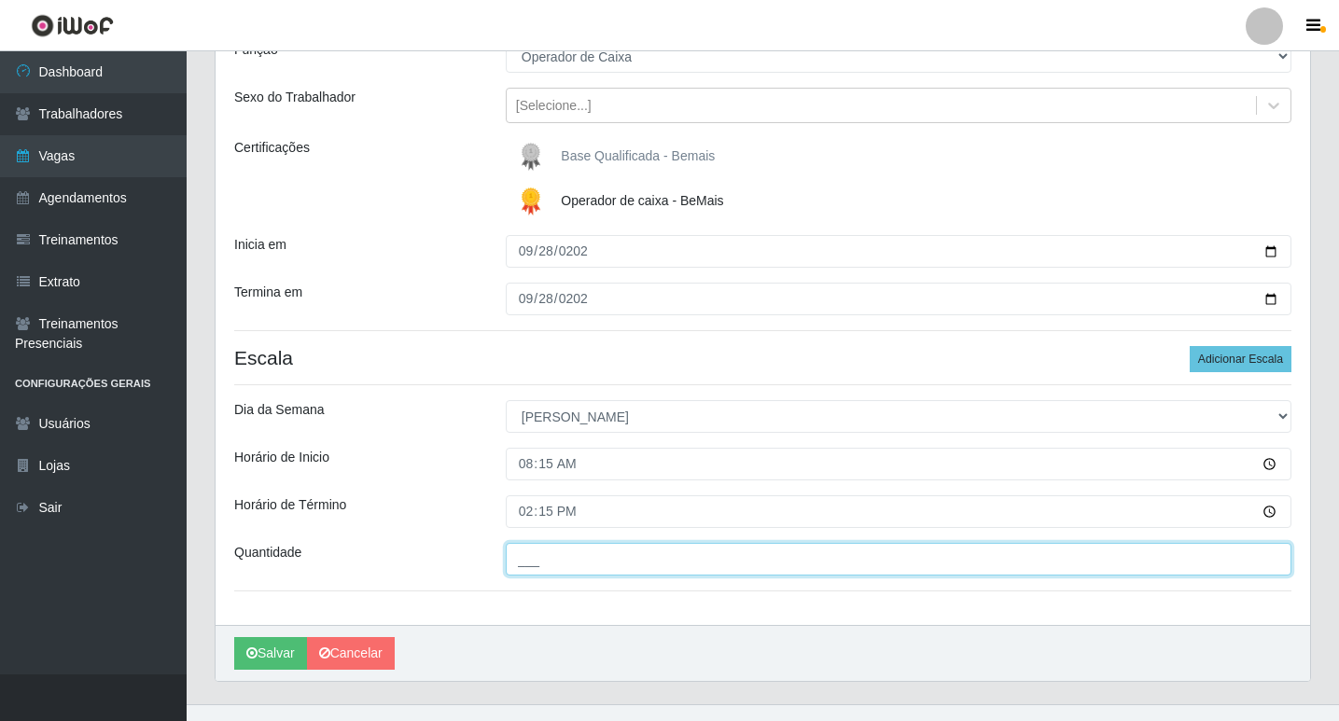
click at [551, 555] on input "___" at bounding box center [899, 559] width 786 height 33
type input "01_"
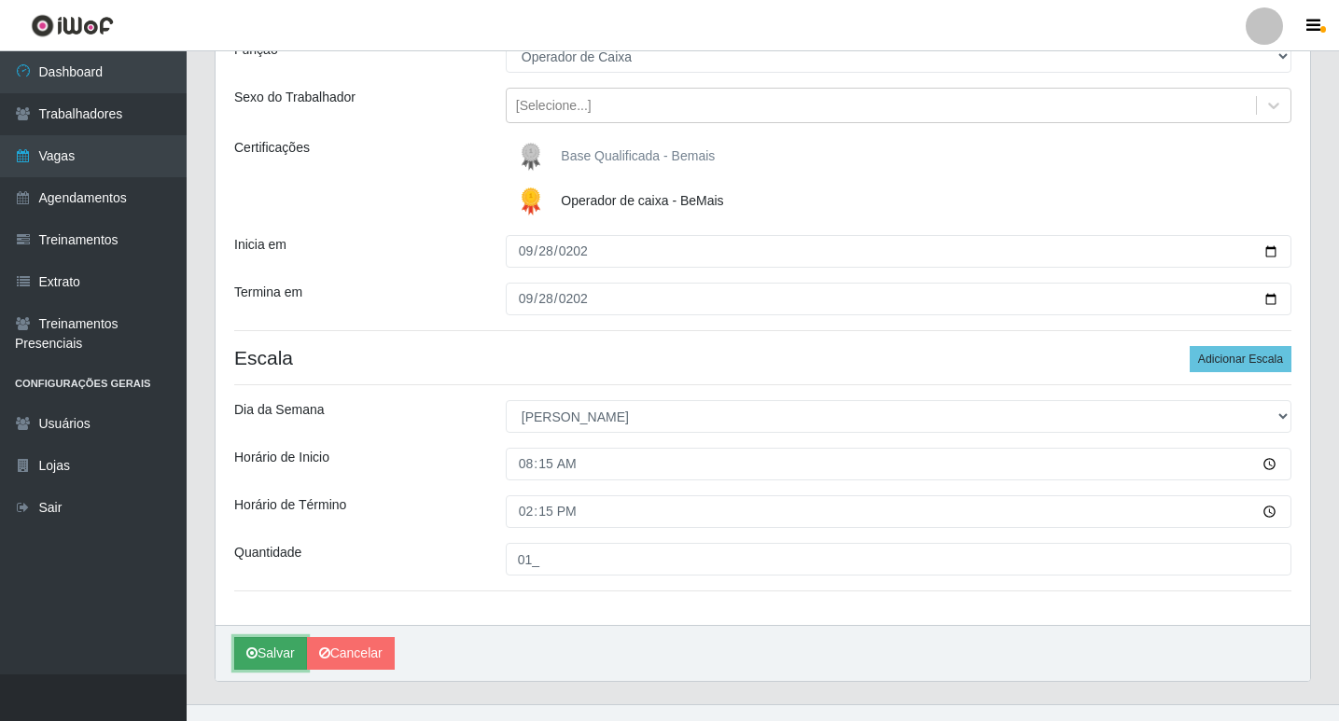
drag, startPoint x: 285, startPoint y: 652, endPoint x: 296, endPoint y: 644, distance: 14.0
click at [285, 651] on button "Salvar" at bounding box center [270, 653] width 73 height 33
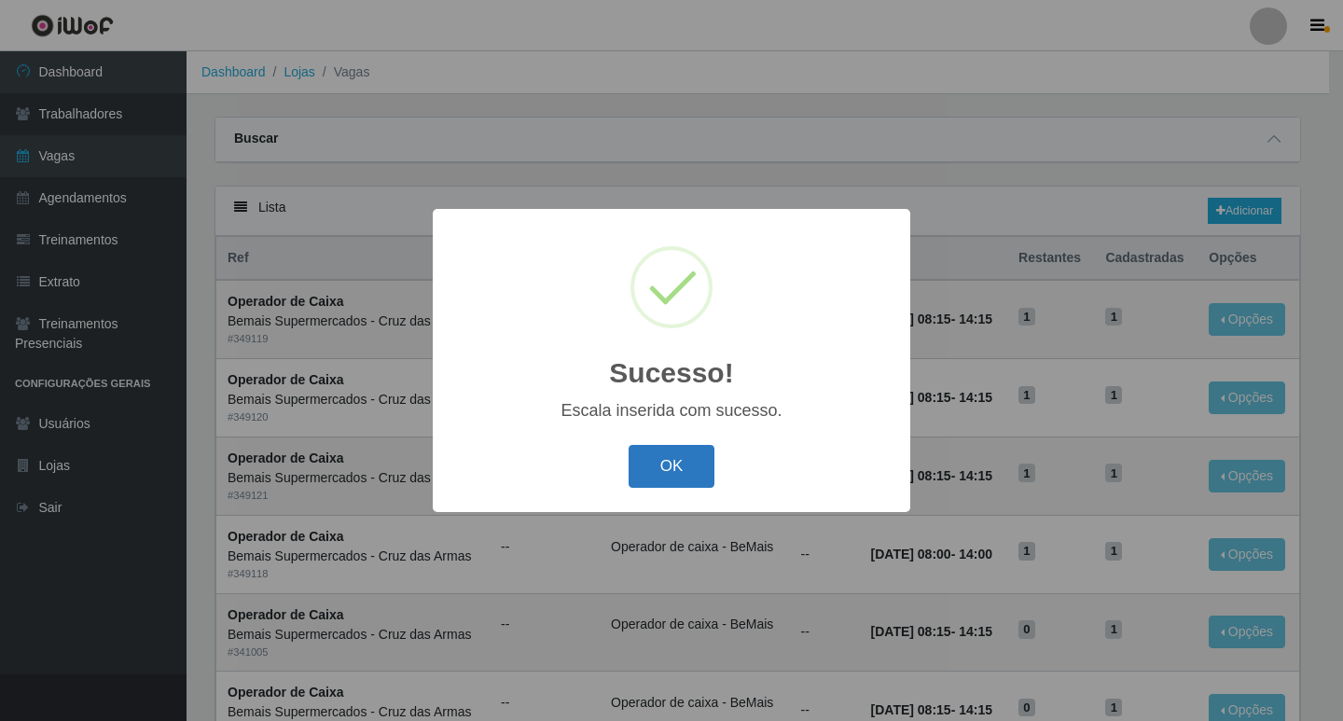
click at [655, 463] on button "OK" at bounding box center [672, 467] width 87 height 44
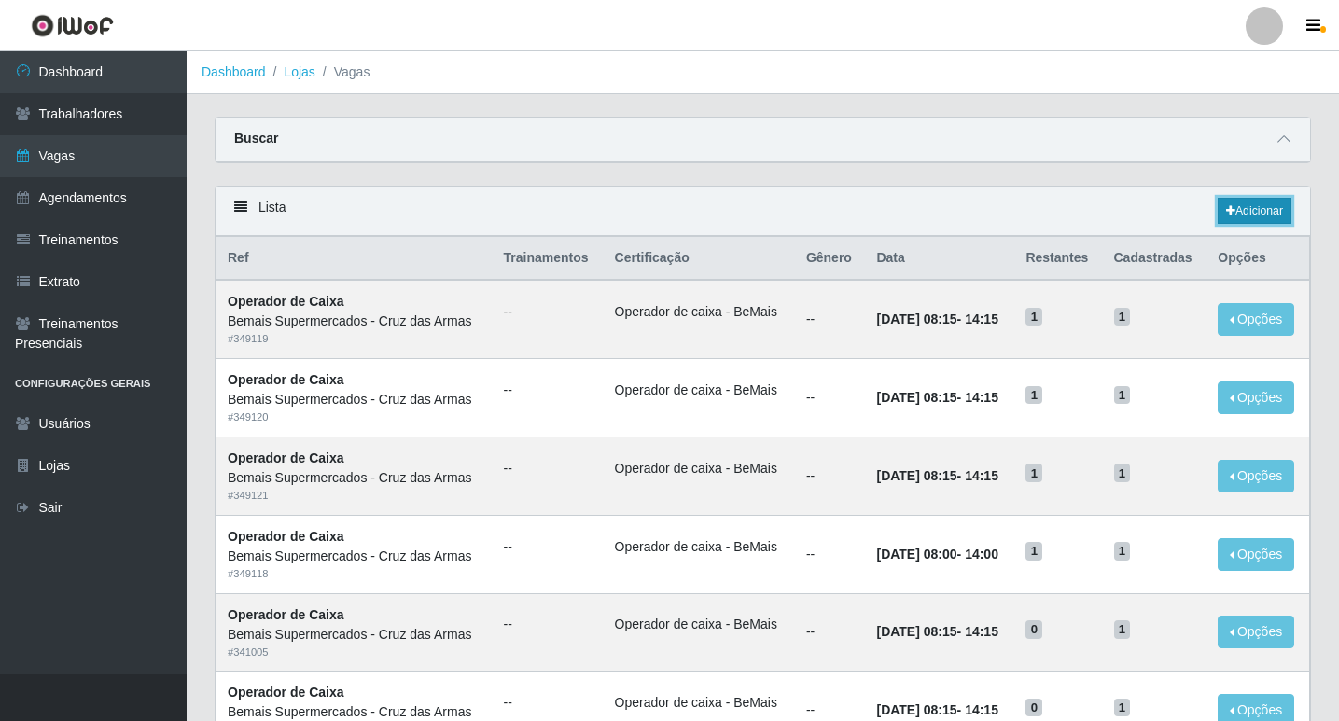
click at [1249, 214] on link "Adicionar" at bounding box center [1254, 211] width 74 height 26
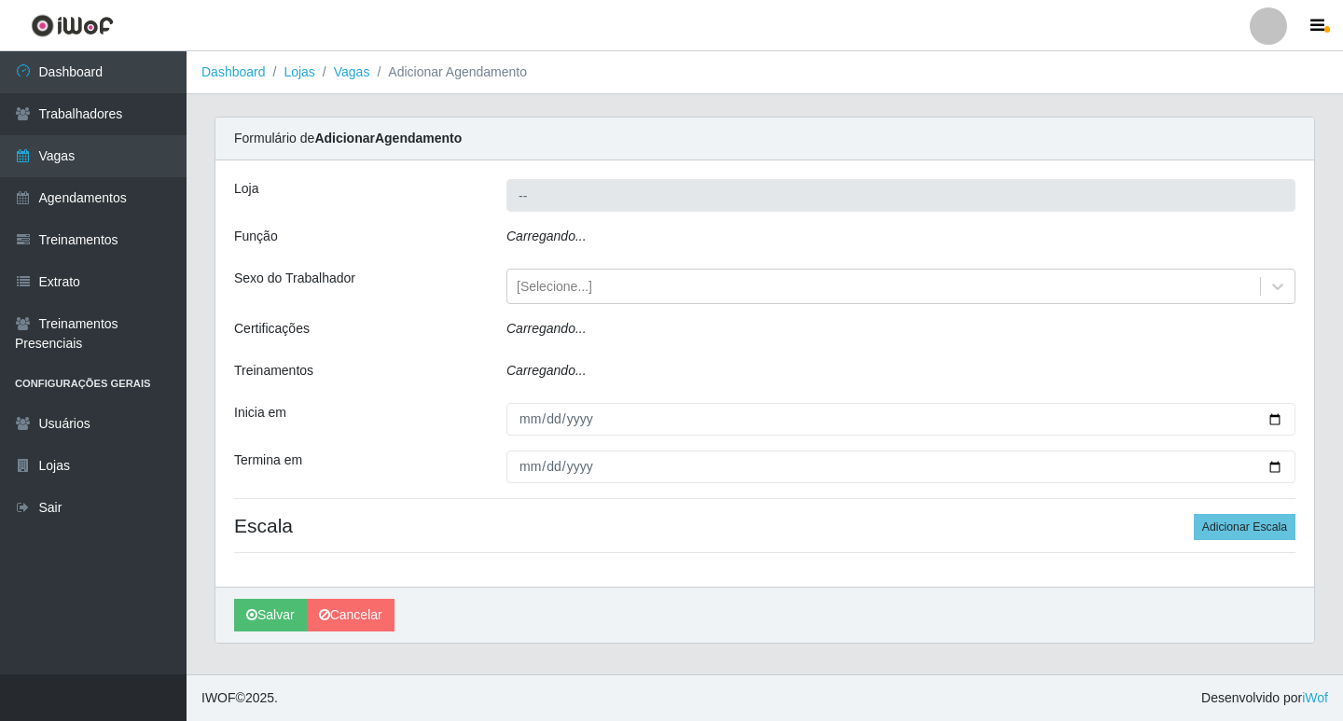
type input "Bemais Supermercados - Cruz das Armas"
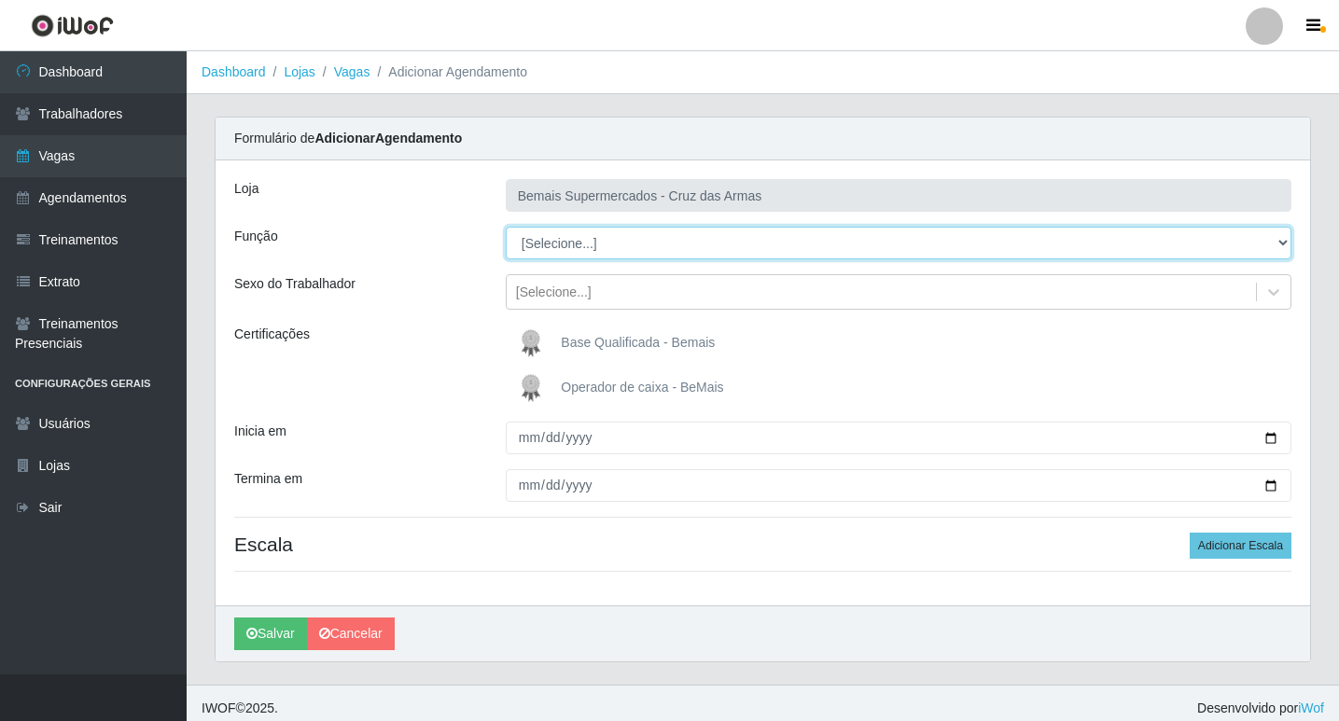
click at [549, 229] on select "[Selecione...] ASG ASG + ASG ++ Auxiliar de Estacionamento Auxiliar de Estacion…" at bounding box center [899, 243] width 786 height 33
select select "1"
click at [506, 227] on select "[Selecione...] ASG ASG + ASG ++ Auxiliar de Estacionamento Auxiliar de Estacion…" at bounding box center [899, 243] width 786 height 33
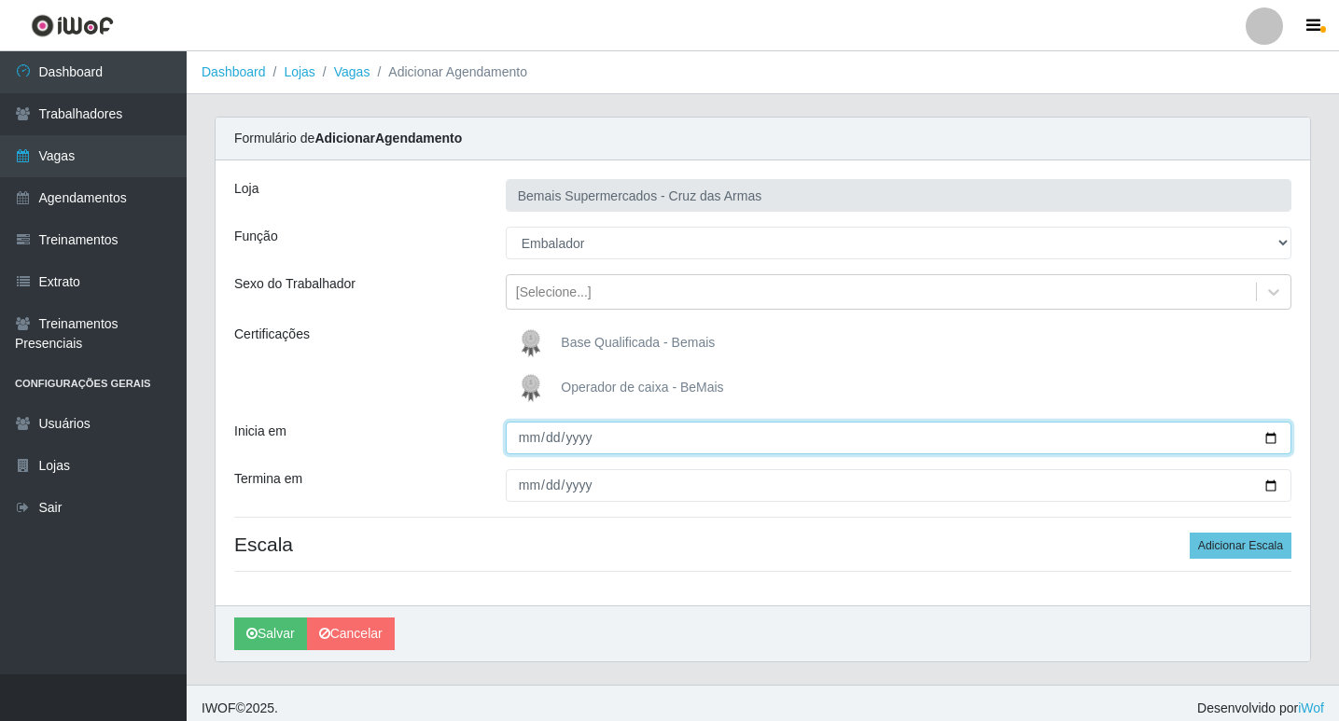
click at [531, 435] on input "Inicia em" at bounding box center [899, 438] width 786 height 33
type input "[DATE]"
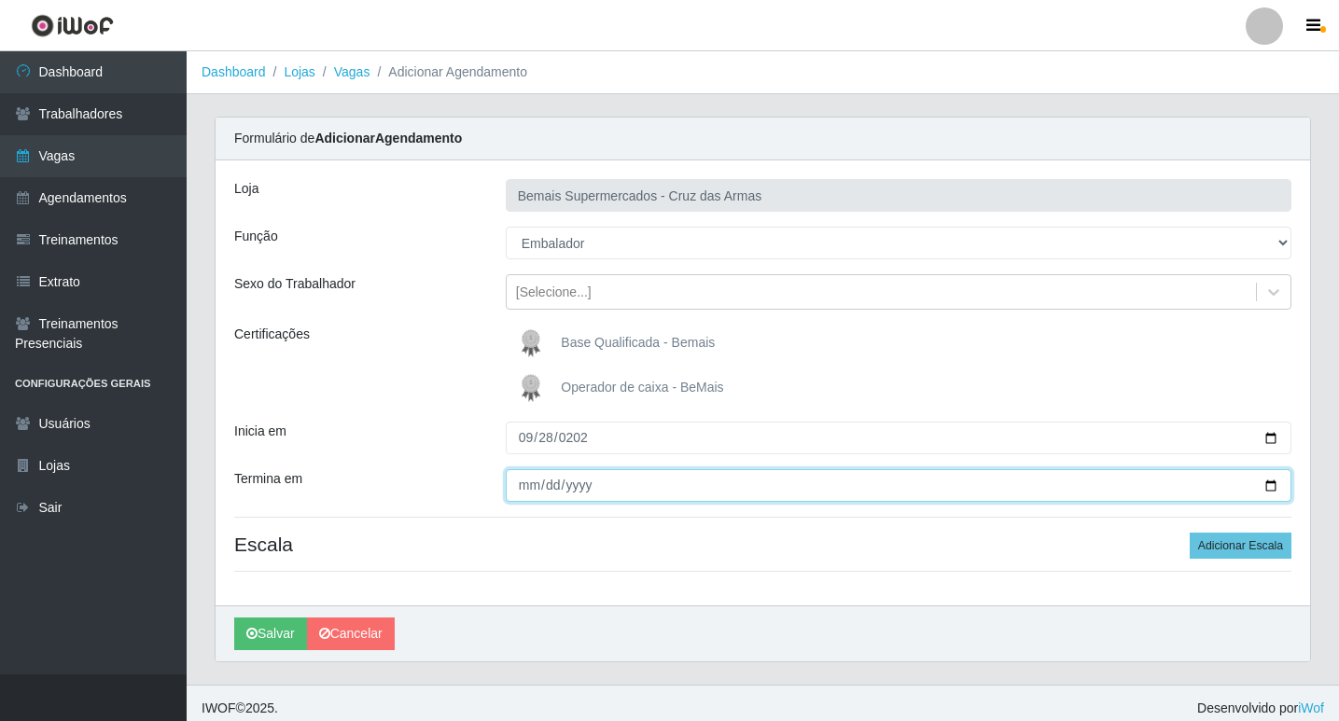
click at [522, 488] on input "Termina em" at bounding box center [899, 485] width 786 height 33
type input "[DATE]"
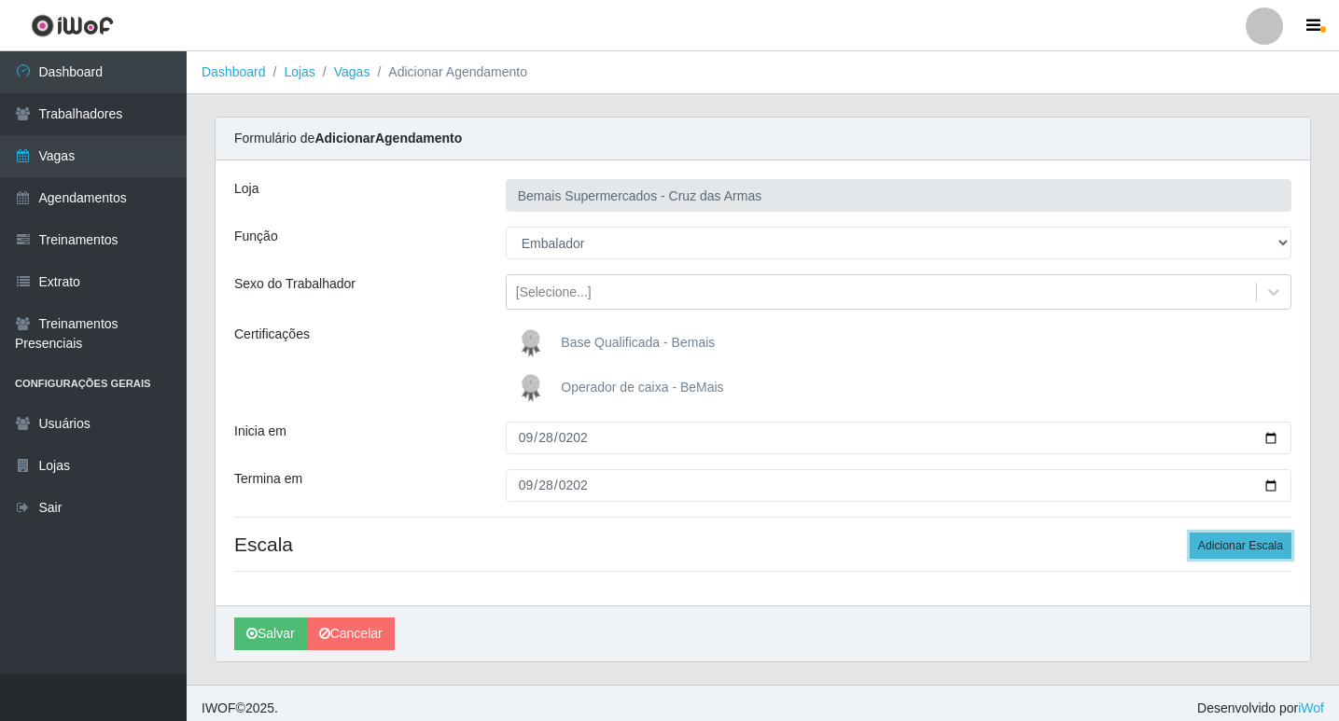
click at [1209, 552] on button "Adicionar Escala" at bounding box center [1240, 546] width 102 height 26
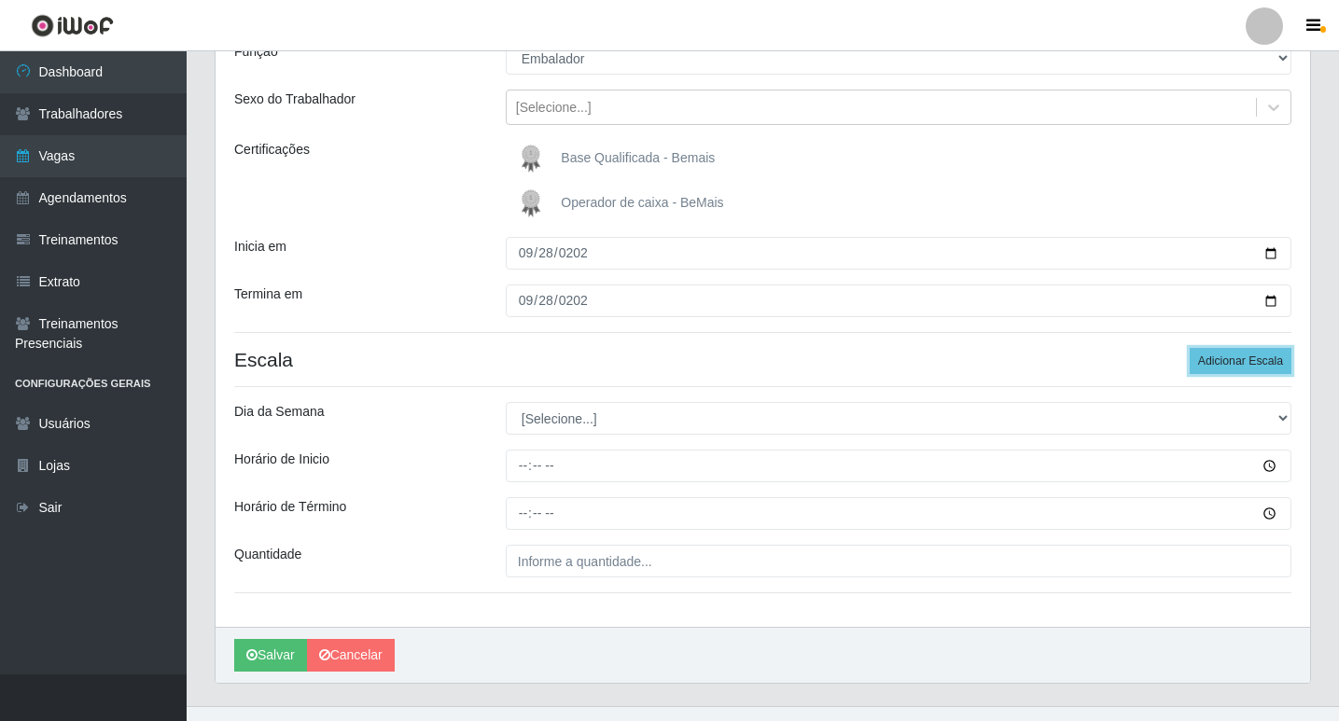
scroll to position [187, 0]
drag, startPoint x: 573, startPoint y: 397, endPoint x: 563, endPoint y: 409, distance: 15.2
click at [566, 405] on div "Loja Bemais Supermercados - Cruz das Armas Função [Selecione...] ASG ASG + ASG …" at bounding box center [763, 299] width 1094 height 651
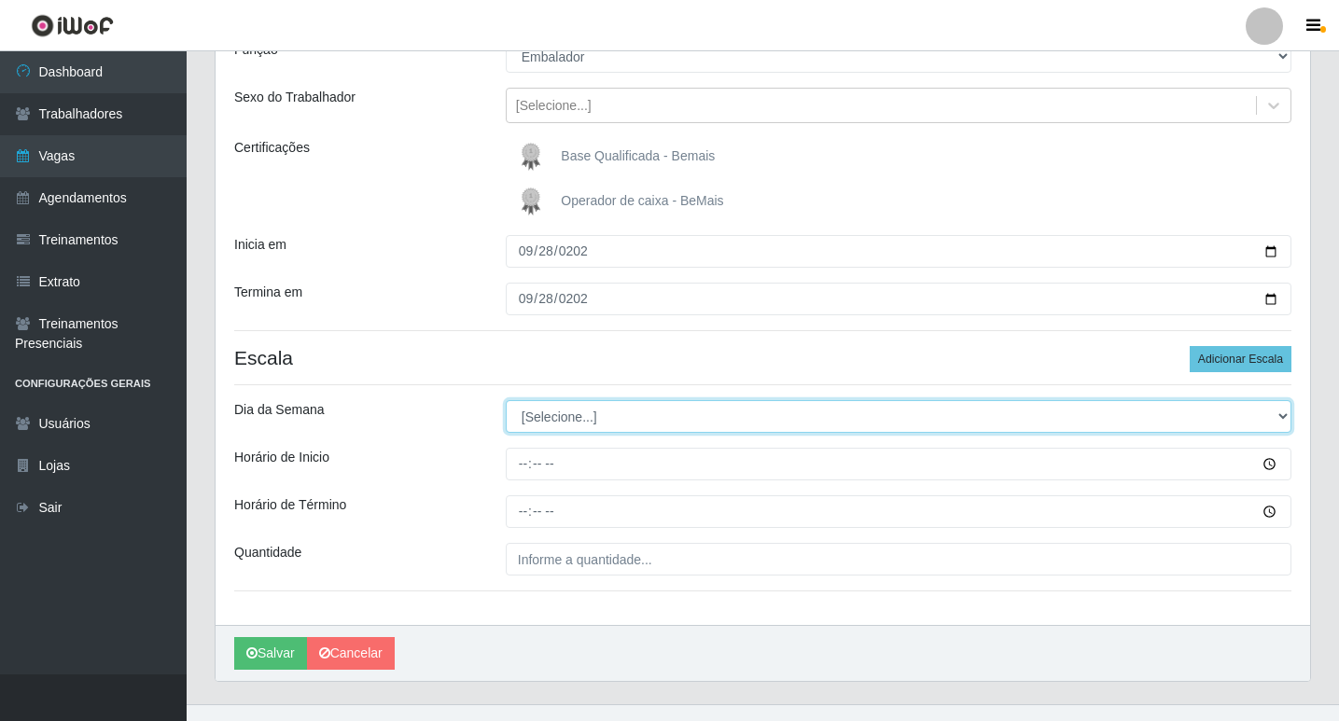
click at [563, 410] on select "[Selecione...] Segunda Terça Quarta Quinta Sexta Sábado Domingo" at bounding box center [899, 416] width 786 height 33
select select "0"
click at [506, 400] on select "[Selecione...] Segunda Terça Quarta Quinta Sexta Sábado Domingo" at bounding box center [899, 416] width 786 height 33
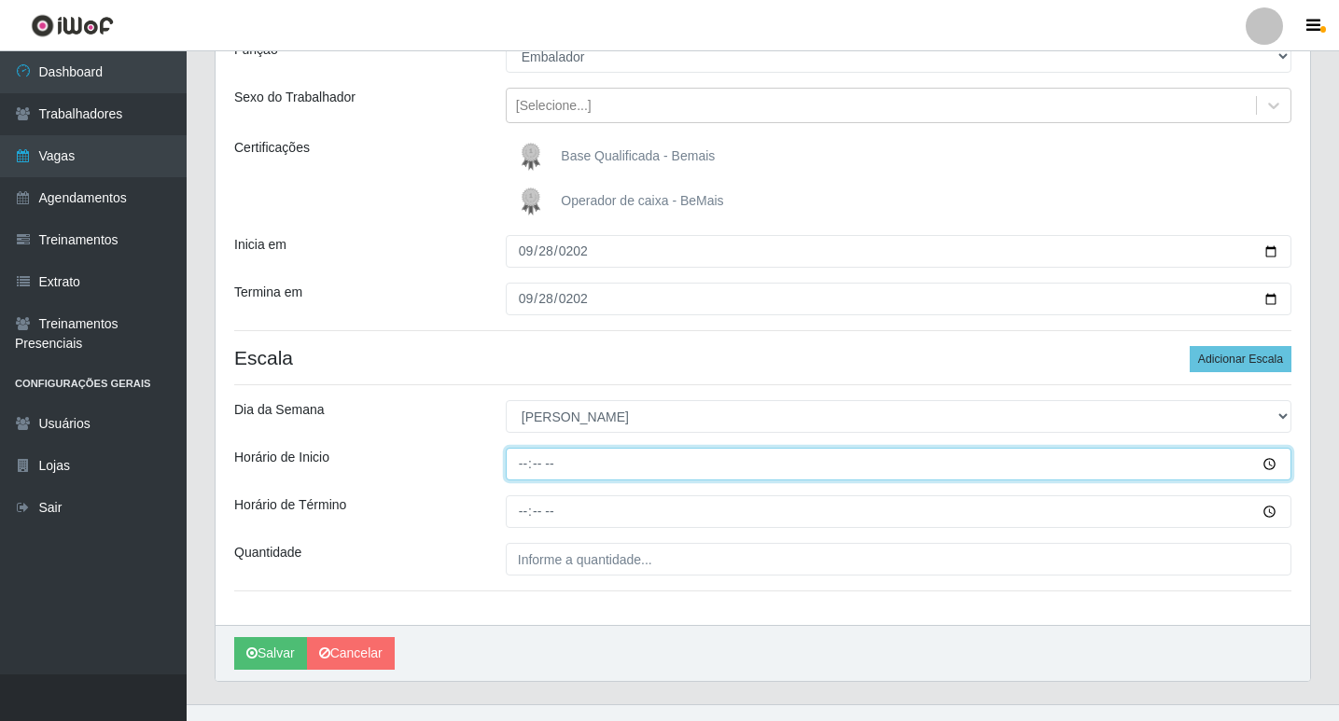
drag, startPoint x: 523, startPoint y: 463, endPoint x: 569, endPoint y: 482, distance: 49.7
click at [524, 465] on input "Horário de Inicio" at bounding box center [899, 464] width 786 height 33
type input "08:15"
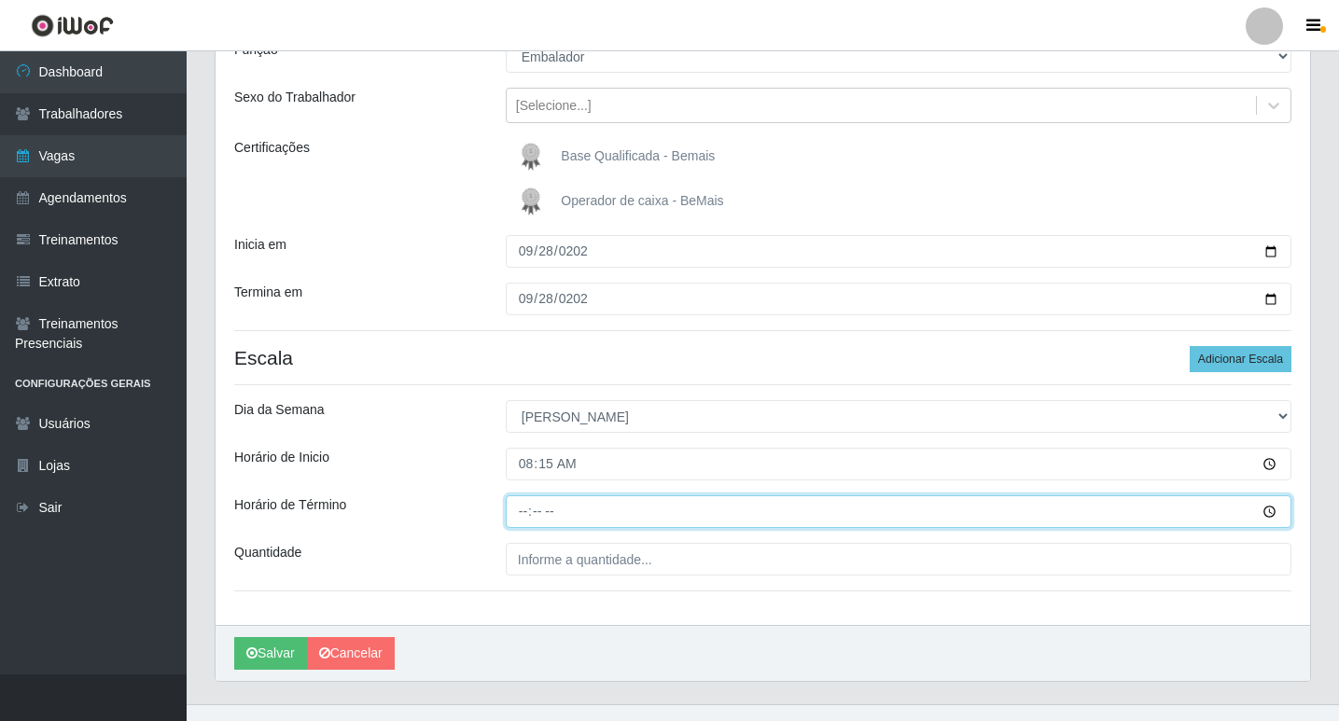
click at [523, 513] on input "Horário de Término" at bounding box center [899, 511] width 786 height 33
type input "14:15"
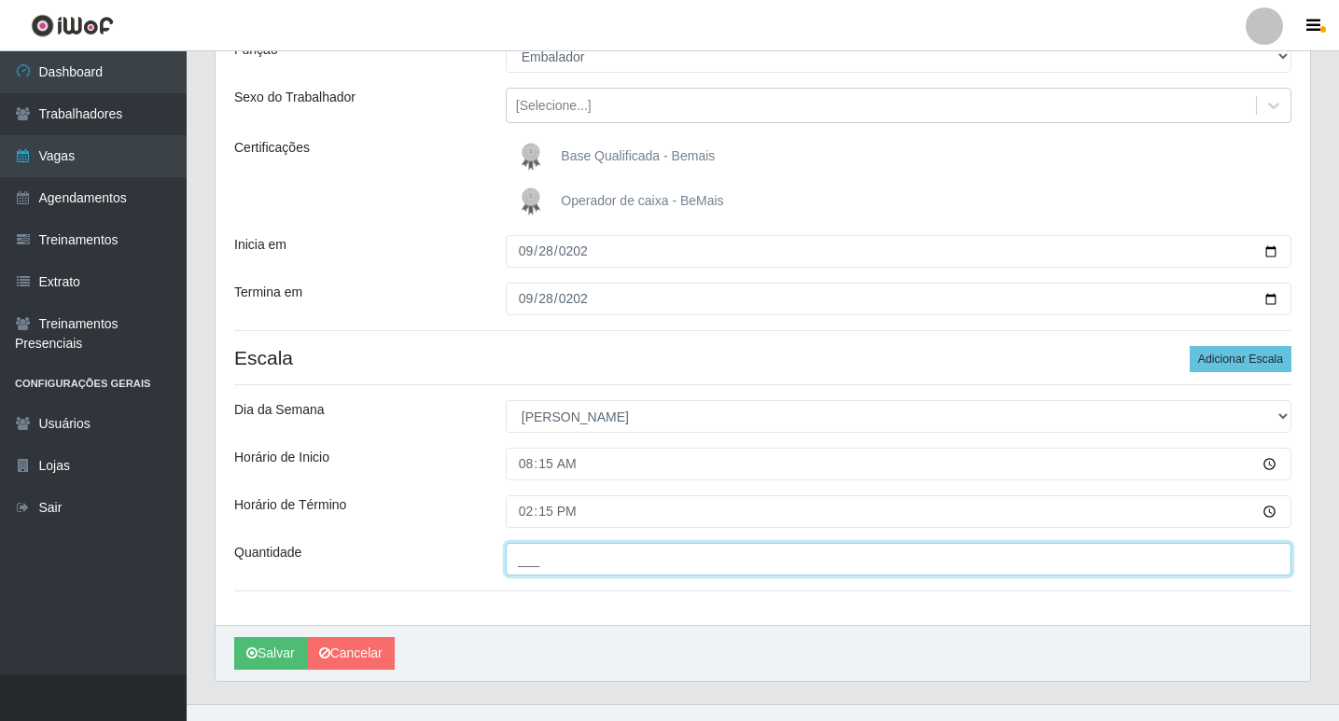
click at [541, 560] on input "___" at bounding box center [899, 559] width 786 height 33
type input "01_"
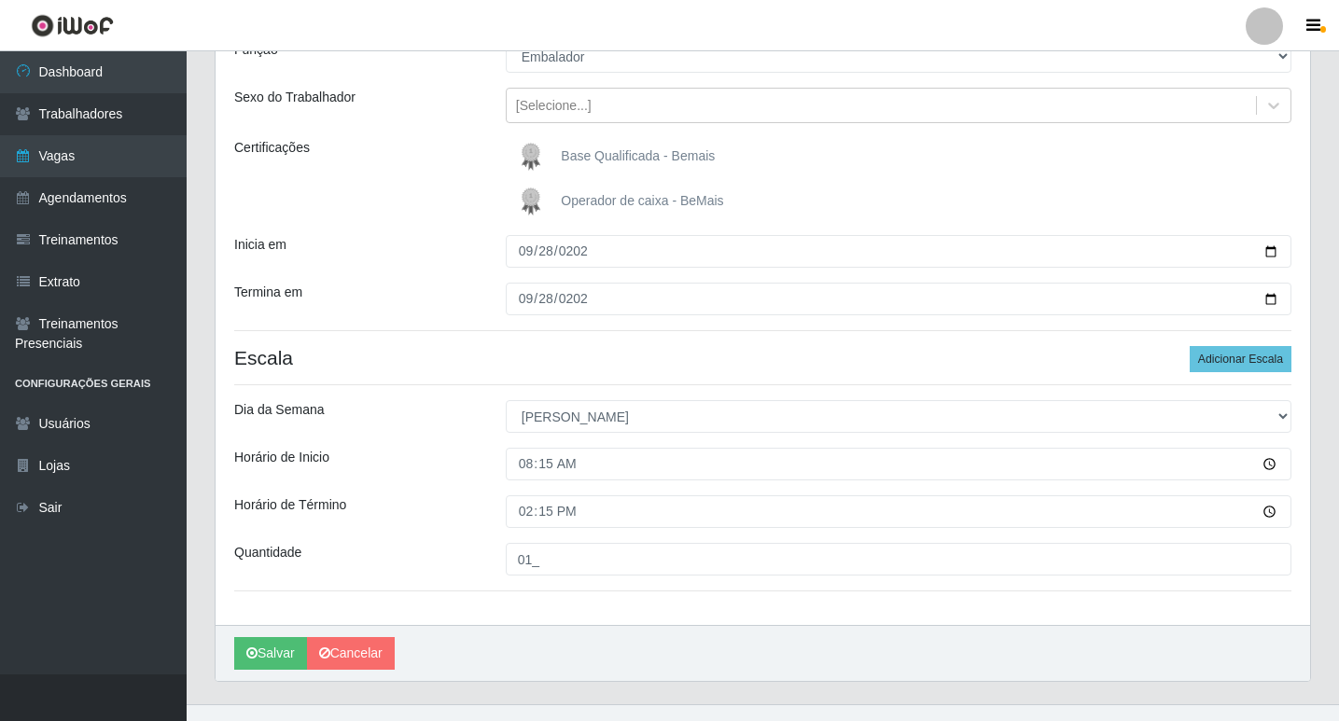
click at [395, 597] on div "Loja Bemais Supermercados - Cruz das Armas Função [Selecione...] ASG ASG + ASG …" at bounding box center [763, 299] width 1094 height 651
click at [284, 656] on button "Salvar" at bounding box center [270, 653] width 73 height 33
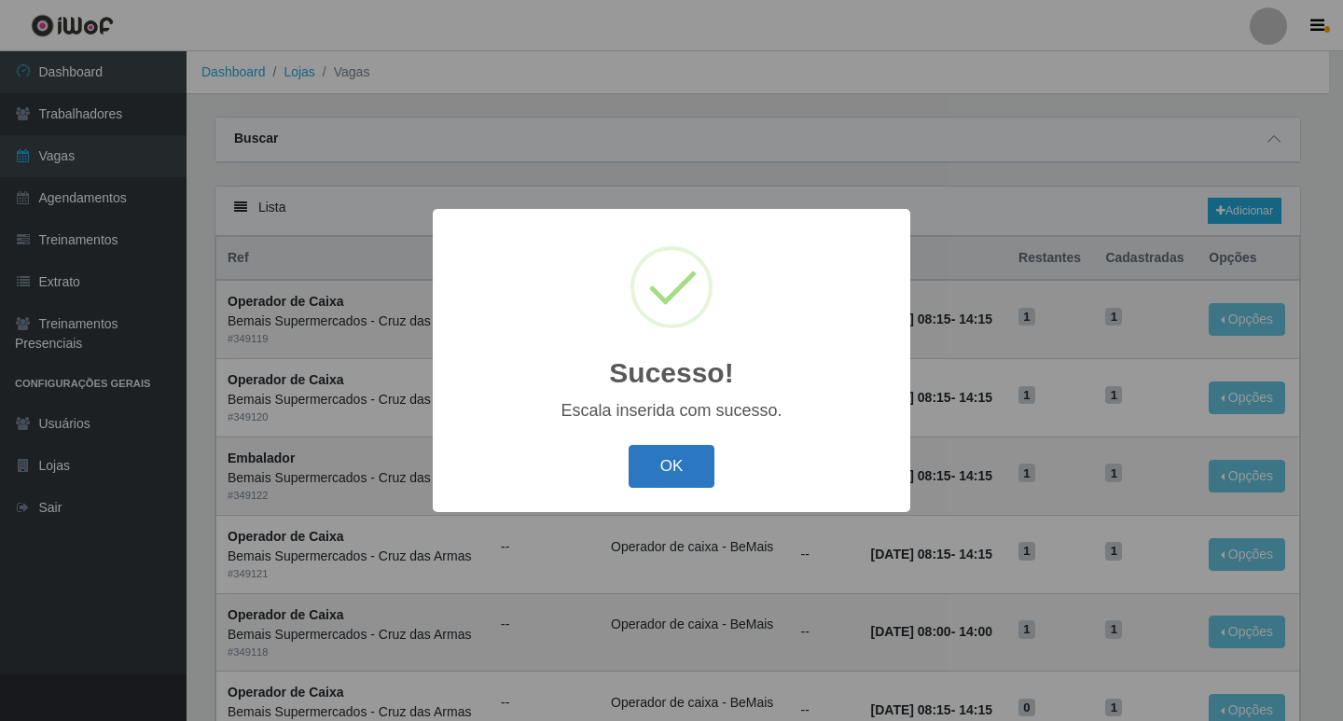
click at [687, 462] on button "OK" at bounding box center [672, 467] width 87 height 44
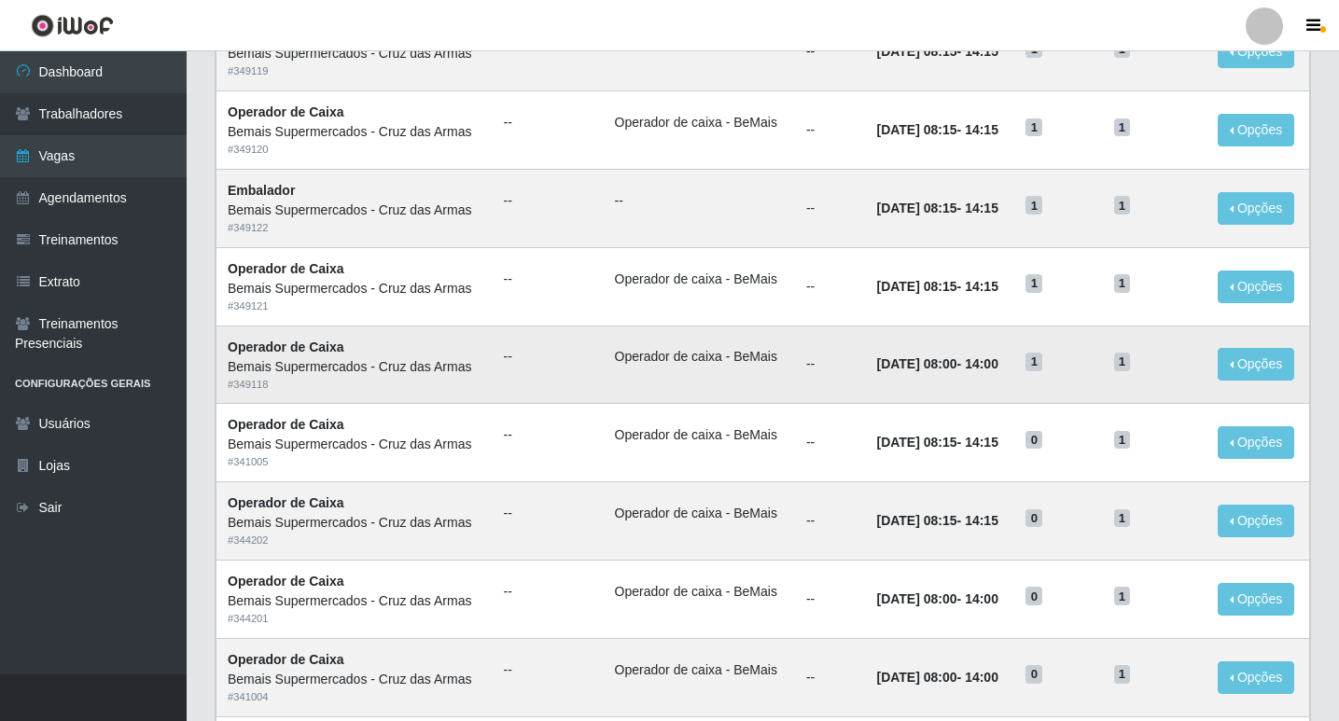
scroll to position [280, 0]
